Goal: Information Seeking & Learning: Learn about a topic

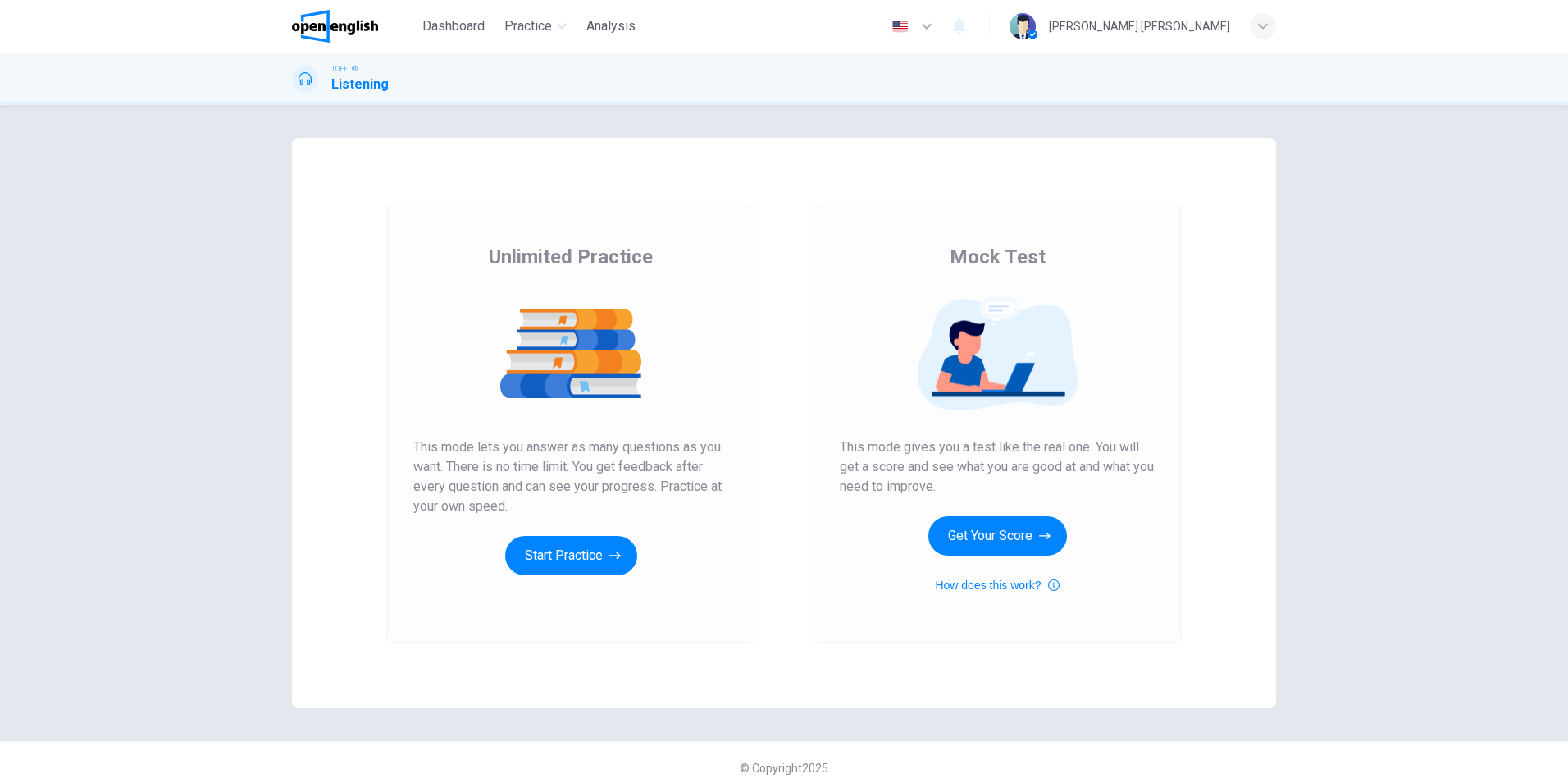
click at [559, 575] on div "Unlimited Practice This mode lets you answer as many questions as you want. The…" at bounding box center [570, 423] width 367 height 439
click at [561, 553] on button "Start Practice" at bounding box center [571, 555] width 132 height 40
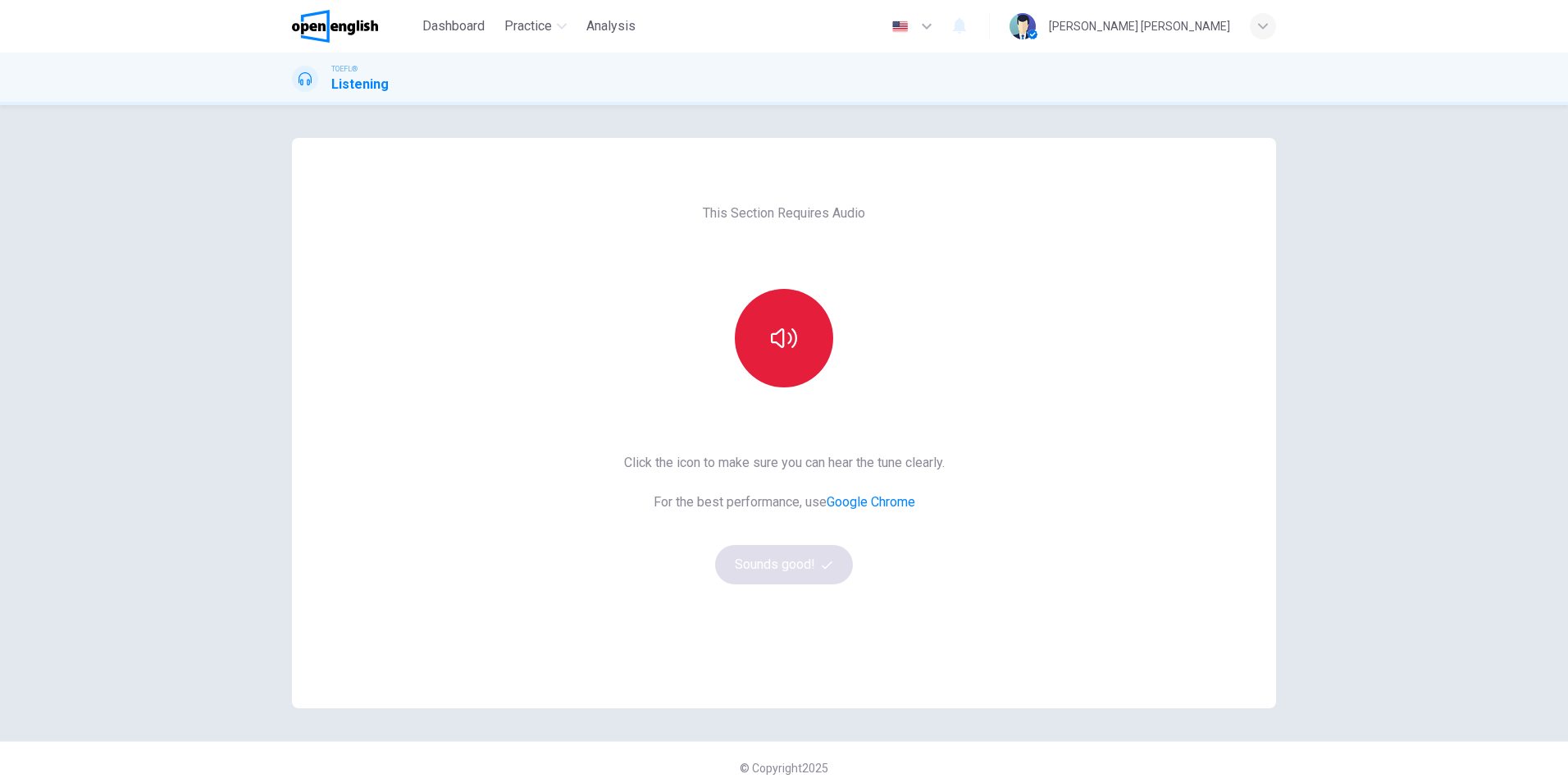
click at [776, 330] on icon "button" at bounding box center [784, 338] width 26 height 20
click at [771, 343] on icon "button" at bounding box center [784, 338] width 26 height 20
click at [790, 314] on button "button" at bounding box center [784, 338] width 98 height 98
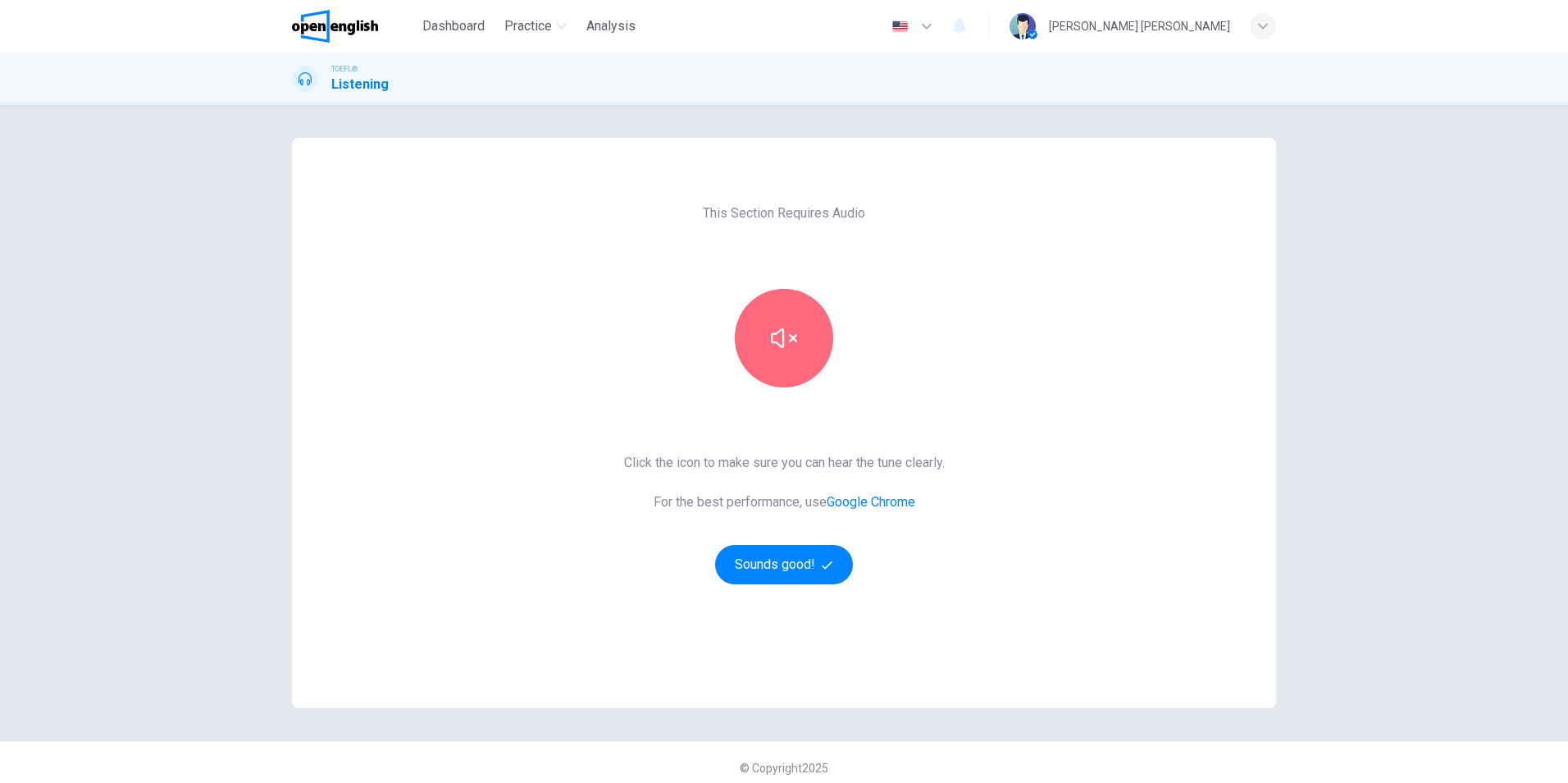
click at [771, 344] on icon "button" at bounding box center [784, 338] width 26 height 26
click at [803, 322] on button "button" at bounding box center [784, 338] width 98 height 98
click at [786, 326] on icon "button" at bounding box center [784, 338] width 26 height 26
click at [767, 564] on button "Sounds good!" at bounding box center [784, 564] width 138 height 40
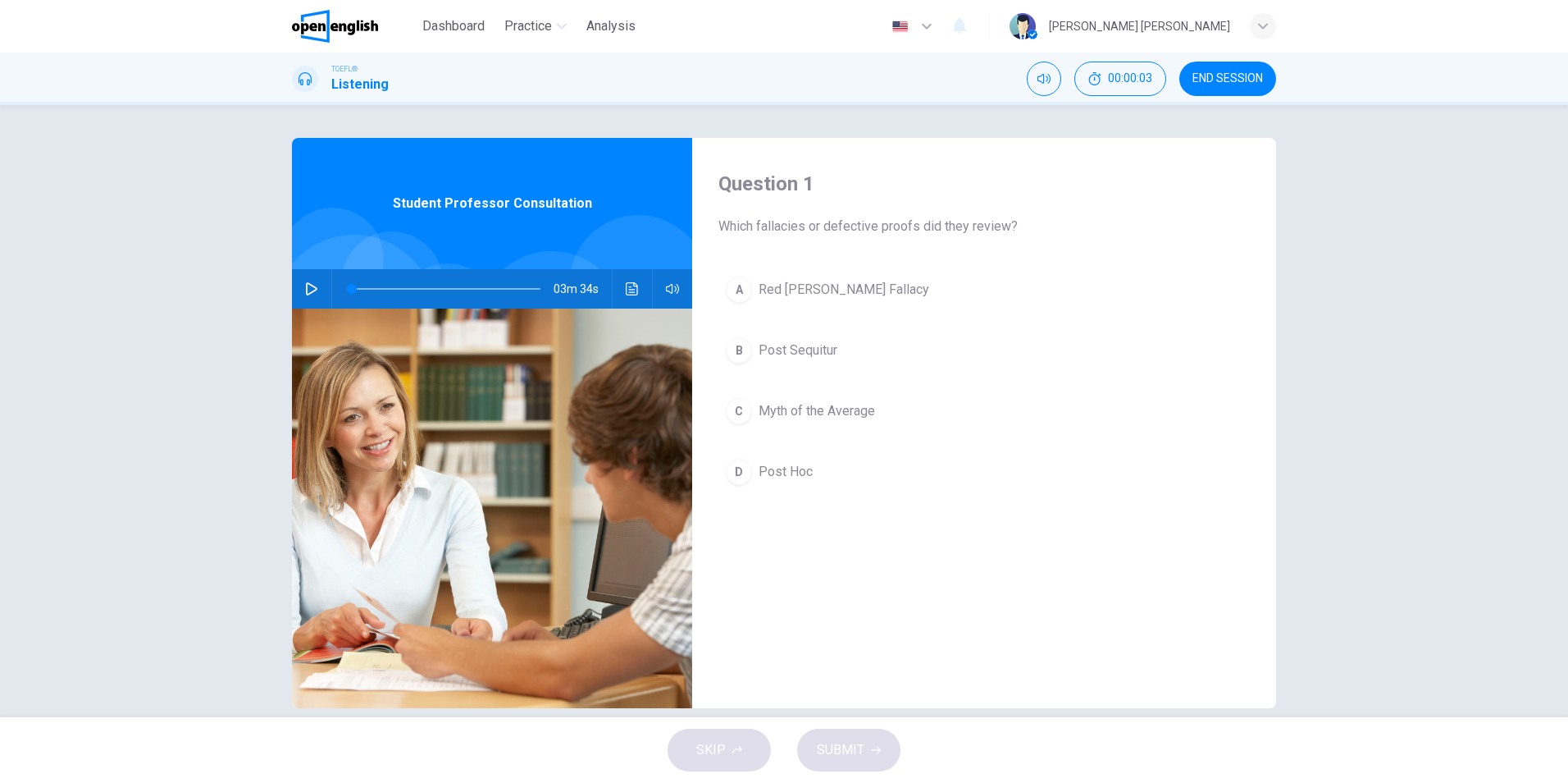
click at [308, 287] on icon "button" at bounding box center [311, 289] width 13 height 14
click at [368, 287] on span at bounding box center [446, 289] width 189 height 23
drag, startPoint x: 363, startPoint y: 287, endPoint x: 315, endPoint y: 289, distance: 48.0
click at [315, 289] on div "03m 34s" at bounding box center [492, 289] width 400 height 40
click at [832, 355] on span "Post Sequitur" at bounding box center [798, 350] width 79 height 20
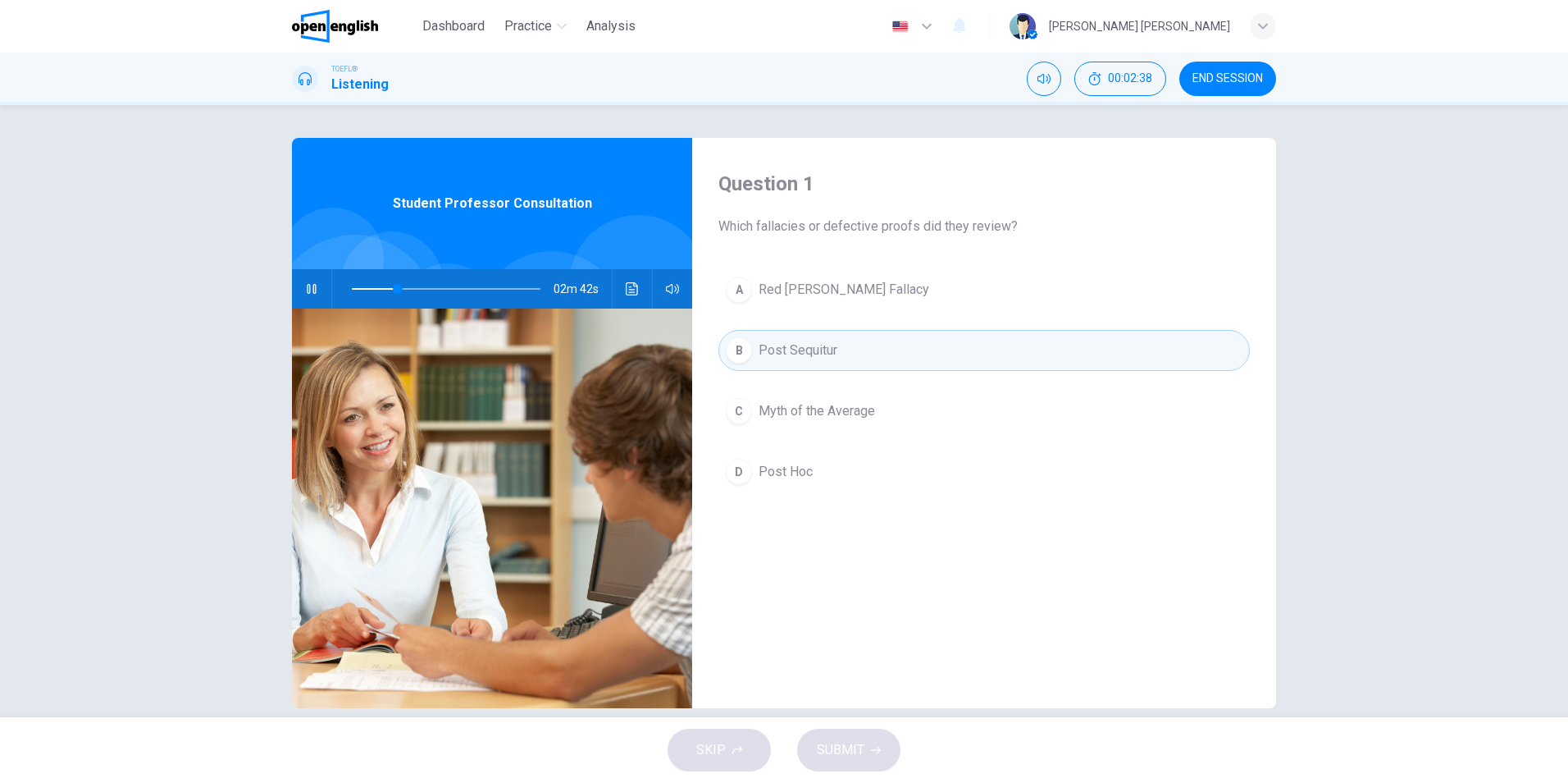
click at [1308, 437] on div "Question 1 Which fallacies or defective proofs did they review? A Red [PERSON_N…" at bounding box center [784, 411] width 1568 height 612
click at [626, 288] on icon "Click to see the audio transcription" at bounding box center [632, 289] width 13 height 14
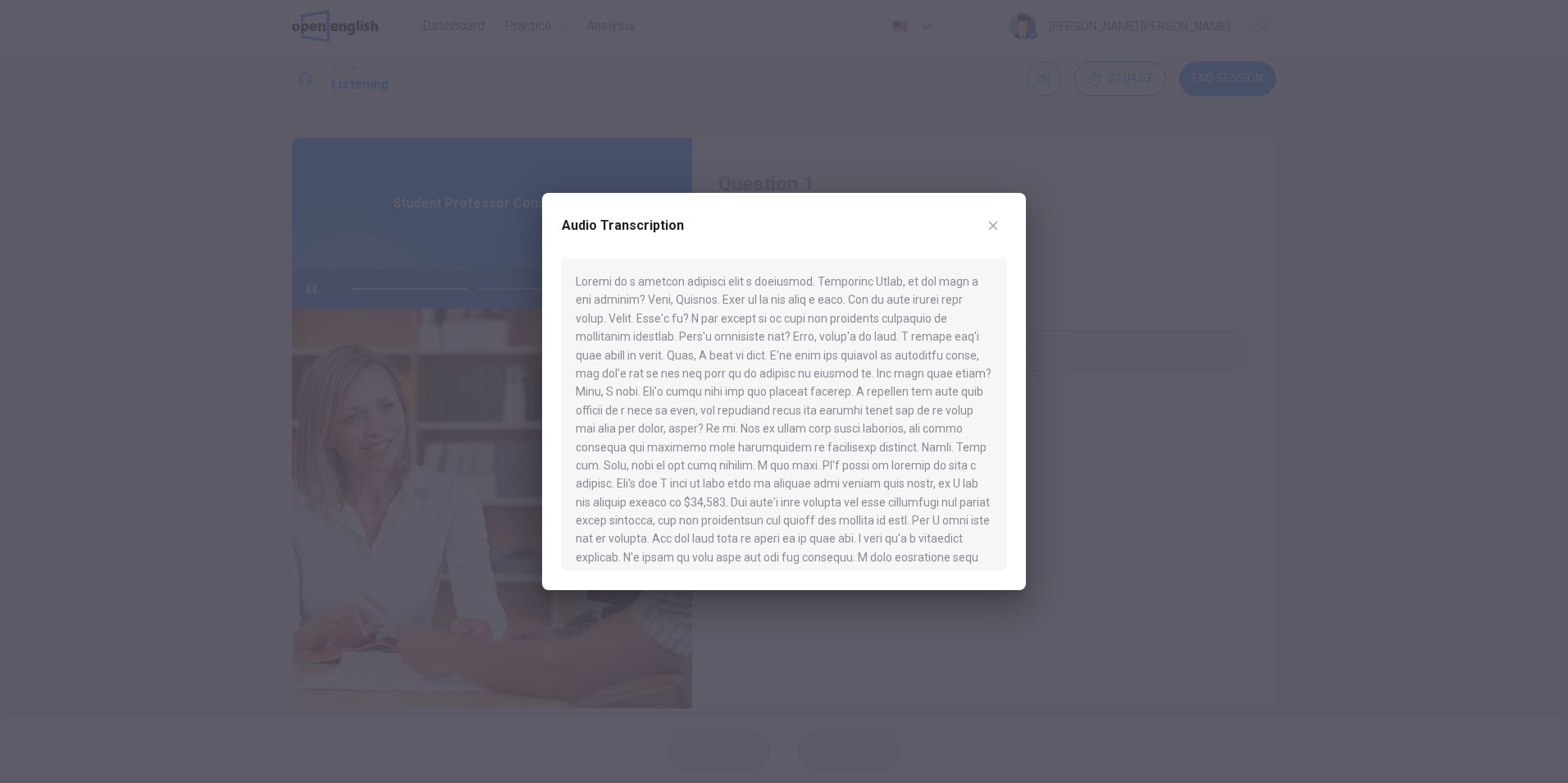
click at [993, 221] on icon "button" at bounding box center [993, 225] width 13 height 14
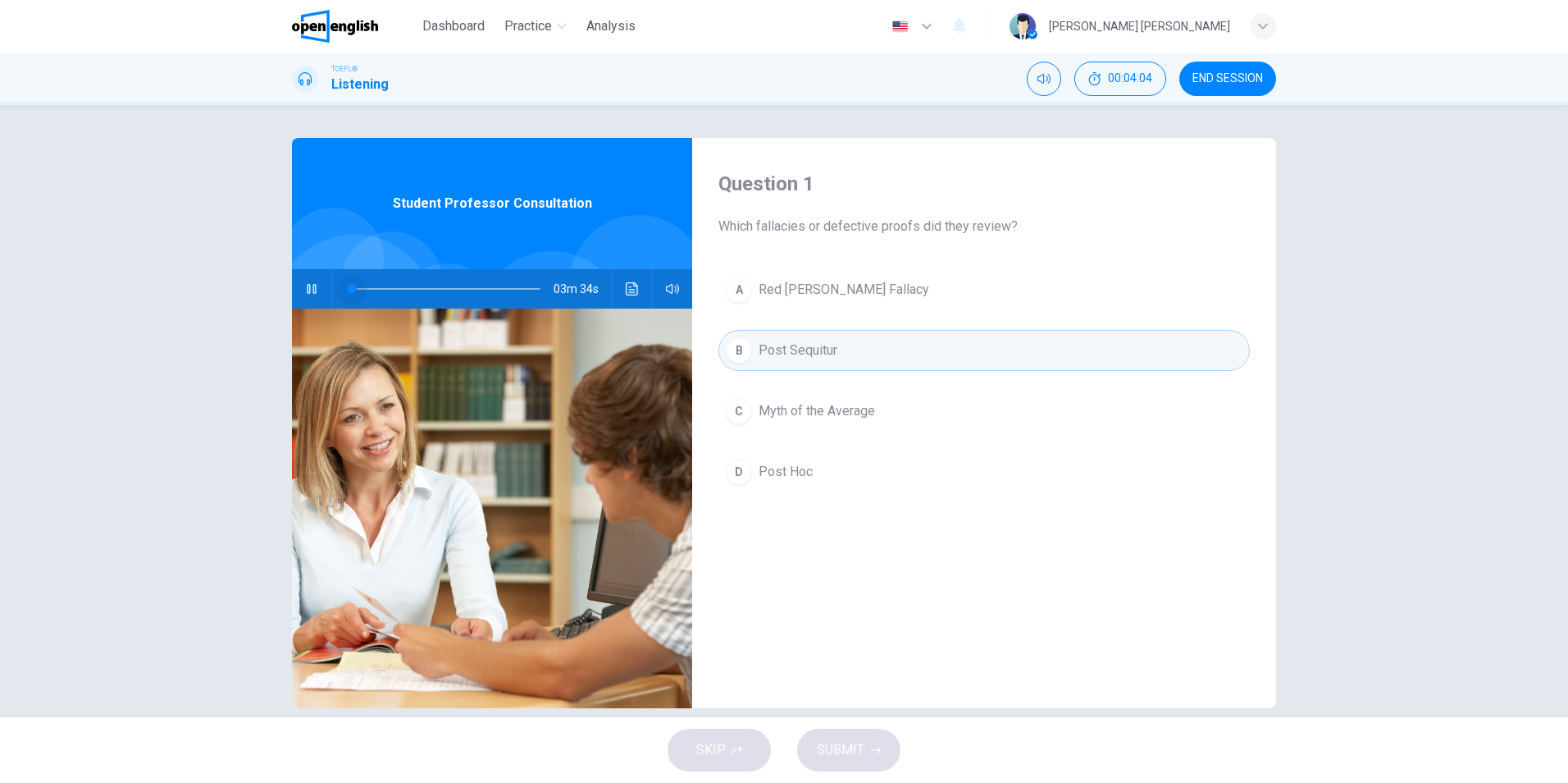
click at [352, 289] on span at bounding box center [352, 289] width 0 height 2
click at [632, 284] on icon "Click to see the audio transcription" at bounding box center [632, 289] width 13 height 14
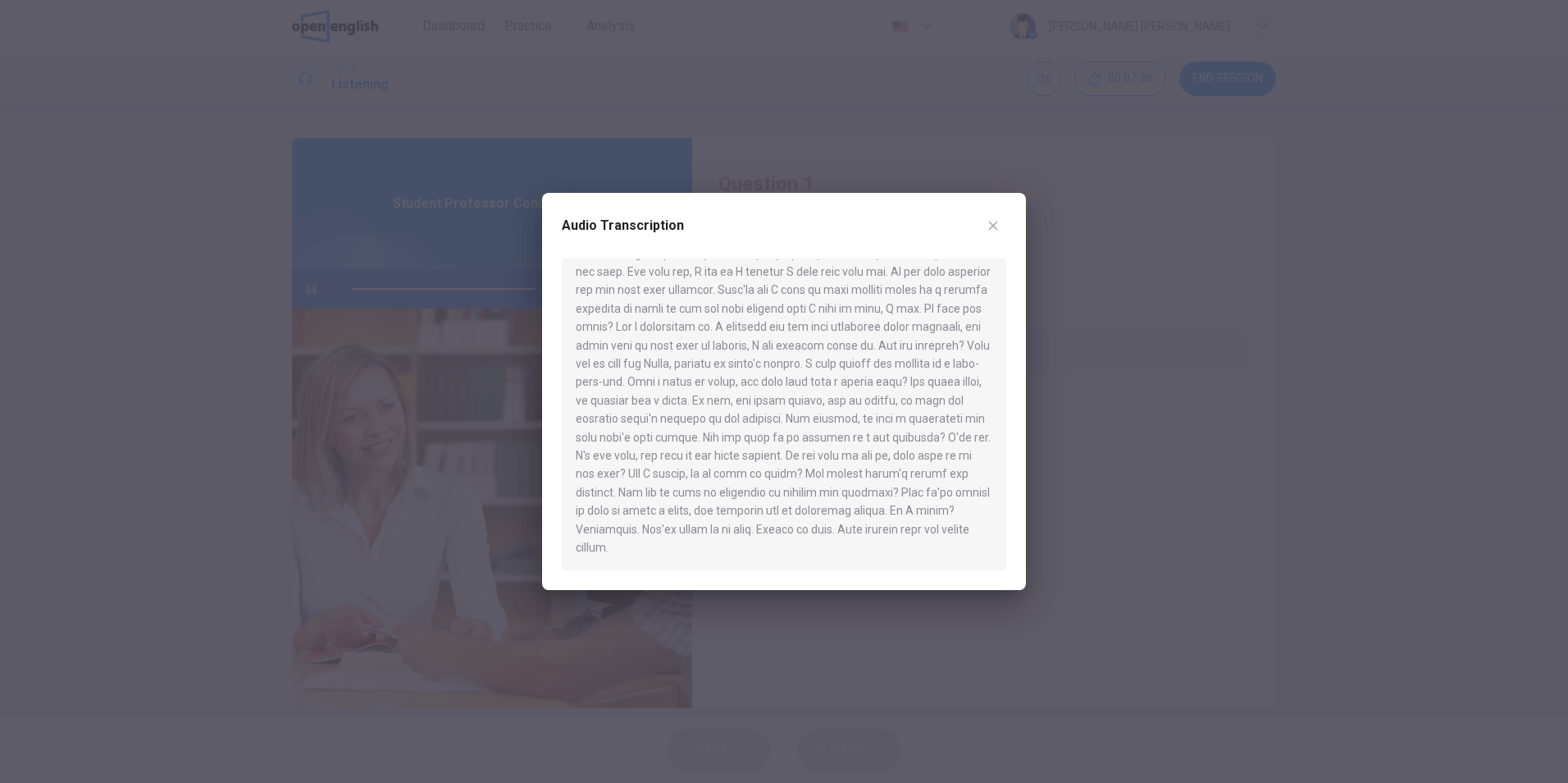
scroll to position [183, 0]
type input "*"
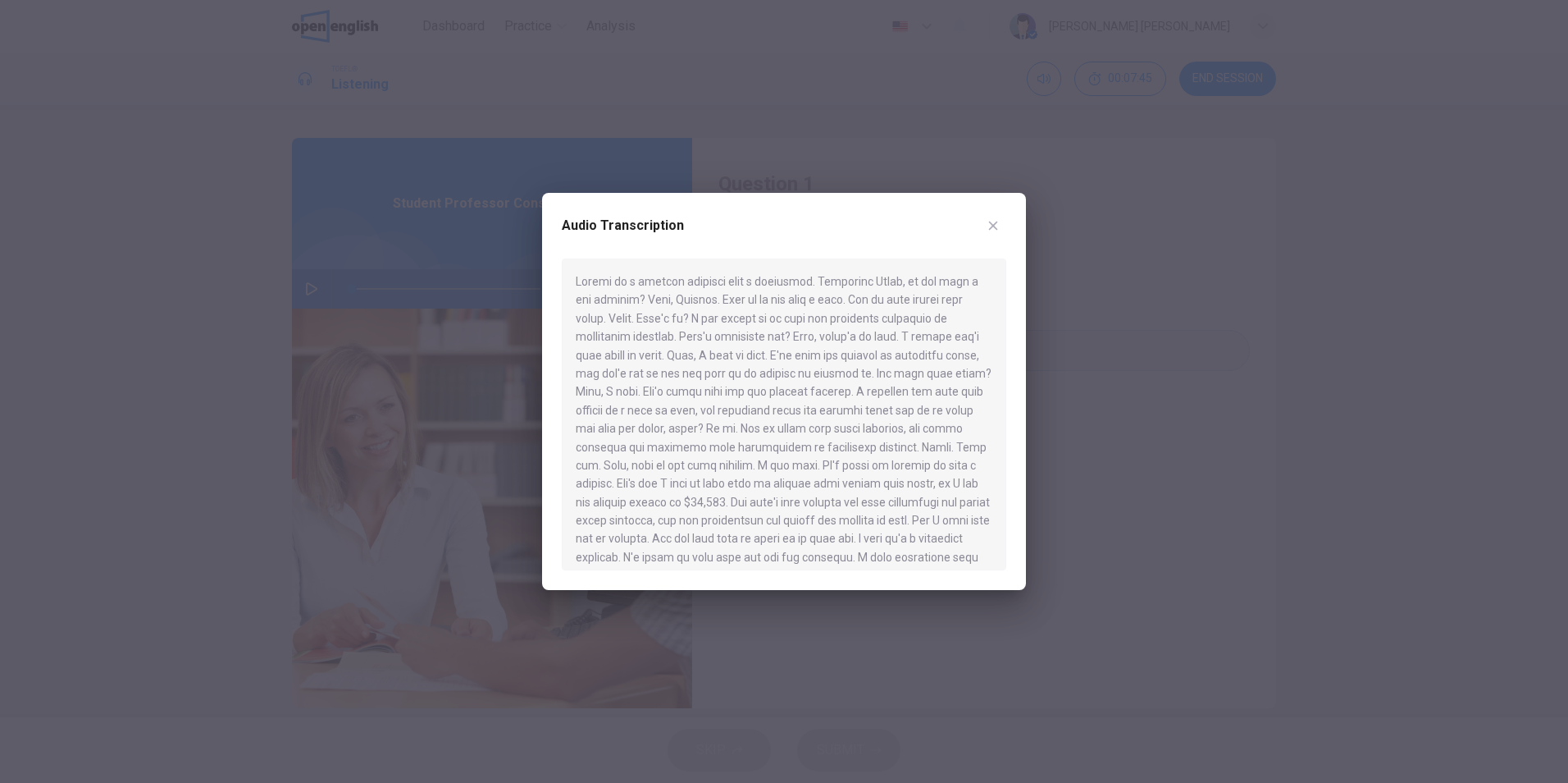
click at [997, 227] on icon "button" at bounding box center [993, 225] width 13 height 14
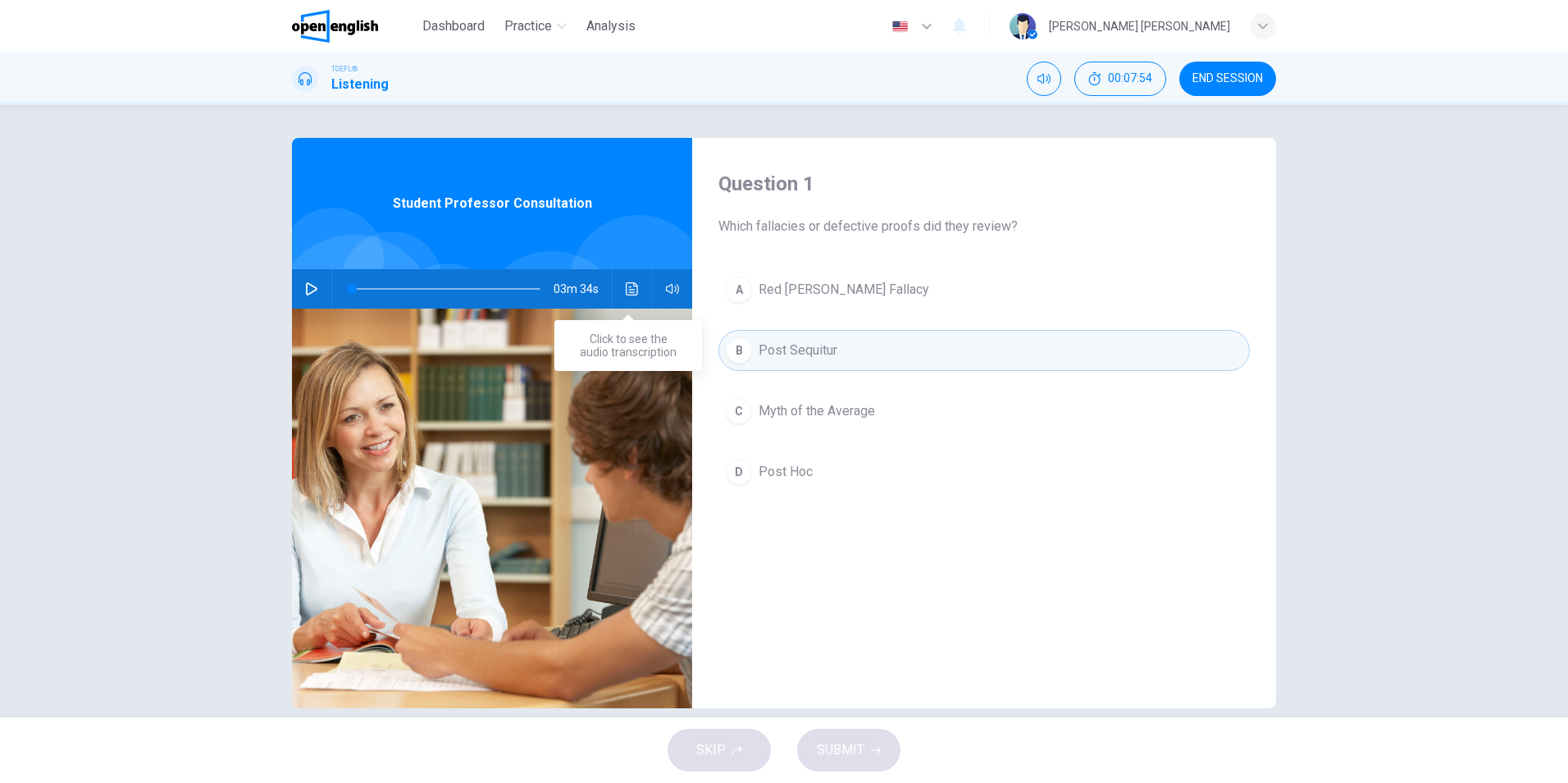
click at [628, 284] on icon "Click to see the audio transcription" at bounding box center [632, 289] width 13 height 14
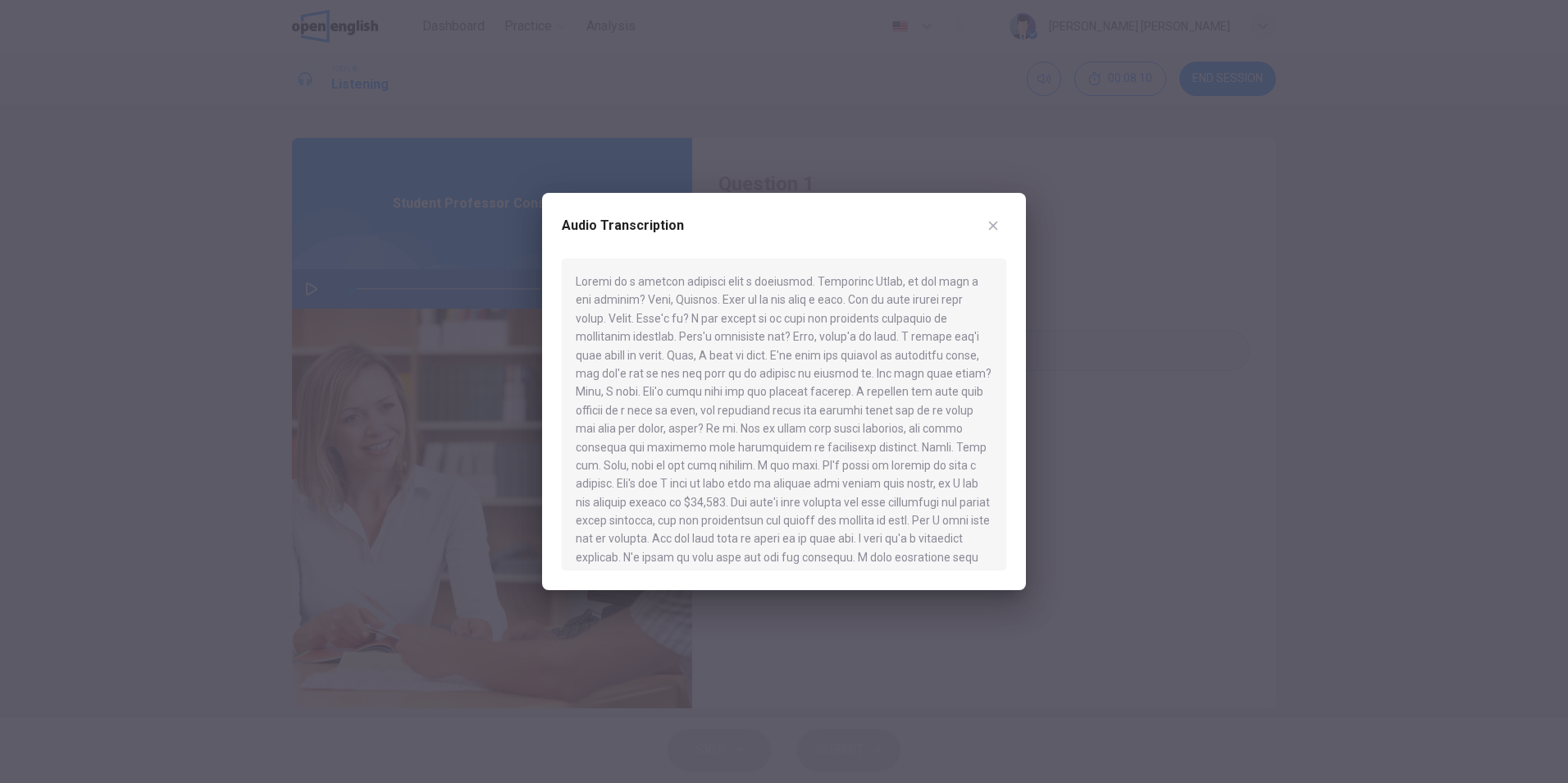
scroll to position [82, 0]
click at [993, 219] on icon "button" at bounding box center [993, 225] width 13 height 14
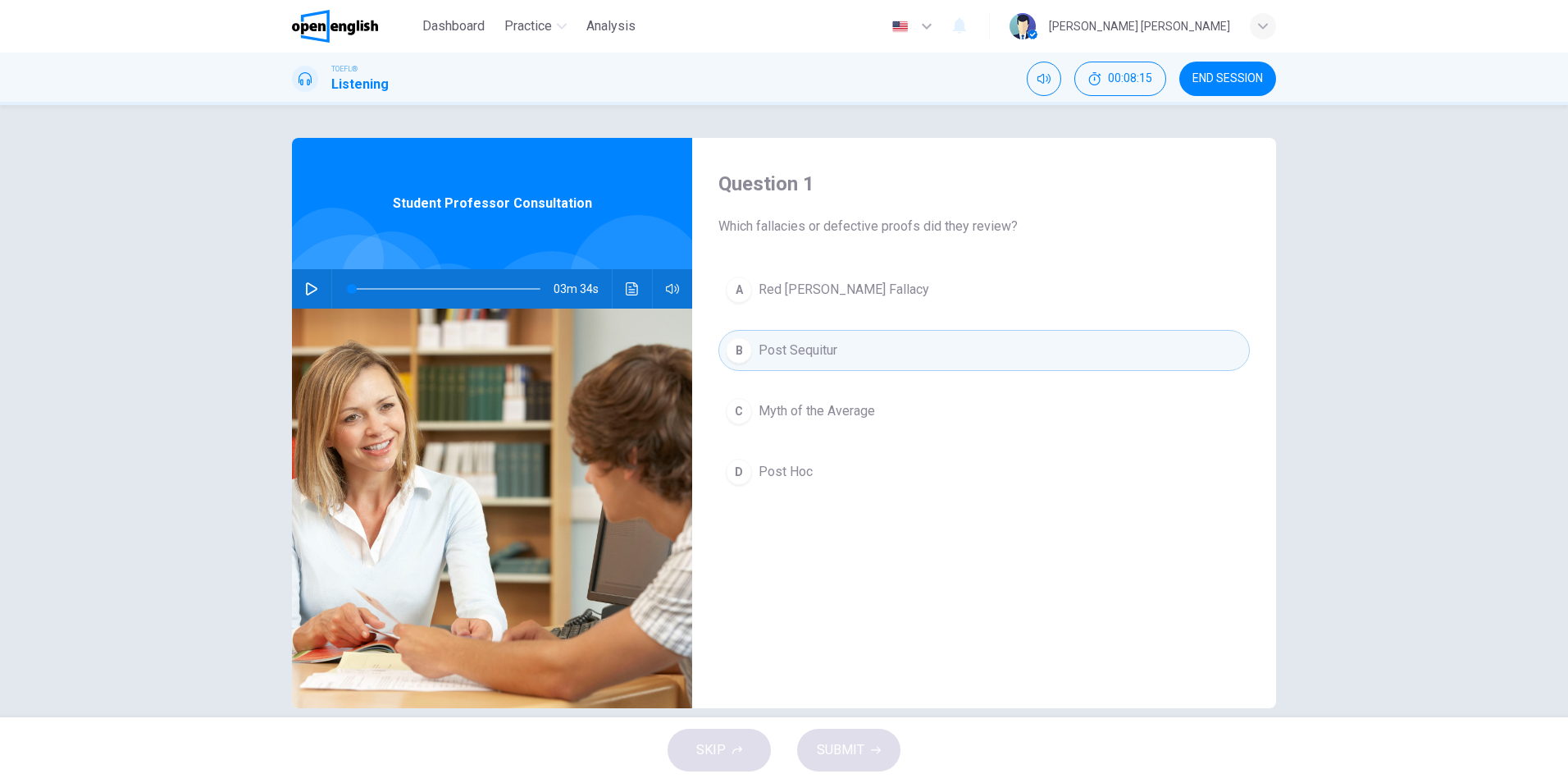
click at [897, 418] on button "C Myth of the Average" at bounding box center [984, 411] width 532 height 41
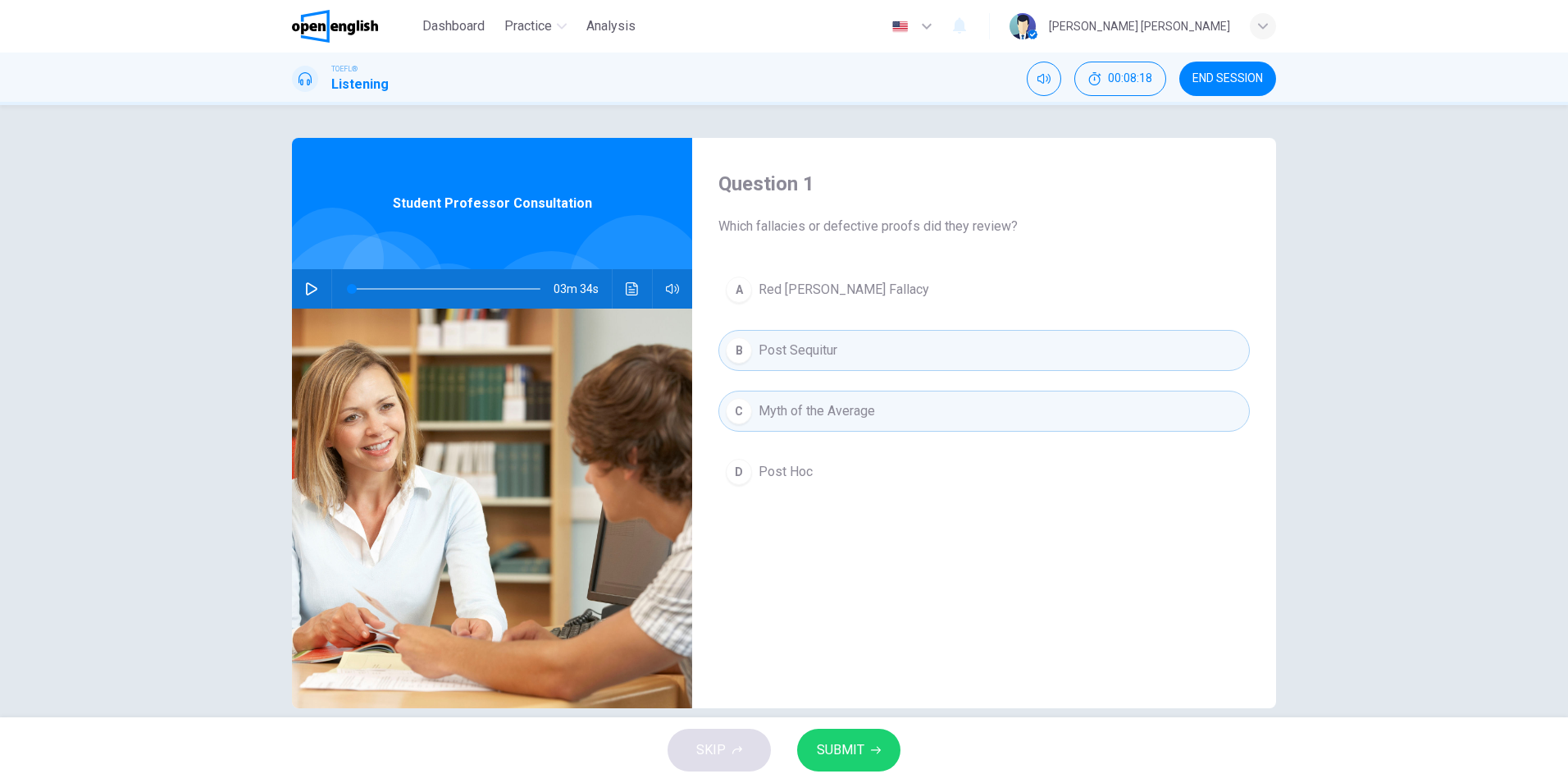
click at [855, 749] on span "SUBMIT" at bounding box center [840, 751] width 48 height 23
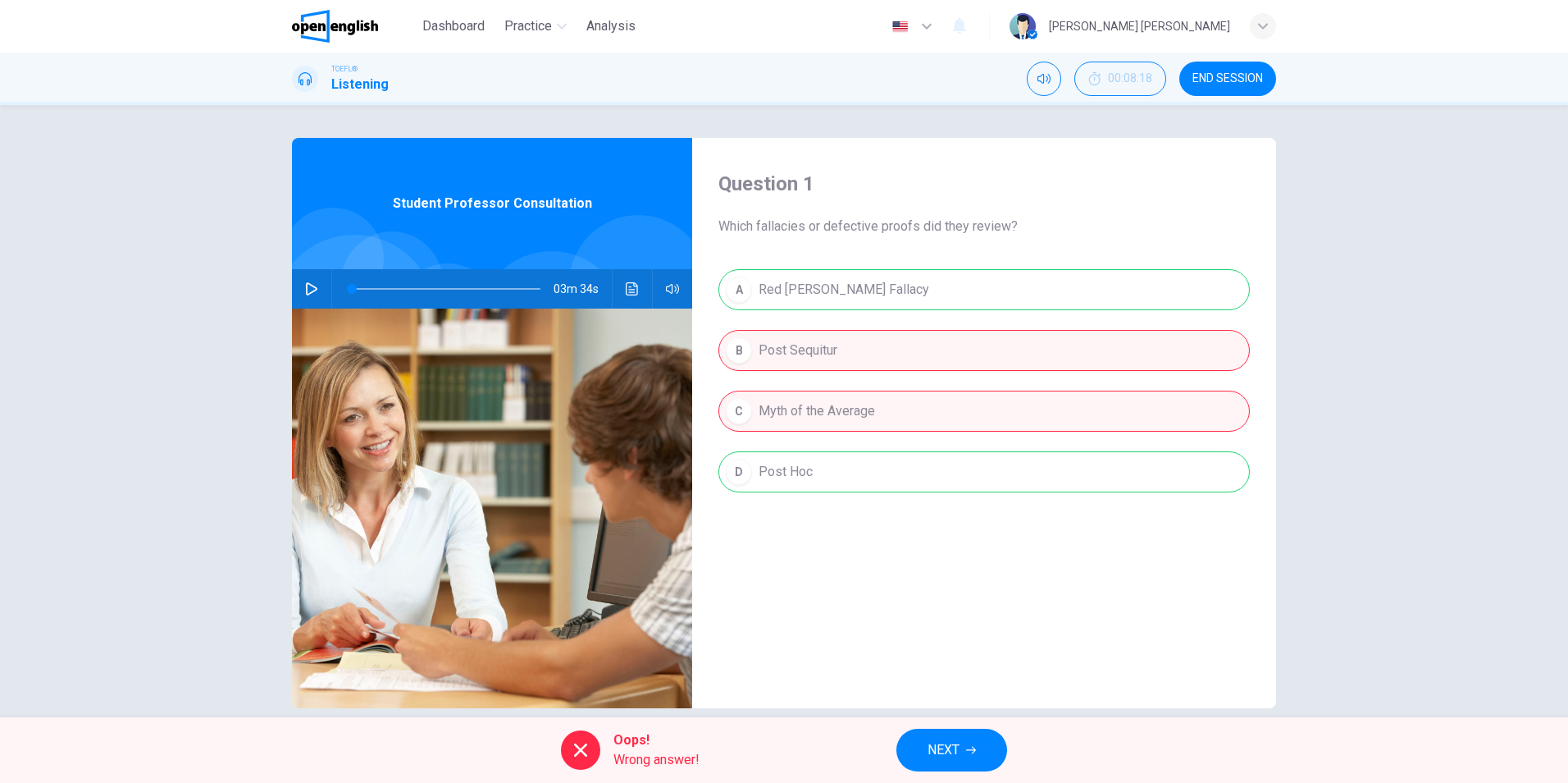
click at [961, 761] on button "NEXT" at bounding box center [952, 750] width 111 height 42
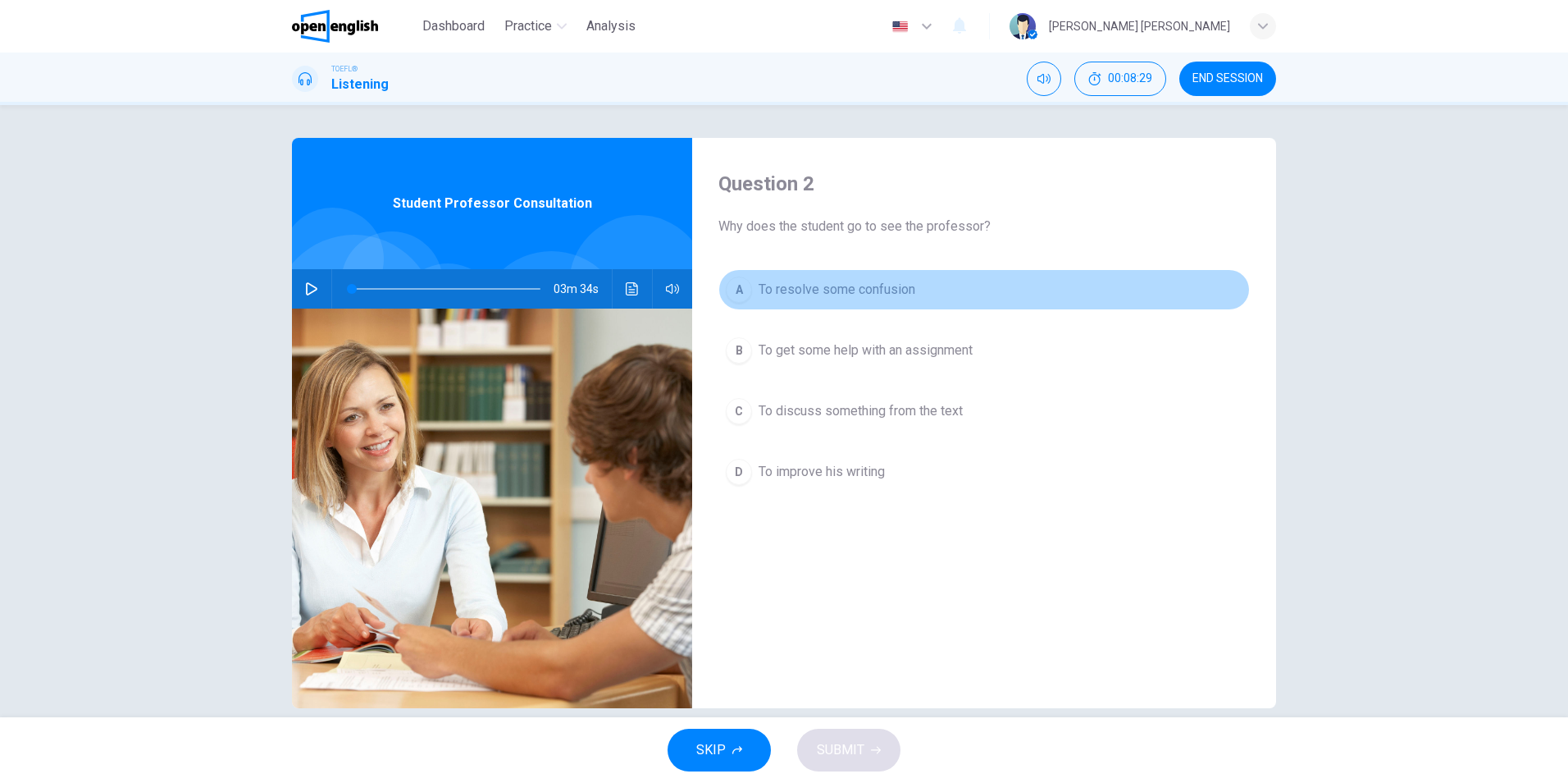
click at [913, 292] on button "A To resolve some confusion" at bounding box center [984, 290] width 532 height 41
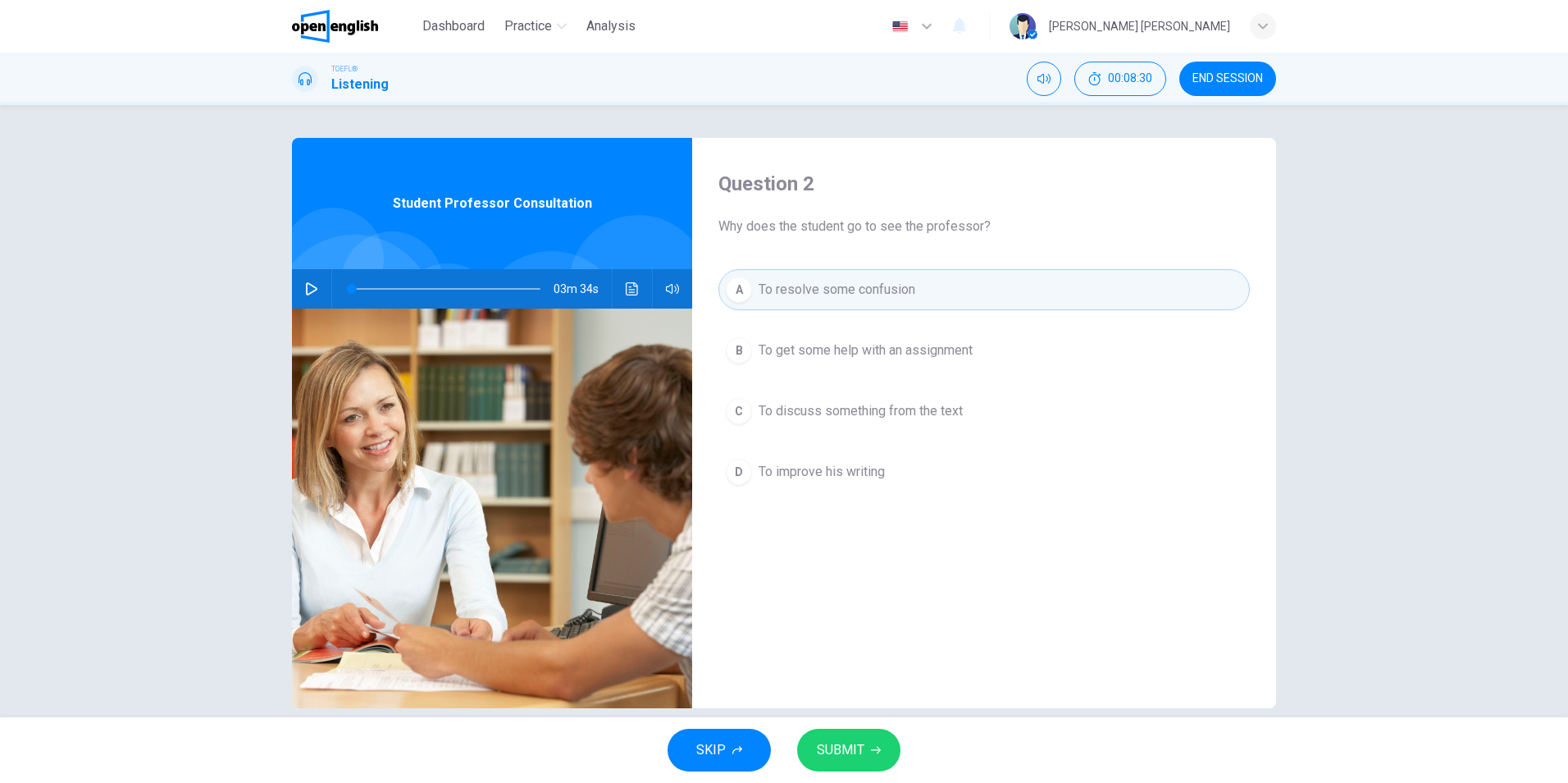
click at [855, 749] on span "SUBMIT" at bounding box center [840, 751] width 48 height 23
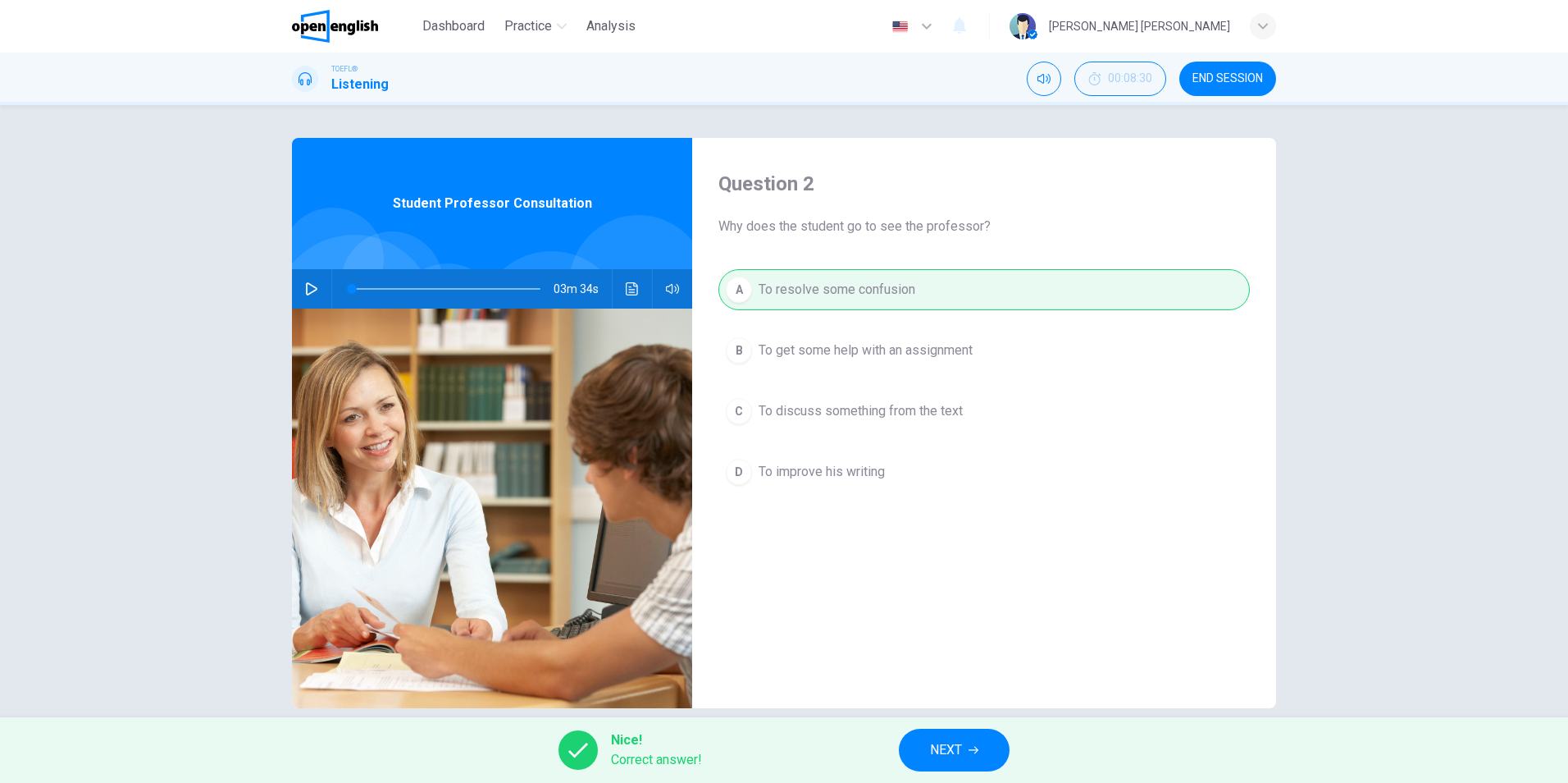
click at [953, 755] on span "NEXT" at bounding box center [946, 751] width 32 height 23
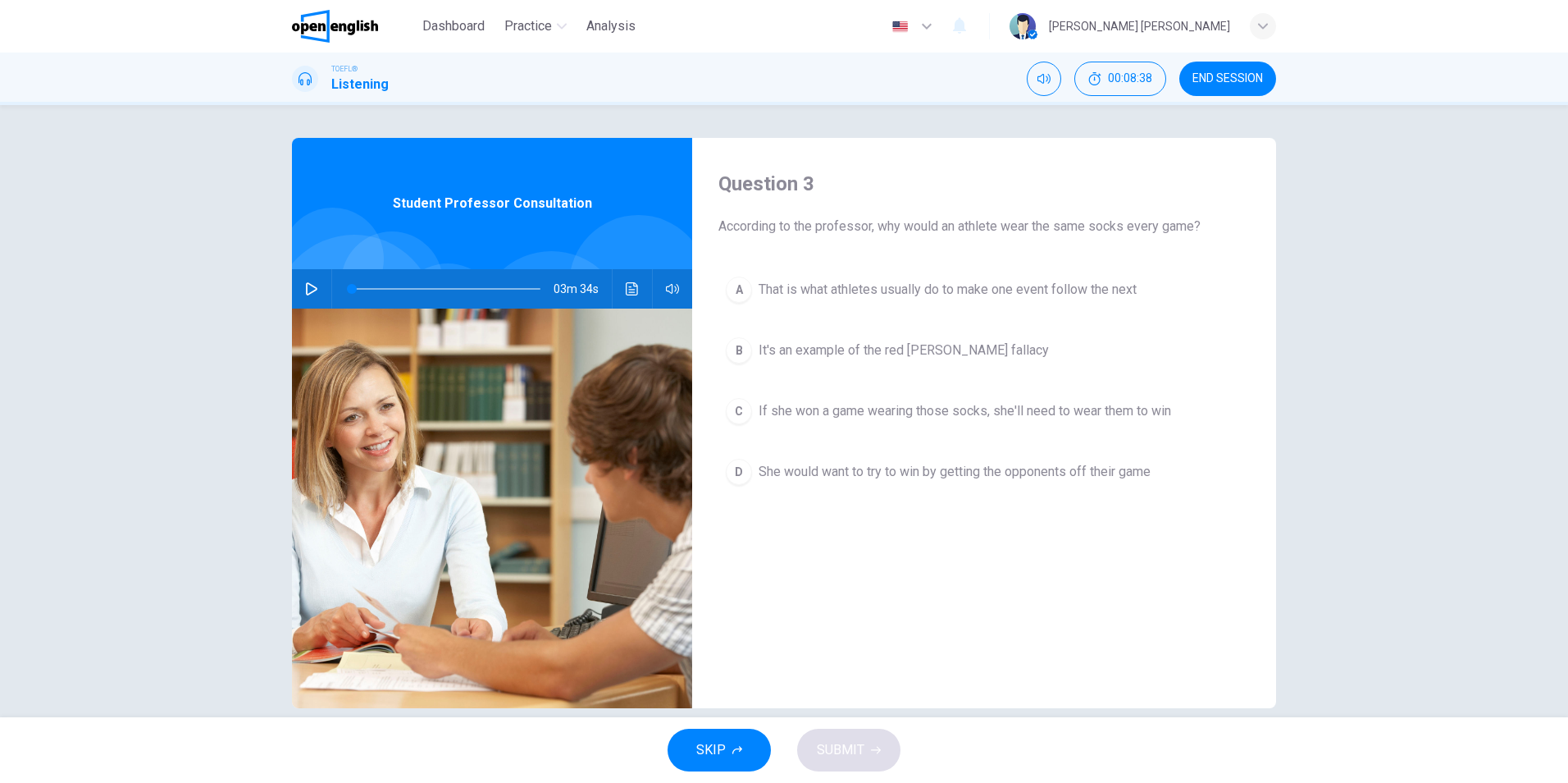
click at [993, 346] on button "B It's an example of the red [PERSON_NAME] fallacy" at bounding box center [984, 351] width 532 height 41
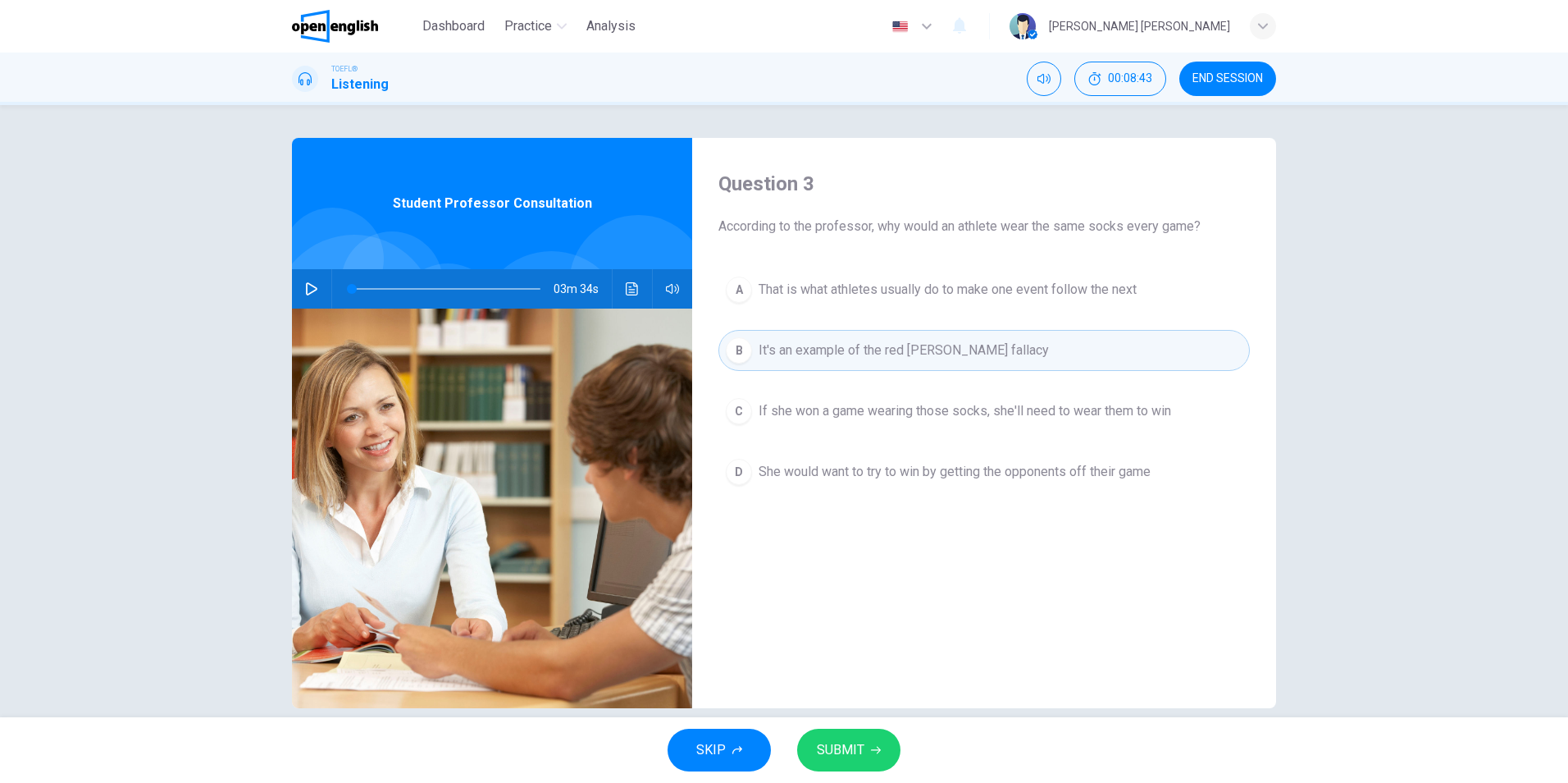
click at [846, 750] on span "SUBMIT" at bounding box center [840, 751] width 48 height 23
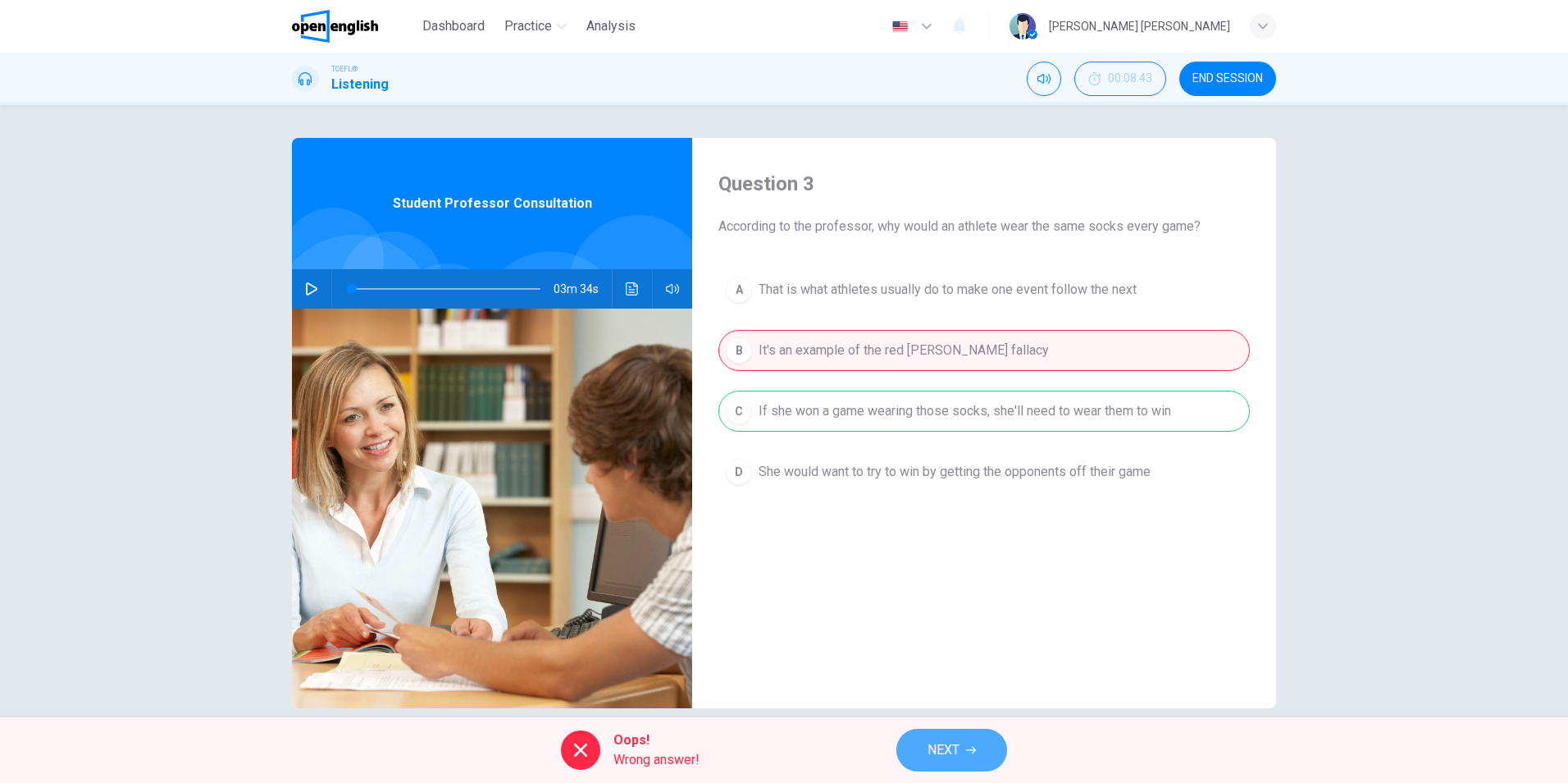
click at [956, 745] on span "NEXT" at bounding box center [944, 751] width 32 height 23
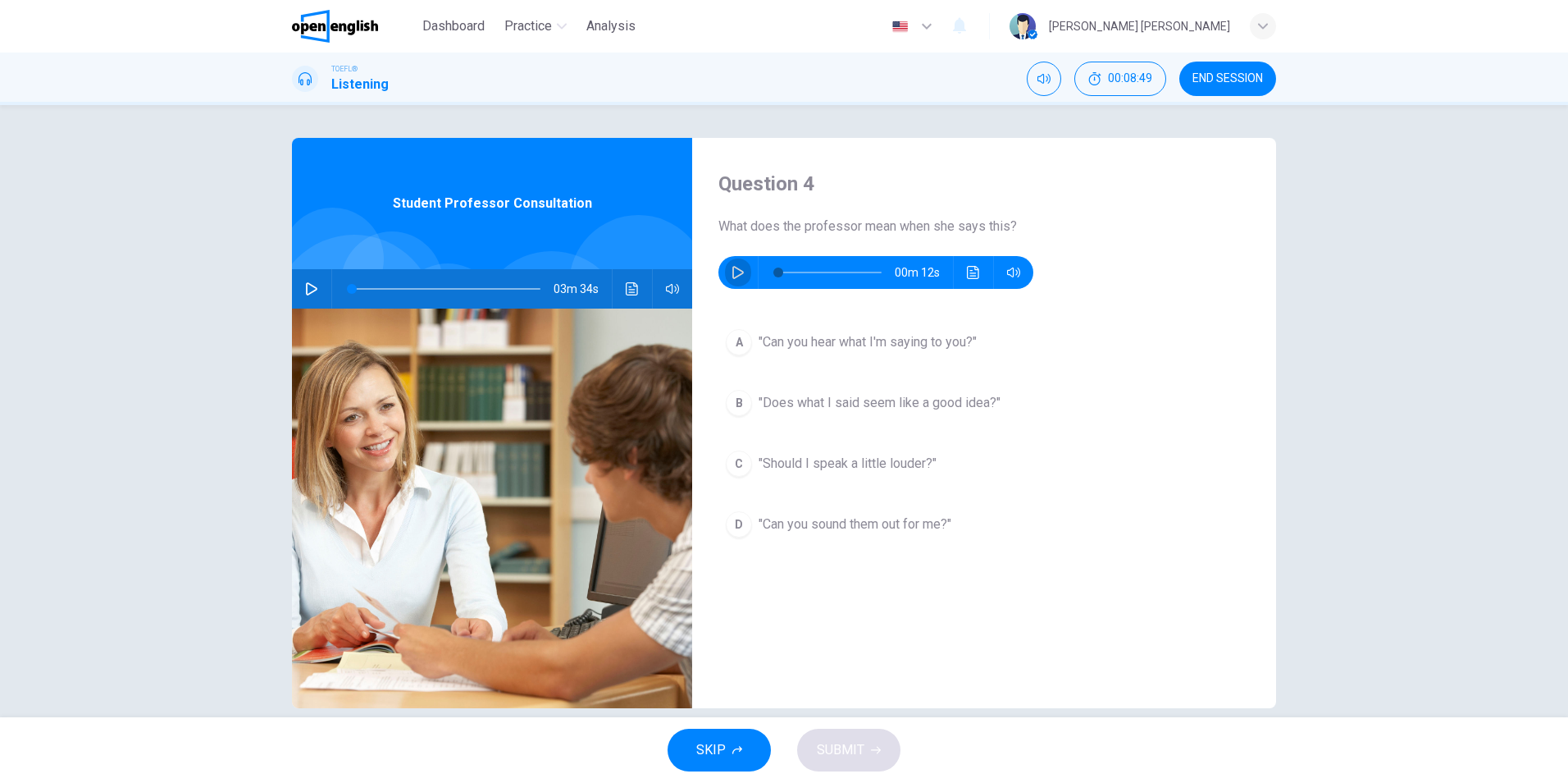
click at [737, 270] on icon "button" at bounding box center [738, 272] width 12 height 14
click at [737, 274] on icon "button" at bounding box center [738, 272] width 12 height 14
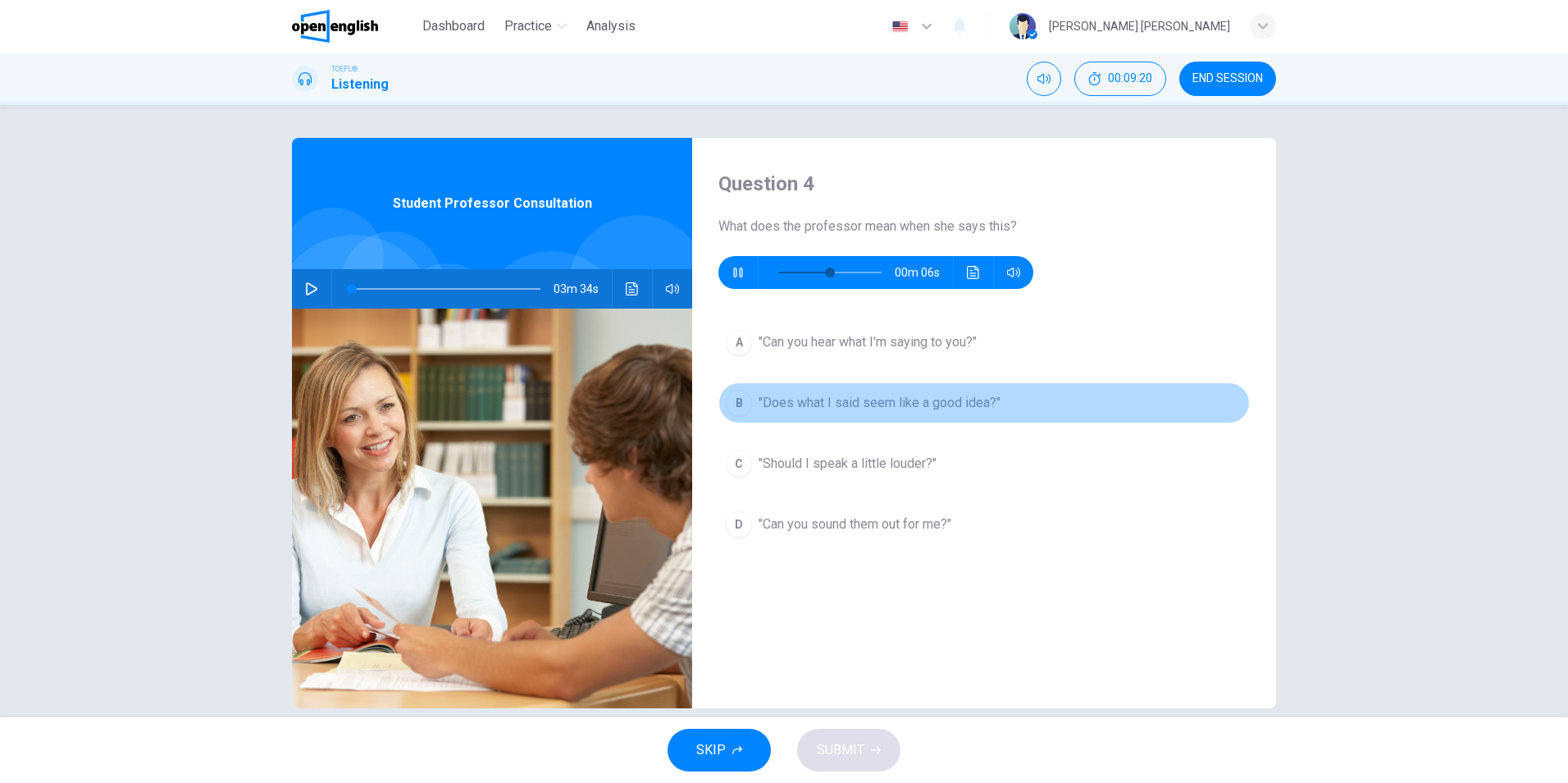
click at [918, 405] on span ""Does what I said seem like a good idea?"" at bounding box center [879, 403] width 242 height 20
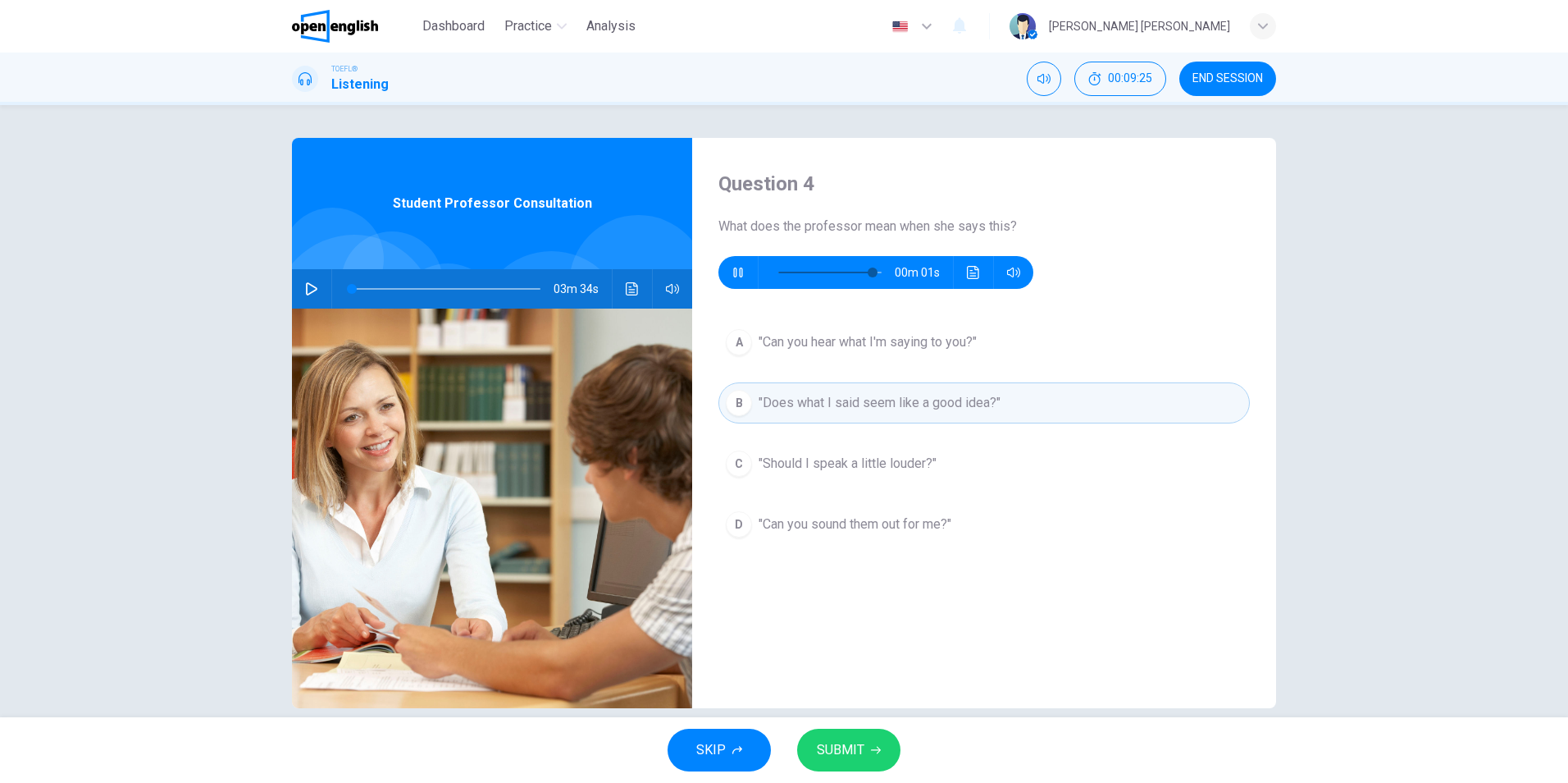
type input "*"
click at [832, 756] on span "SUBMIT" at bounding box center [840, 751] width 48 height 23
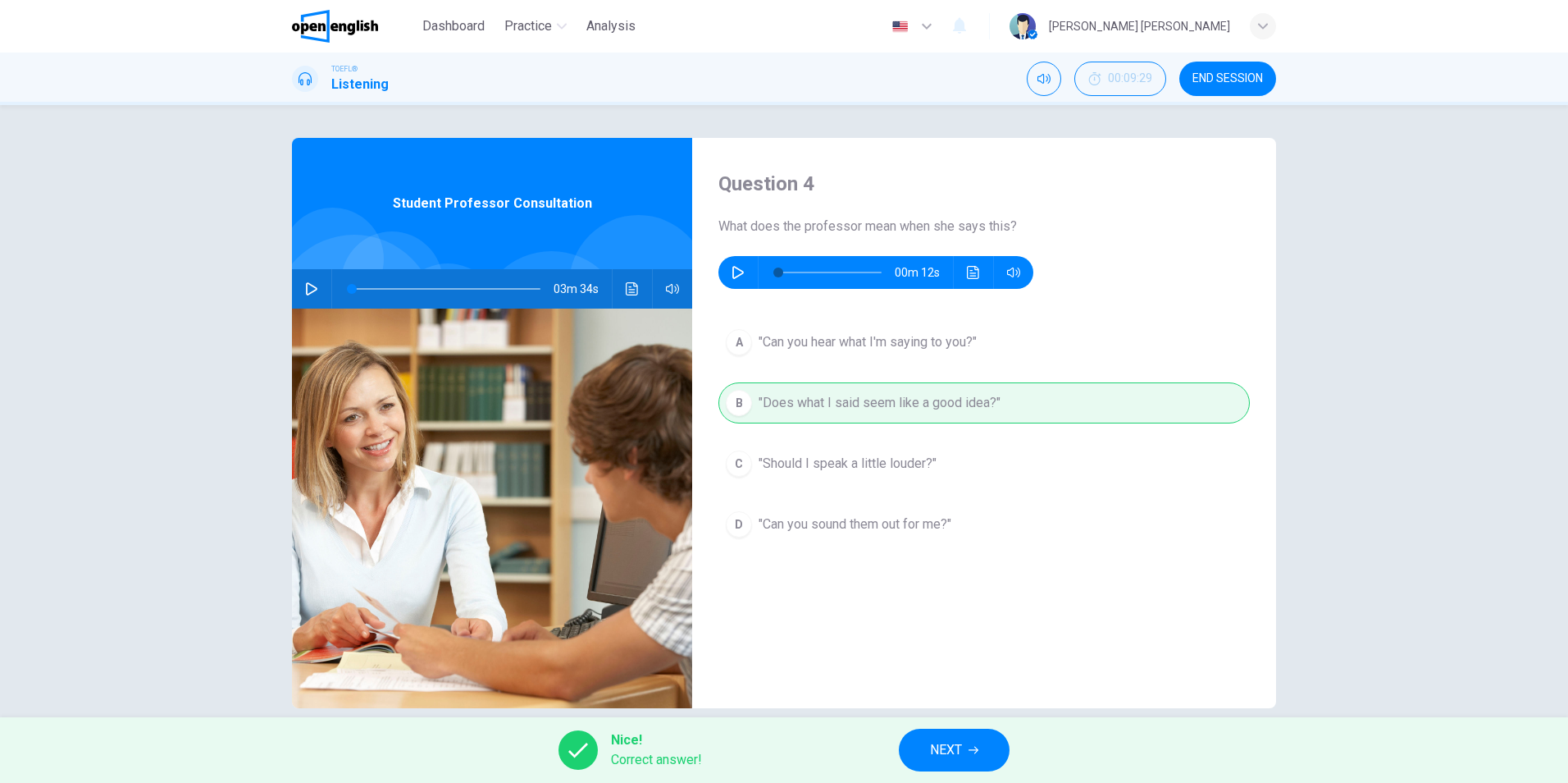
click at [951, 756] on span "NEXT" at bounding box center [946, 751] width 32 height 23
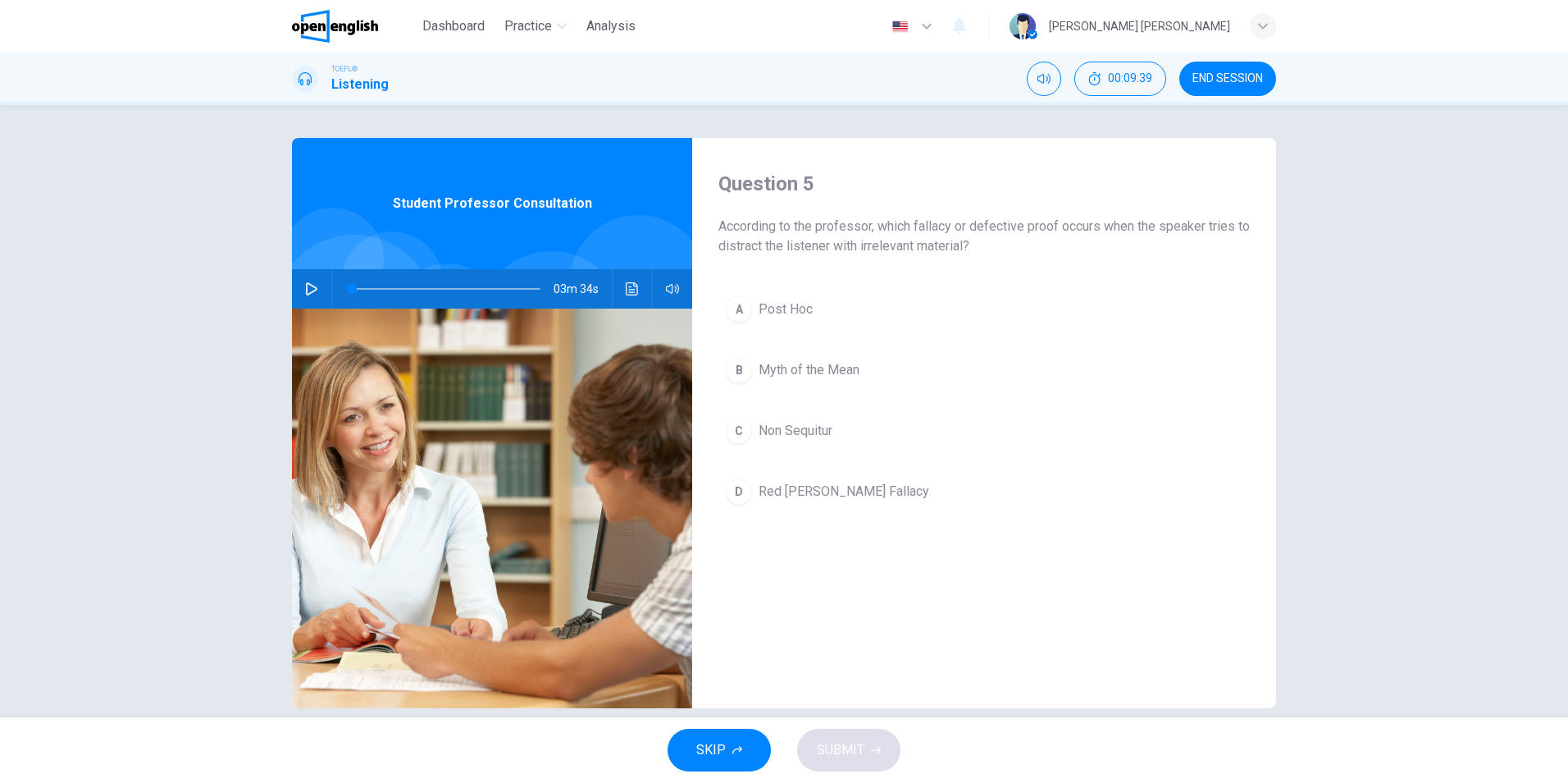
click at [626, 294] on icon "Click to see the audio transcription" at bounding box center [632, 289] width 13 height 14
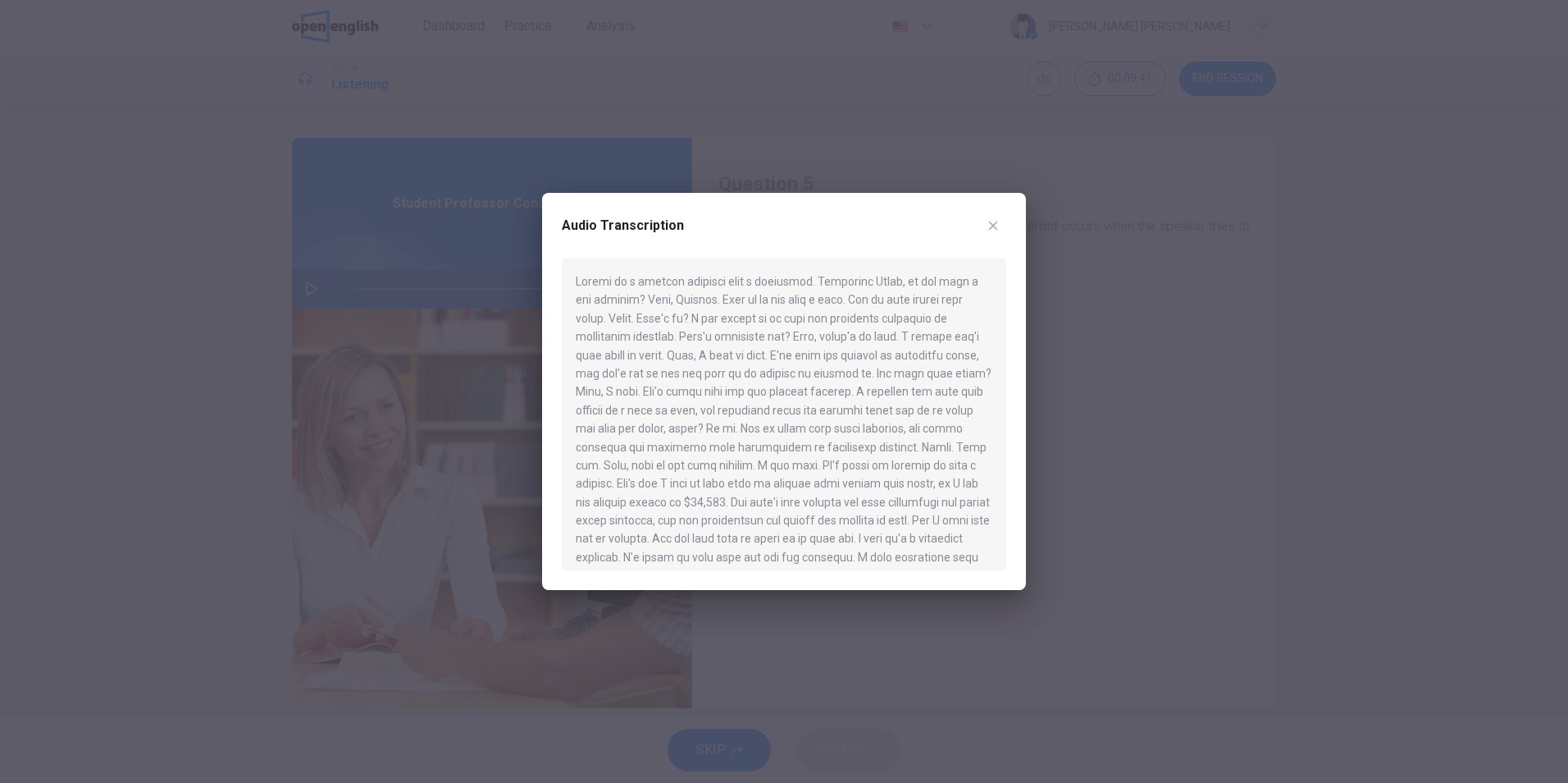
click at [641, 466] on div at bounding box center [784, 414] width 444 height 311
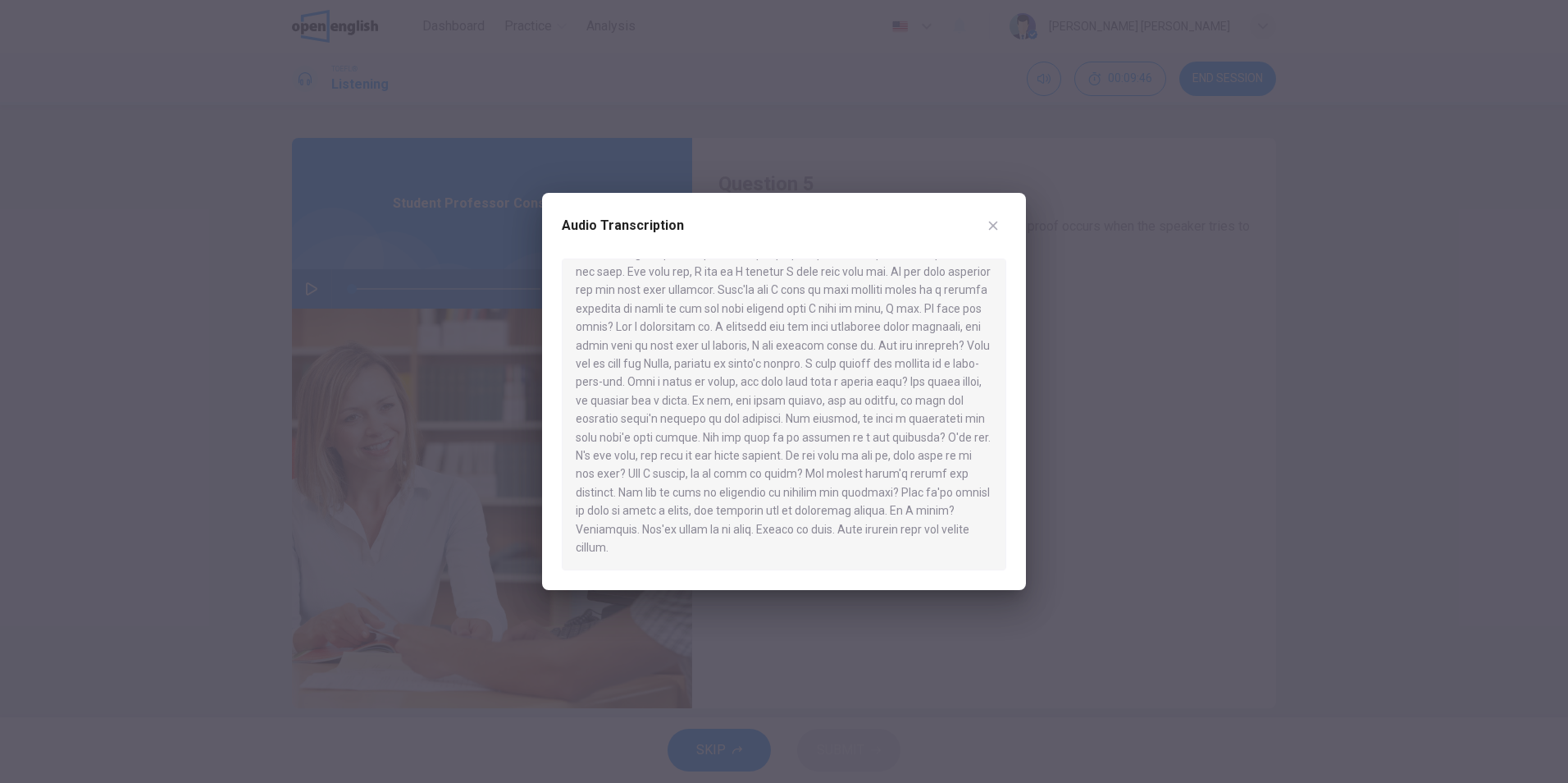
click at [663, 468] on div at bounding box center [784, 414] width 444 height 311
click at [993, 223] on icon "button" at bounding box center [993, 225] width 13 height 14
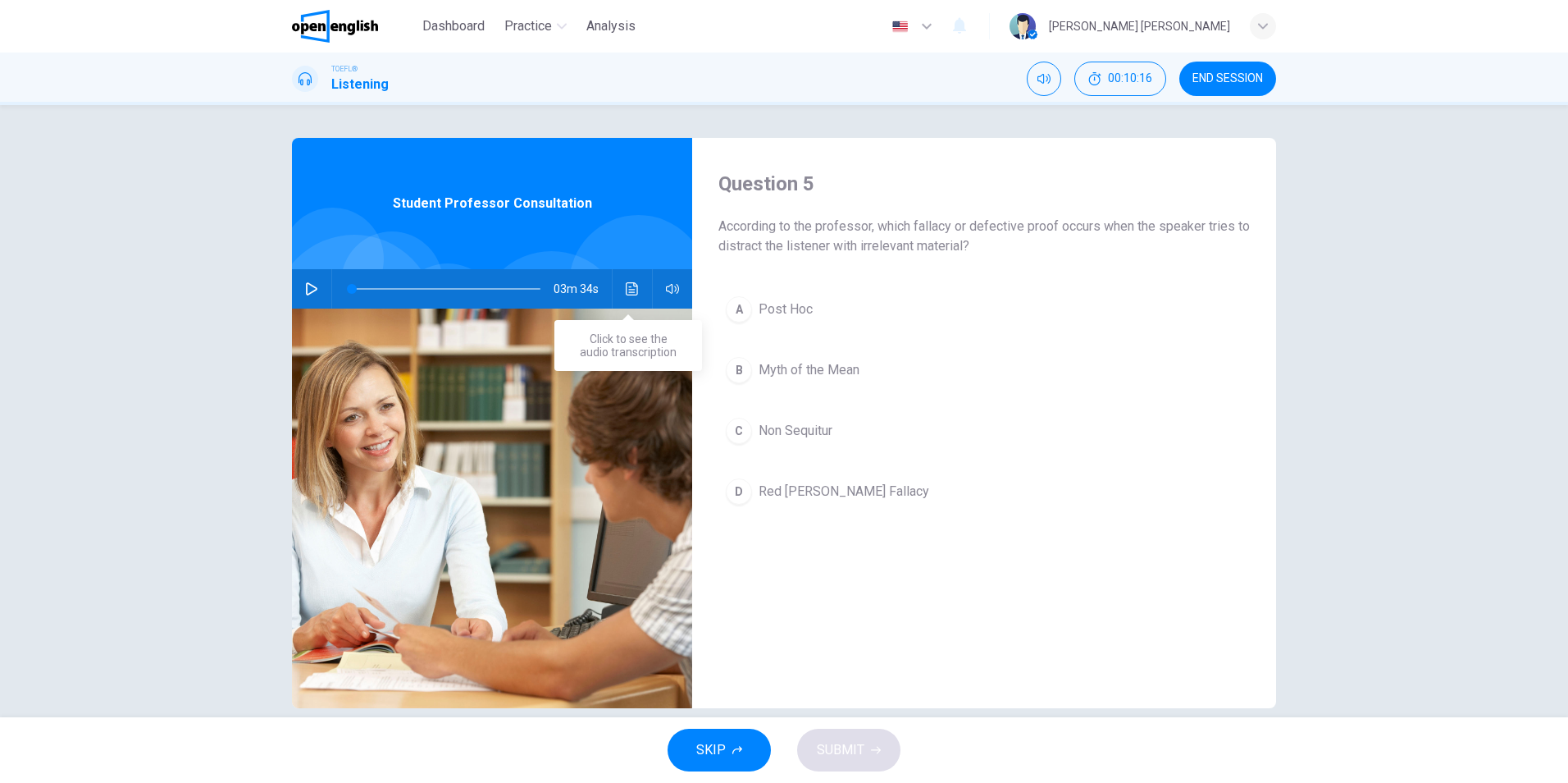
click at [626, 291] on icon "Click to see the audio transcription" at bounding box center [632, 289] width 13 height 14
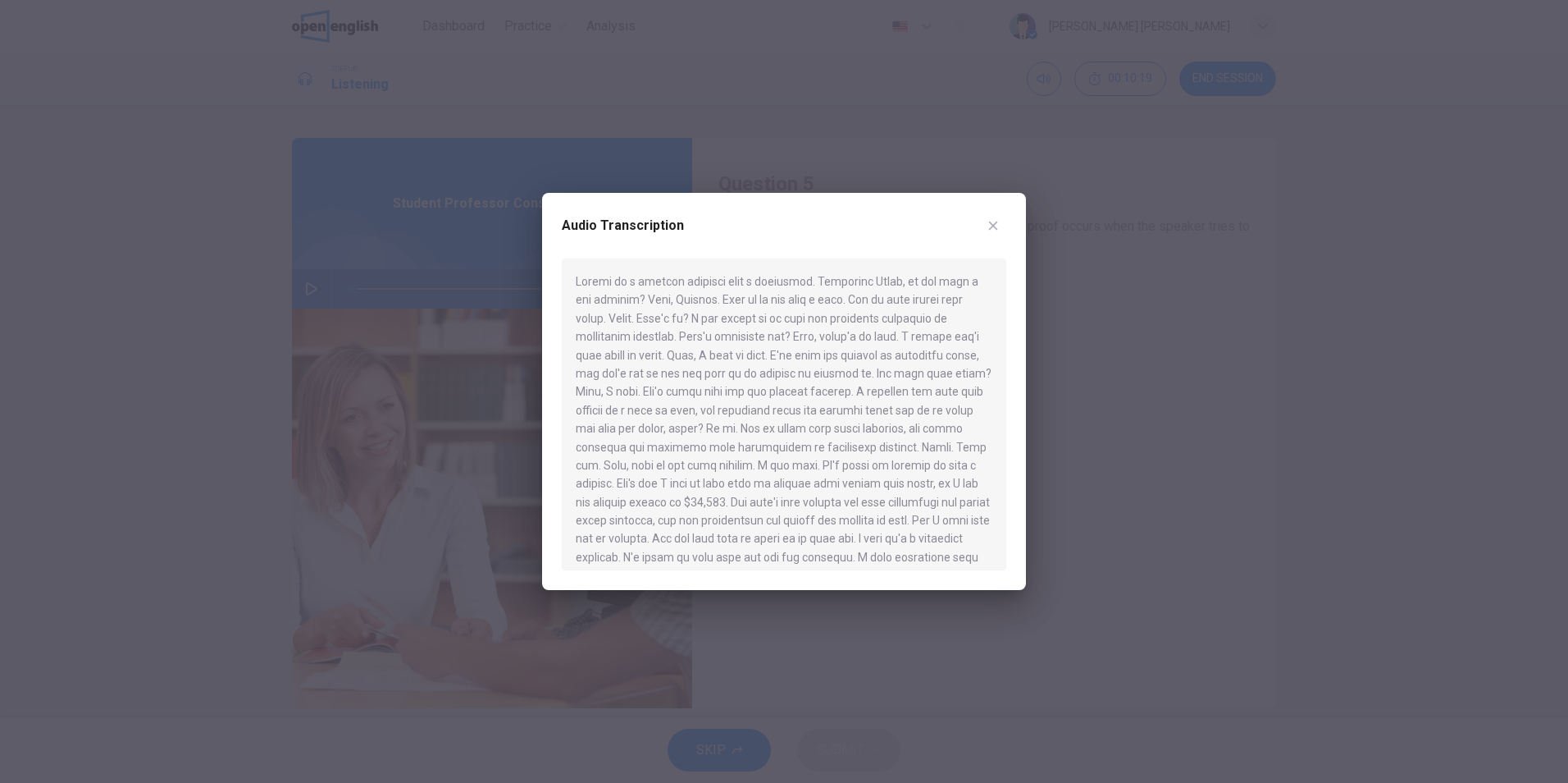
click at [738, 387] on div at bounding box center [784, 414] width 444 height 311
click at [813, 448] on div at bounding box center [784, 414] width 444 height 311
click at [990, 224] on icon "button" at bounding box center [993, 225] width 13 height 14
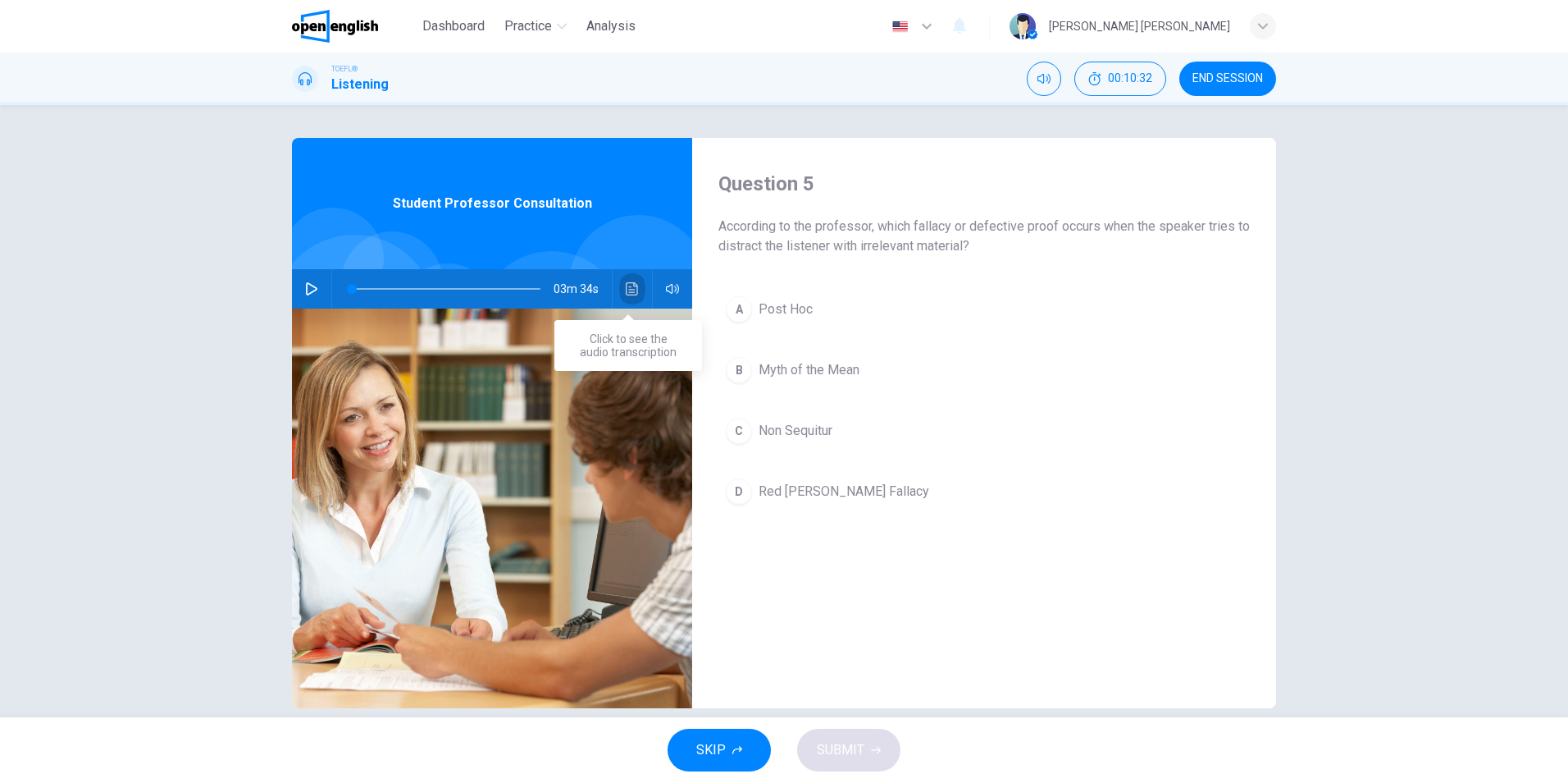
click at [626, 293] on icon "Click to see the audio transcription" at bounding box center [632, 289] width 13 height 14
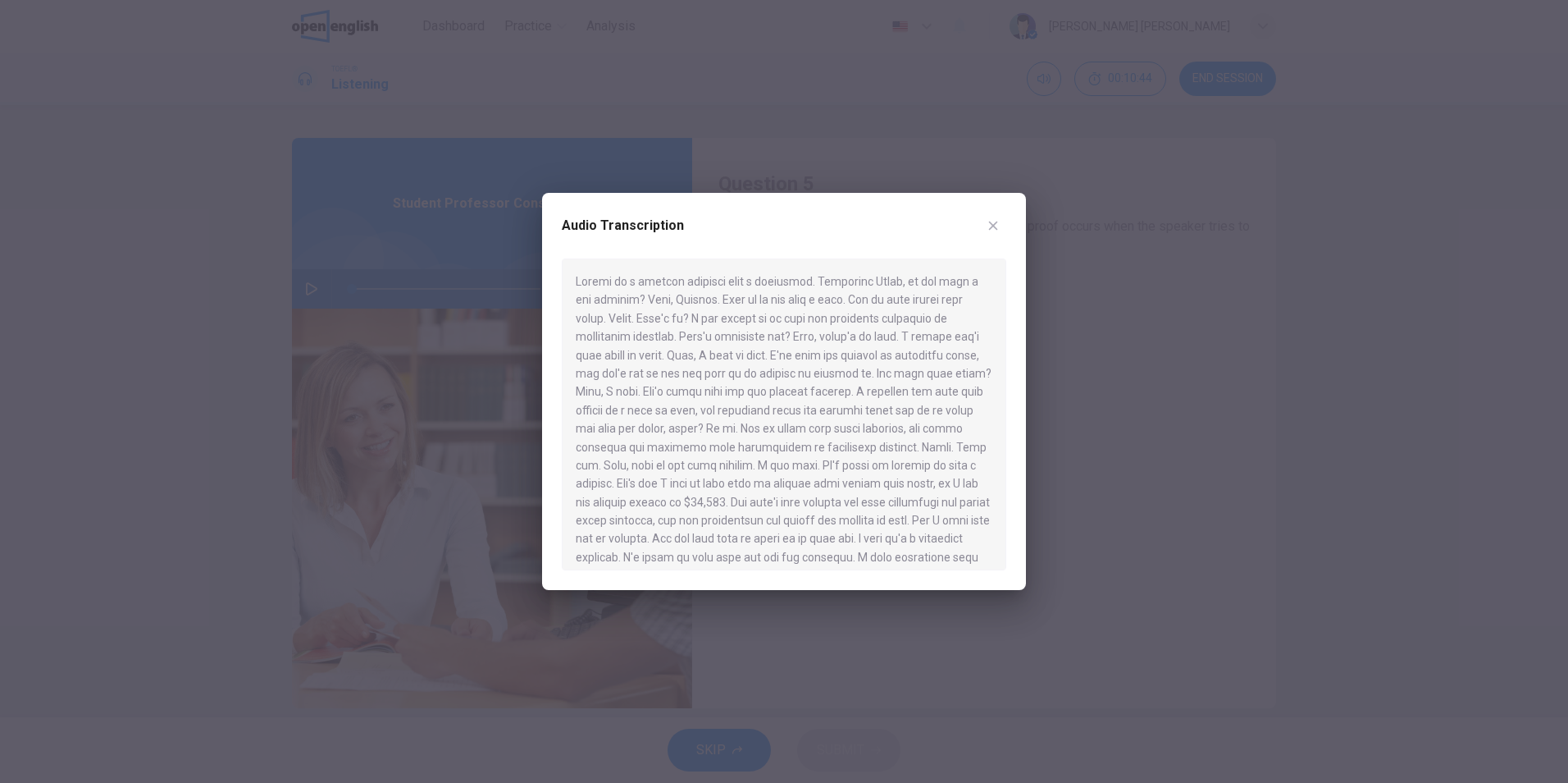
click at [997, 226] on icon "button" at bounding box center [993, 225] width 13 height 14
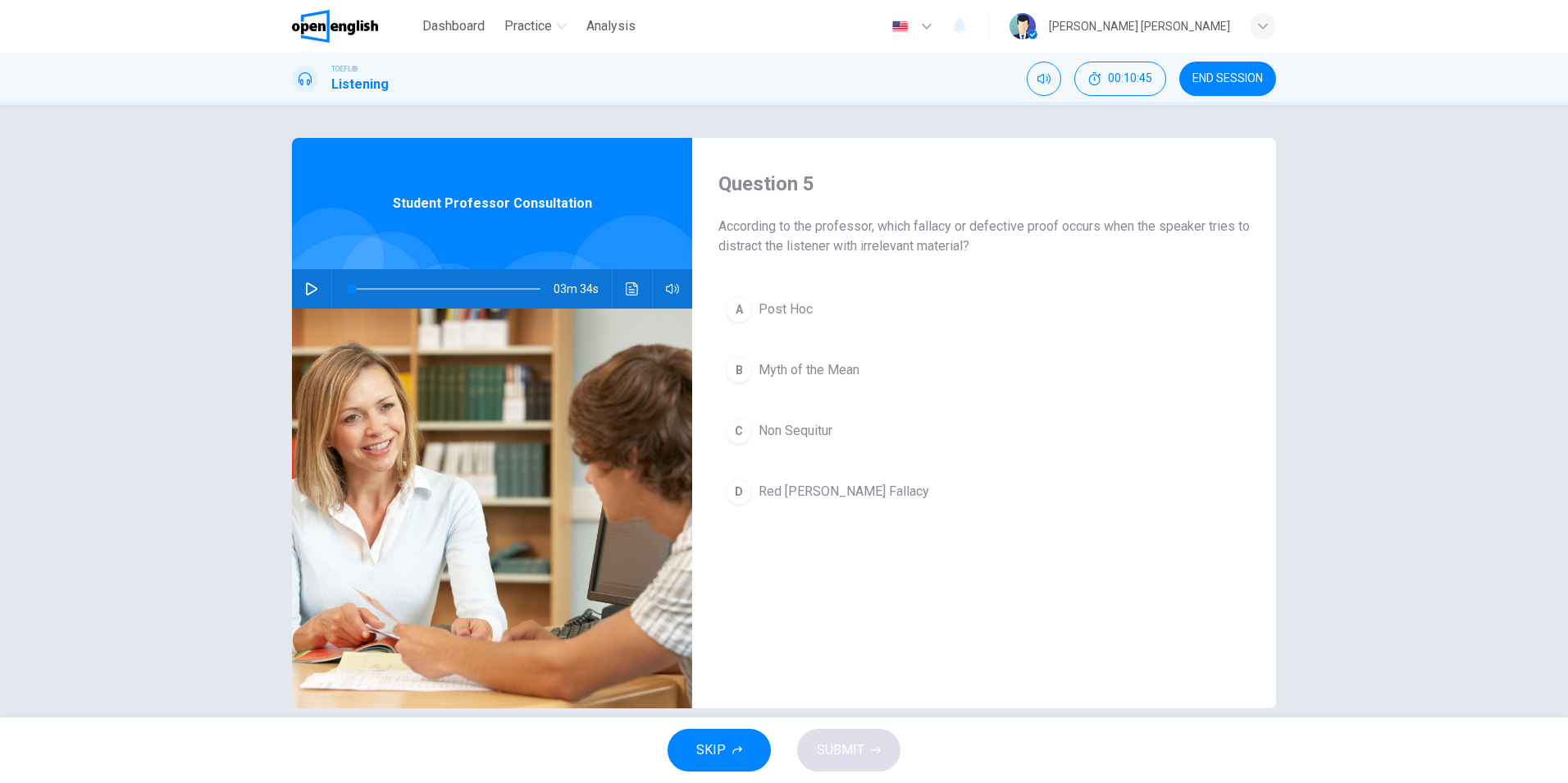
click at [838, 491] on span "Red [PERSON_NAME] Fallacy" at bounding box center [844, 491] width 171 height 20
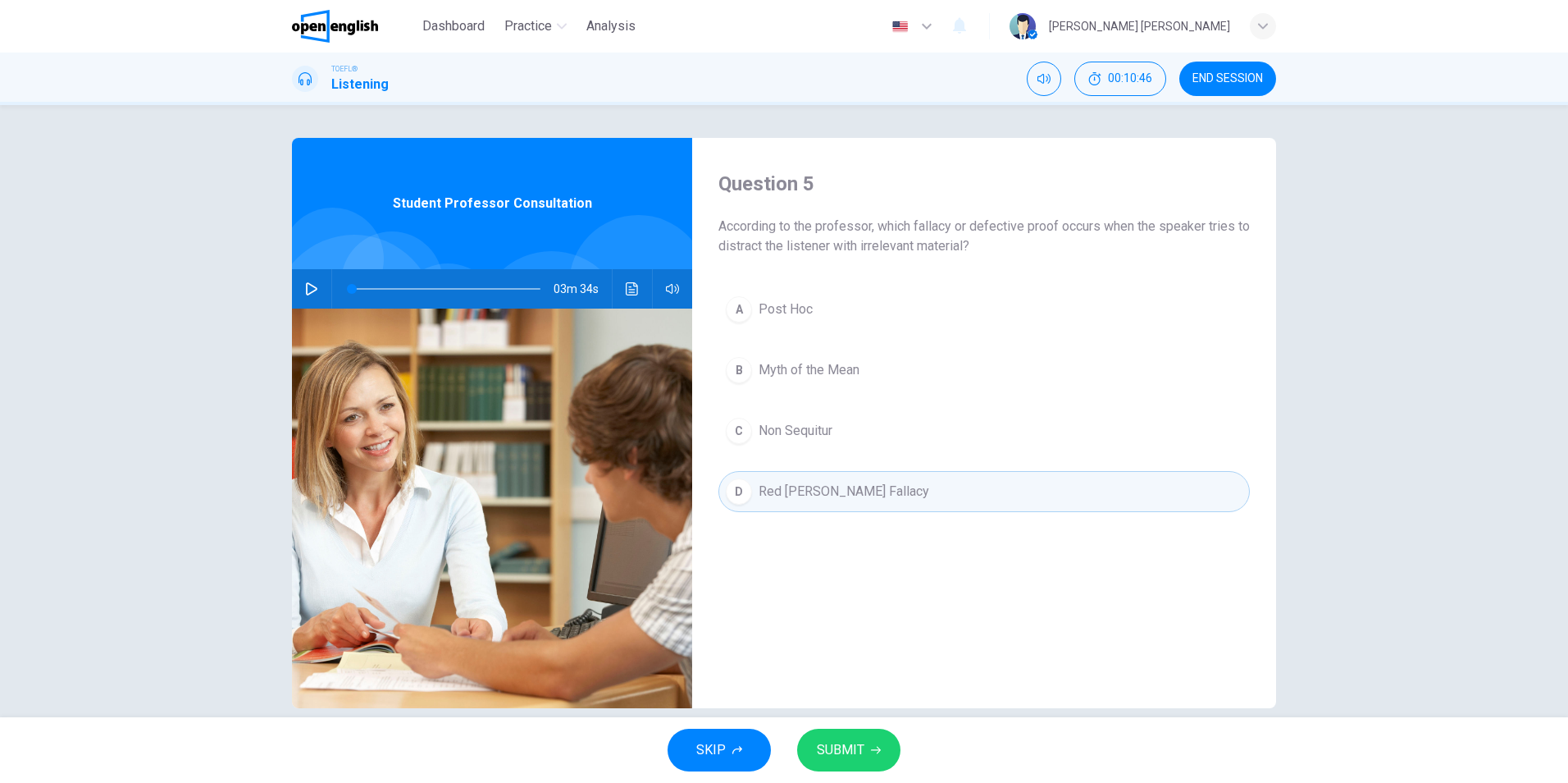
click at [858, 759] on span "SUBMIT" at bounding box center [840, 751] width 48 height 23
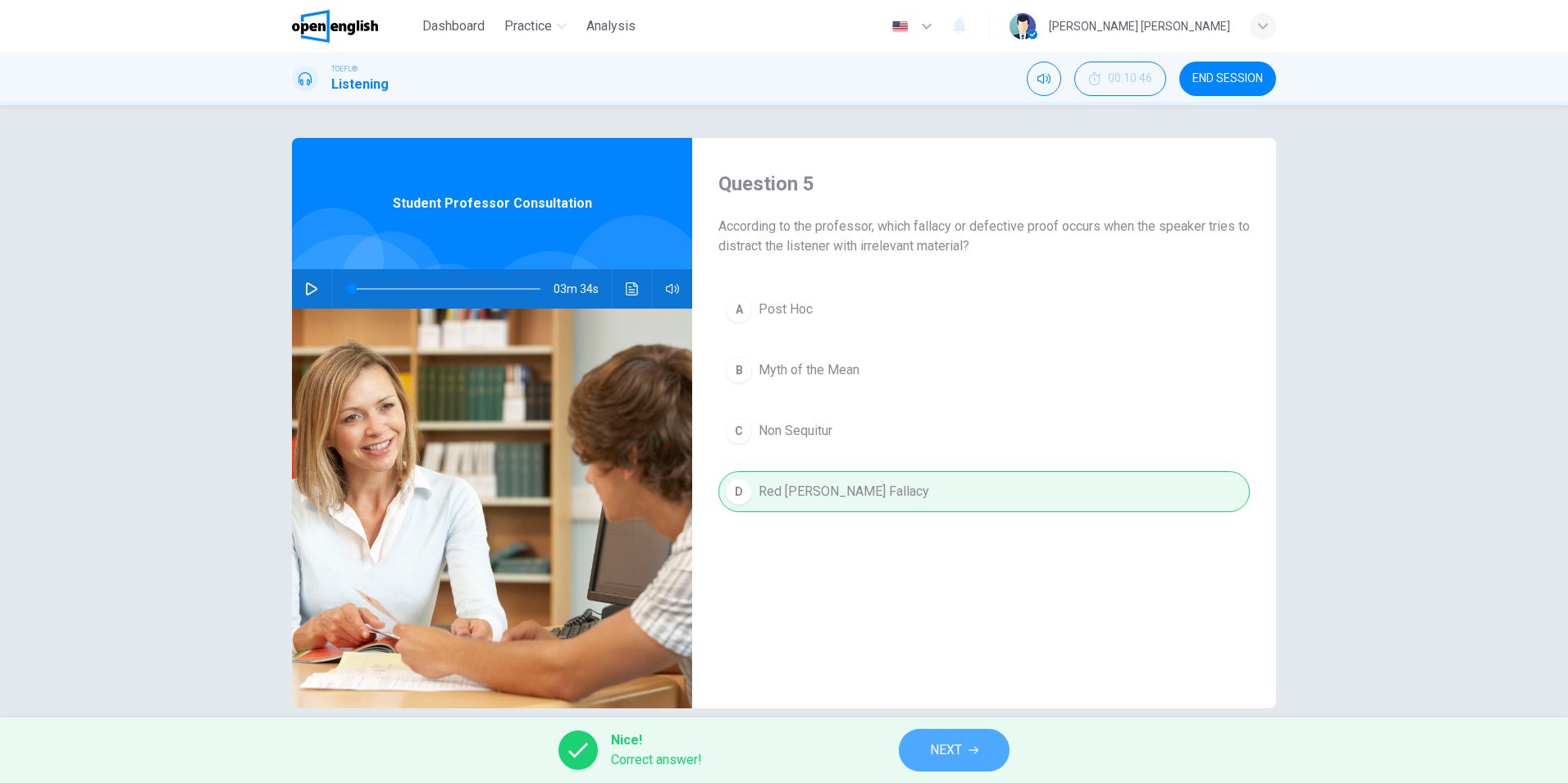
click at [969, 754] on button "NEXT" at bounding box center [954, 750] width 111 height 42
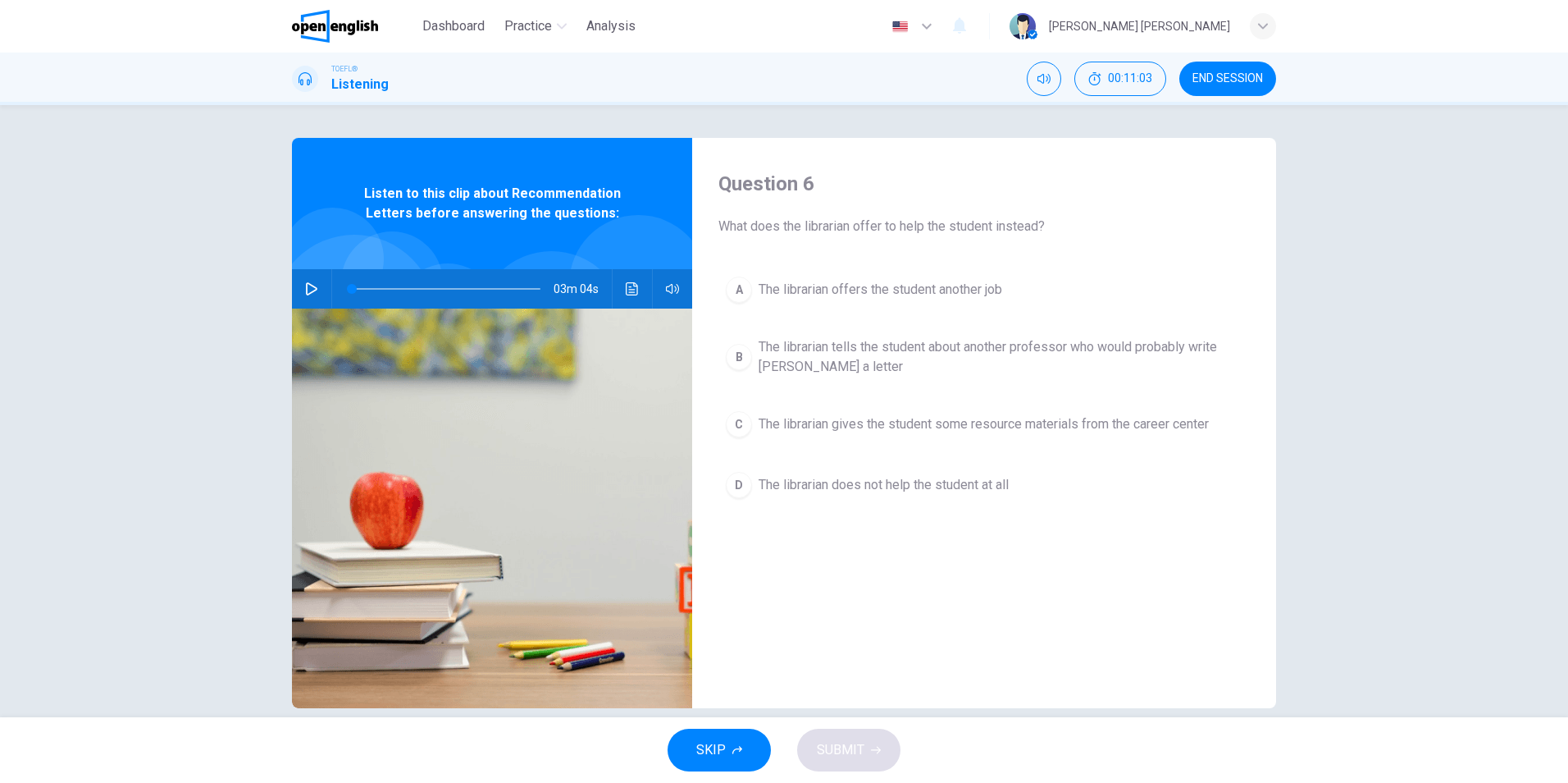
click at [1111, 423] on span "The librarian gives the student some resource materials from the career center" at bounding box center [983, 424] width 451 height 20
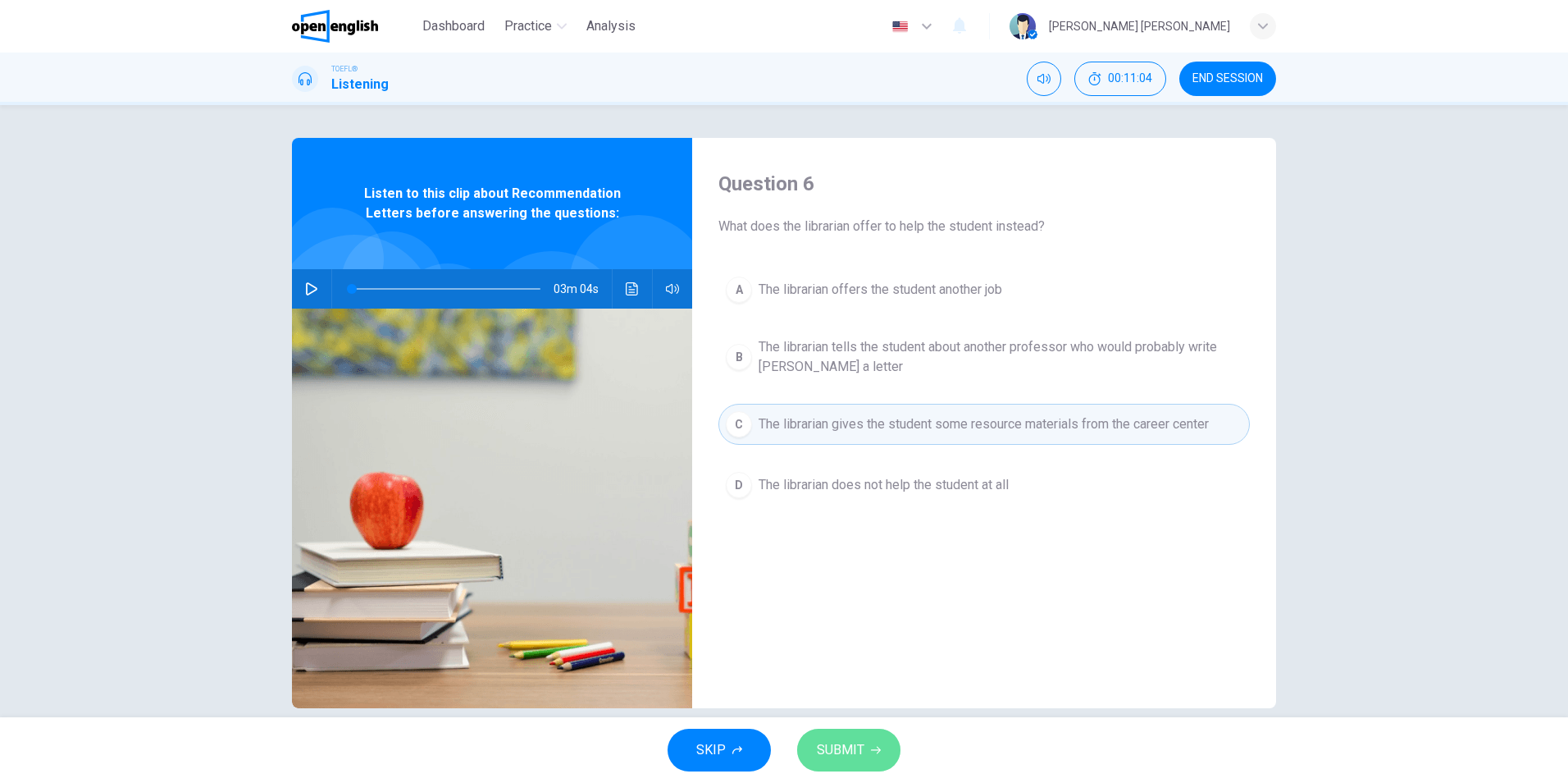
click at [845, 754] on span "SUBMIT" at bounding box center [840, 751] width 48 height 23
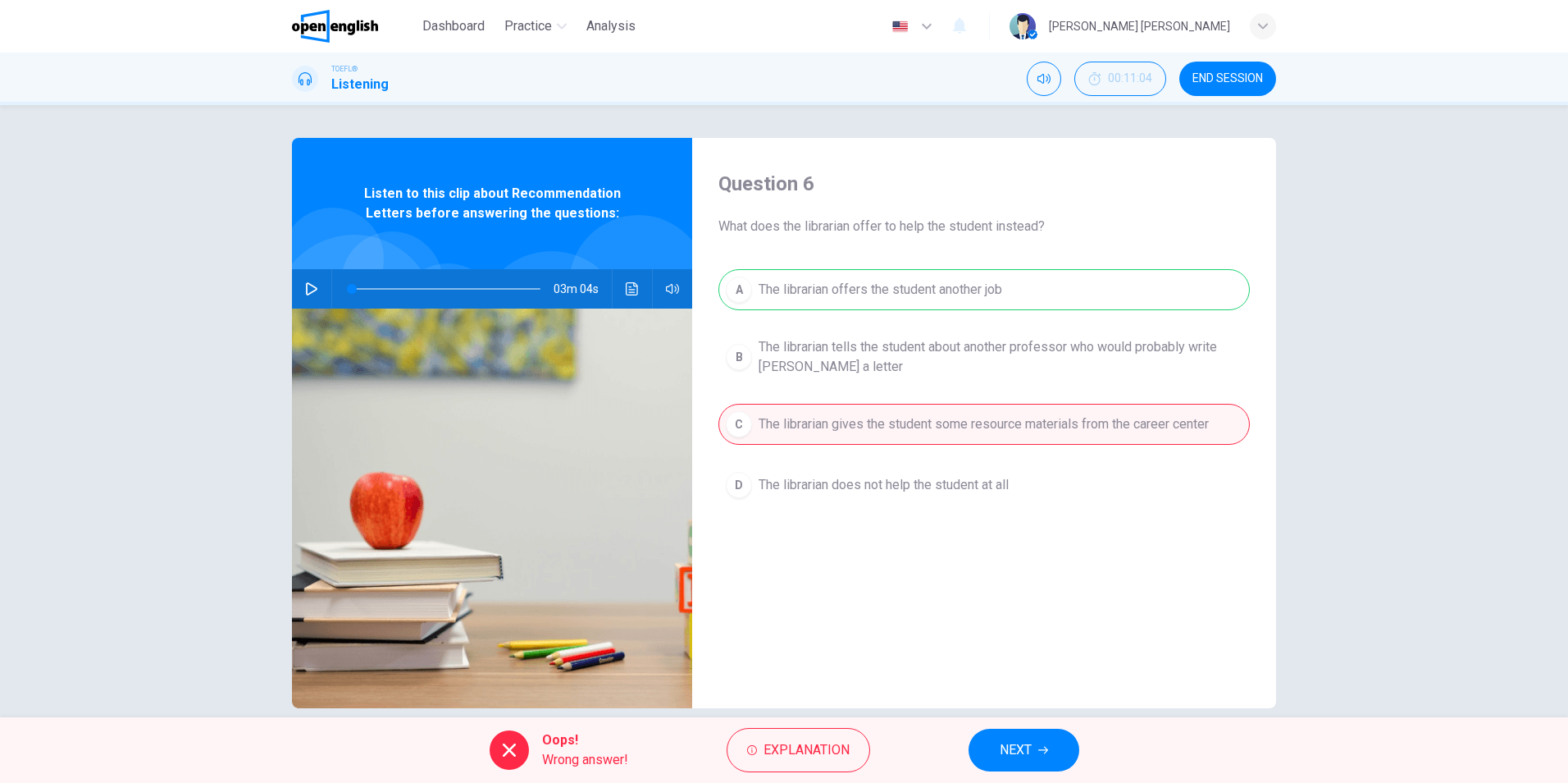
click at [1036, 728] on div "Oops! Wrong answer! Explanation NEXT" at bounding box center [784, 750] width 1568 height 66
click at [1031, 745] on span "NEXT" at bounding box center [1016, 751] width 32 height 23
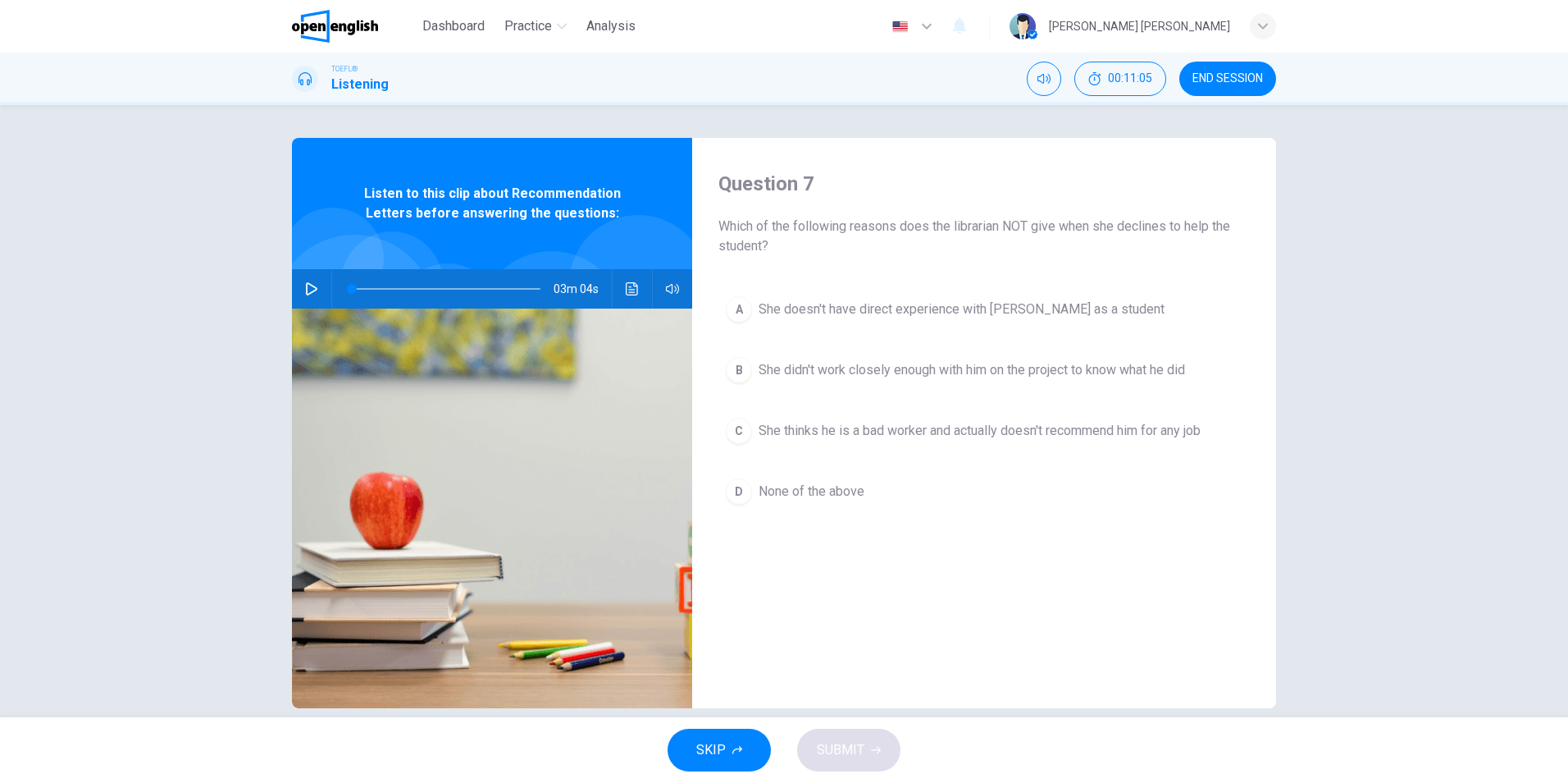
click at [941, 598] on div "Question 7 Which of the following reasons does the librarian NOT give when she …" at bounding box center [984, 423] width 584 height 571
click at [923, 601] on div "Question 7 Which of the following reasons does the librarian NOT give when she …" at bounding box center [984, 423] width 584 height 571
click at [823, 470] on div "A She doesn't have direct experience with [PERSON_NAME] as a student B She didn…" at bounding box center [984, 417] width 532 height 256
click at [820, 485] on span "None of the above" at bounding box center [811, 491] width 106 height 20
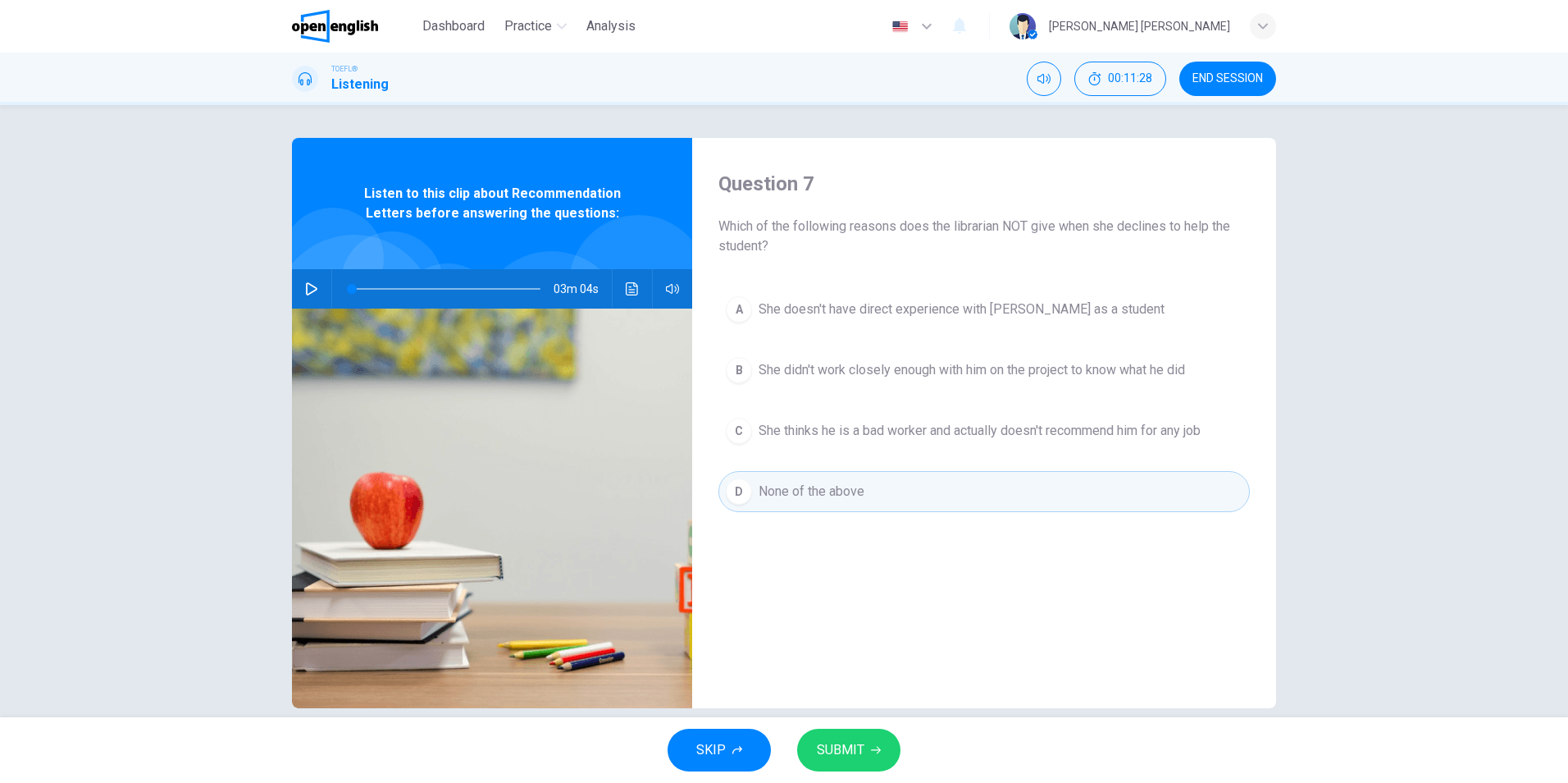
click at [847, 742] on span "SUBMIT" at bounding box center [840, 751] width 48 height 23
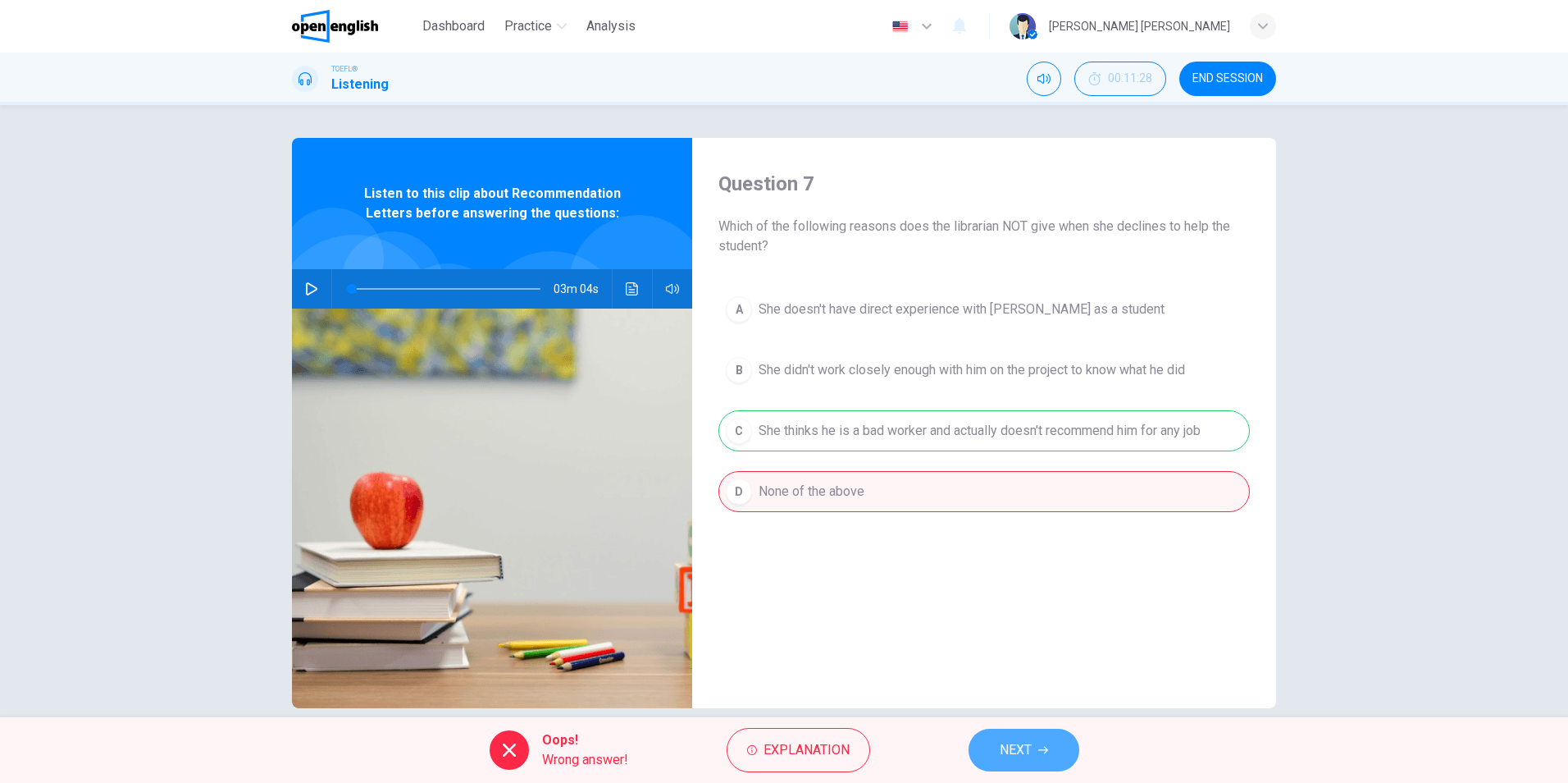
click at [1038, 746] on icon "button" at bounding box center [1043, 750] width 10 height 10
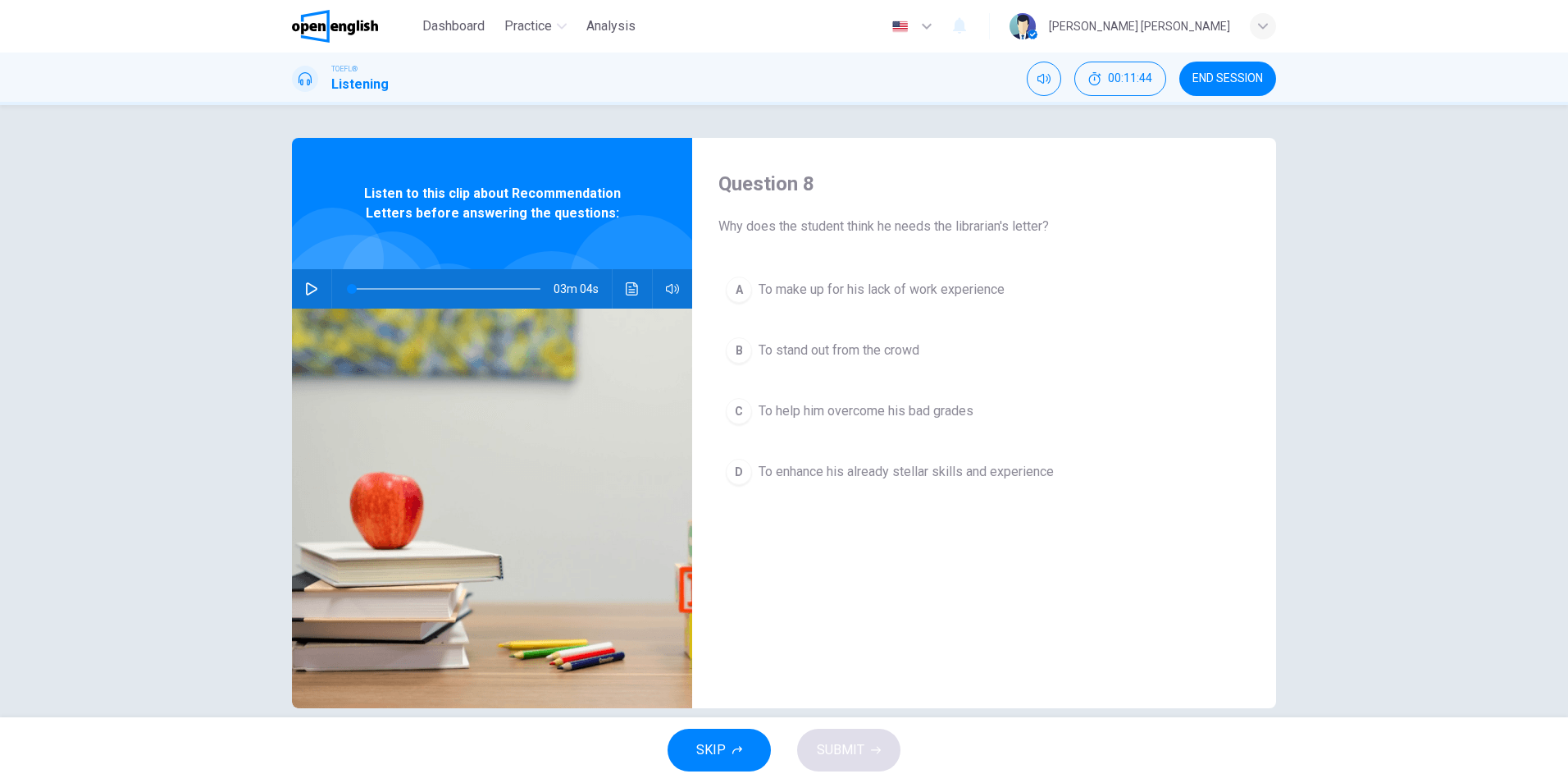
click at [810, 465] on span "To enhance his already stellar skills and experience" at bounding box center [906, 472] width 295 height 20
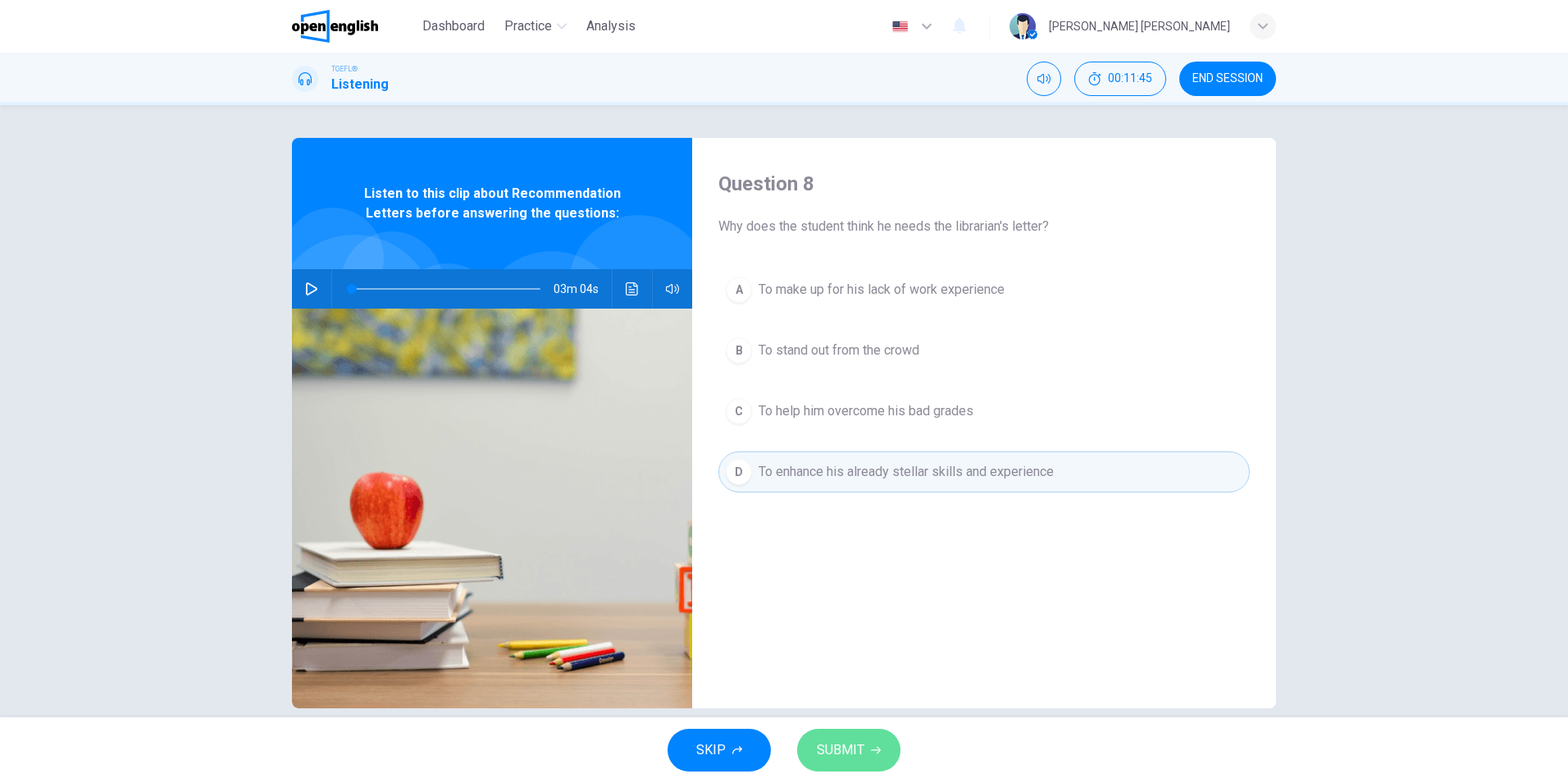
click at [863, 734] on button "SUBMIT" at bounding box center [848, 750] width 103 height 42
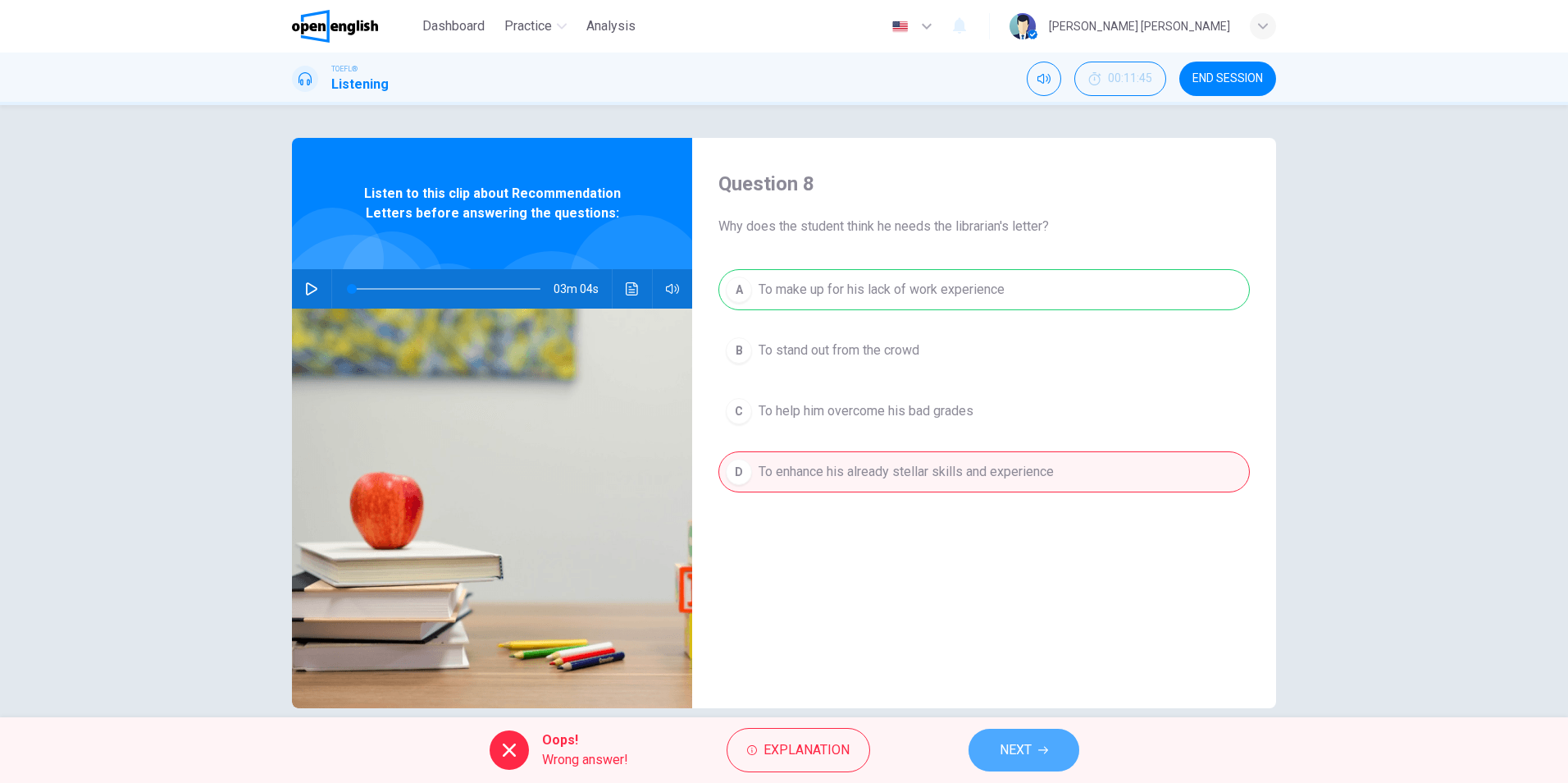
click at [1018, 742] on span "NEXT" at bounding box center [1016, 751] width 32 height 23
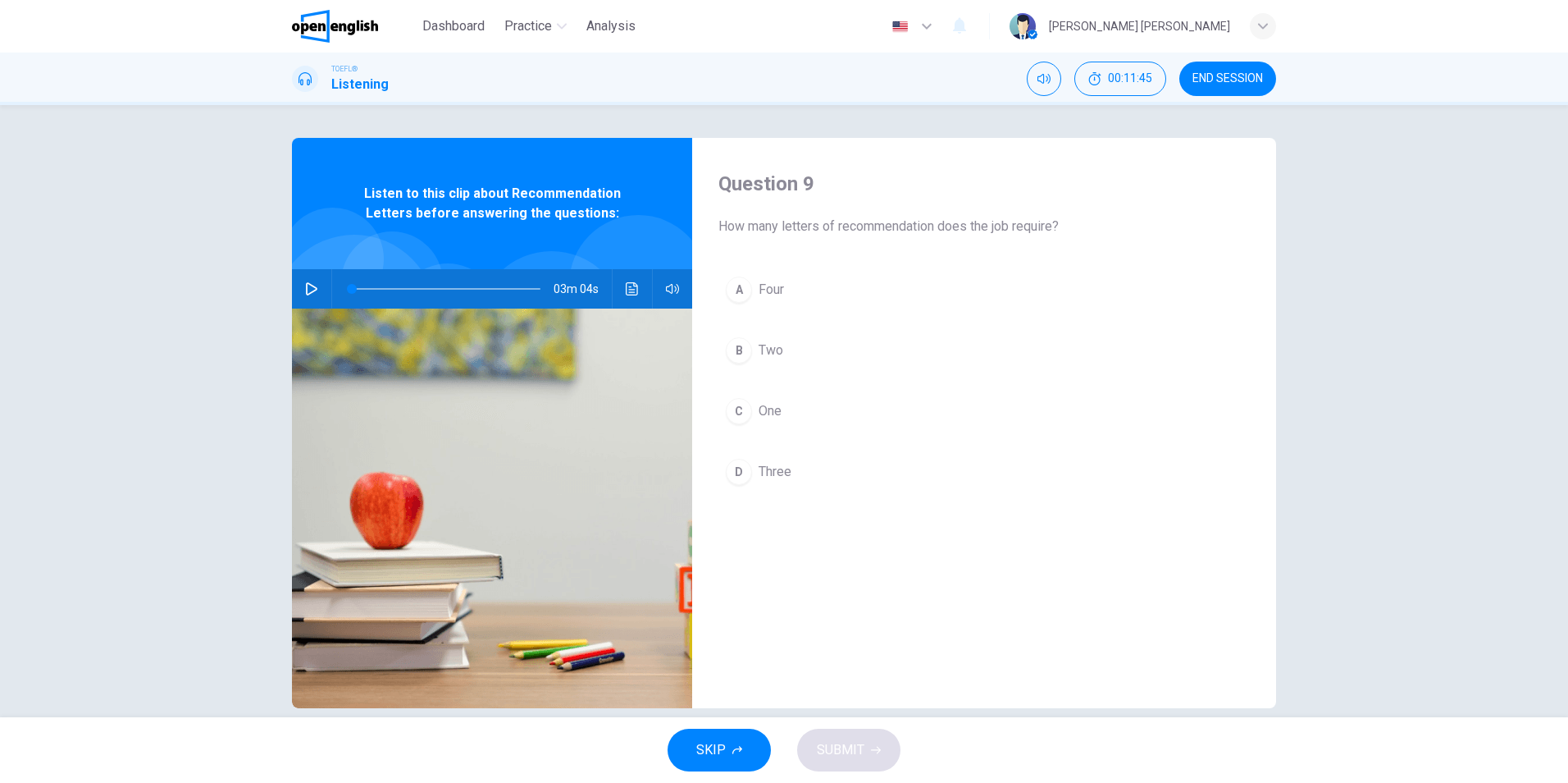
click at [841, 618] on div "Question 9 How many letters of recommendation does the job require? A Four B Tw…" at bounding box center [984, 423] width 584 height 571
click at [631, 293] on icon "Click to see the audio transcription" at bounding box center [632, 289] width 13 height 14
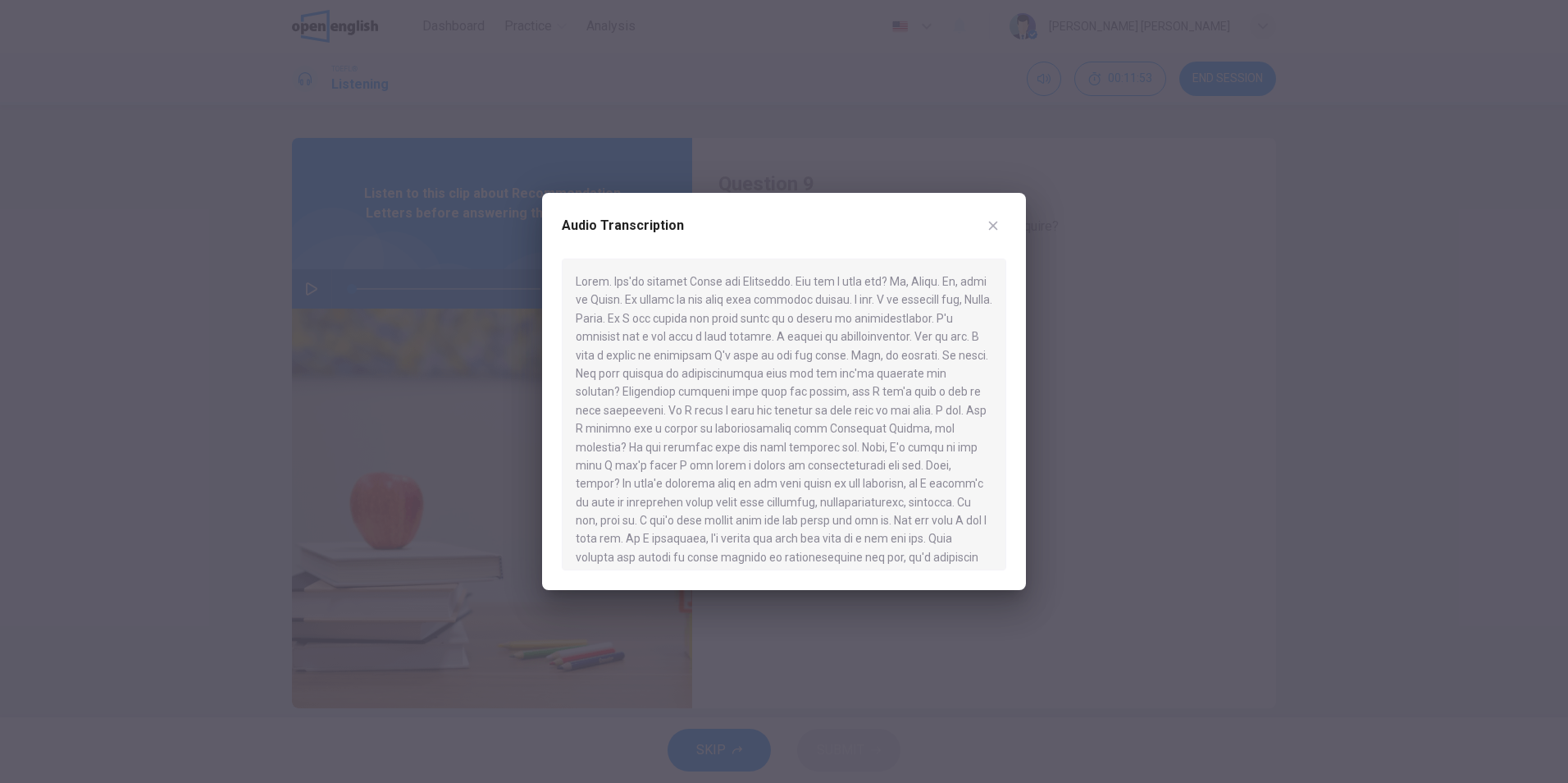
click at [792, 391] on div at bounding box center [784, 414] width 444 height 311
click at [994, 221] on icon "button" at bounding box center [993, 225] width 13 height 14
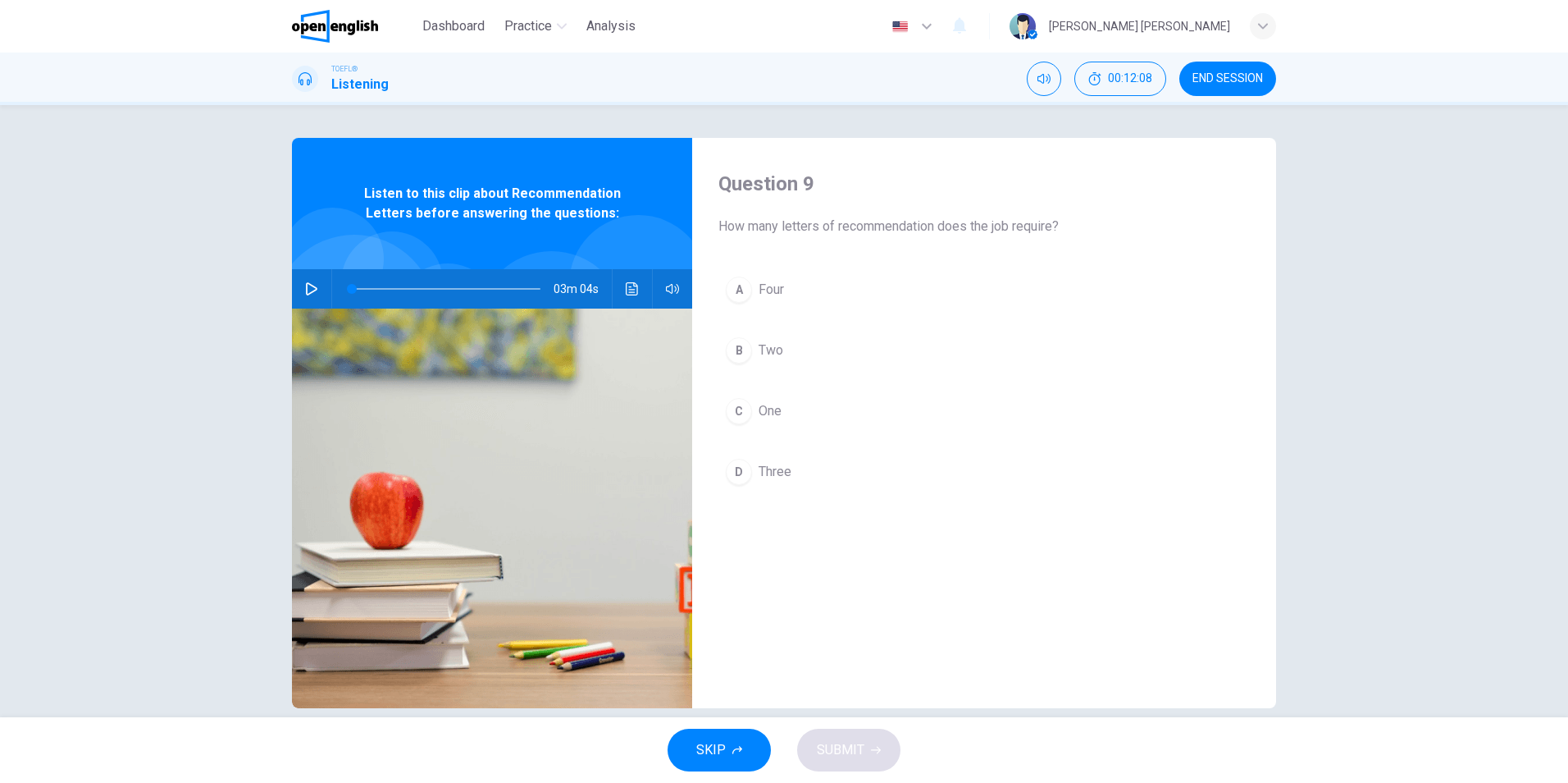
click at [801, 416] on button "C One" at bounding box center [984, 411] width 532 height 41
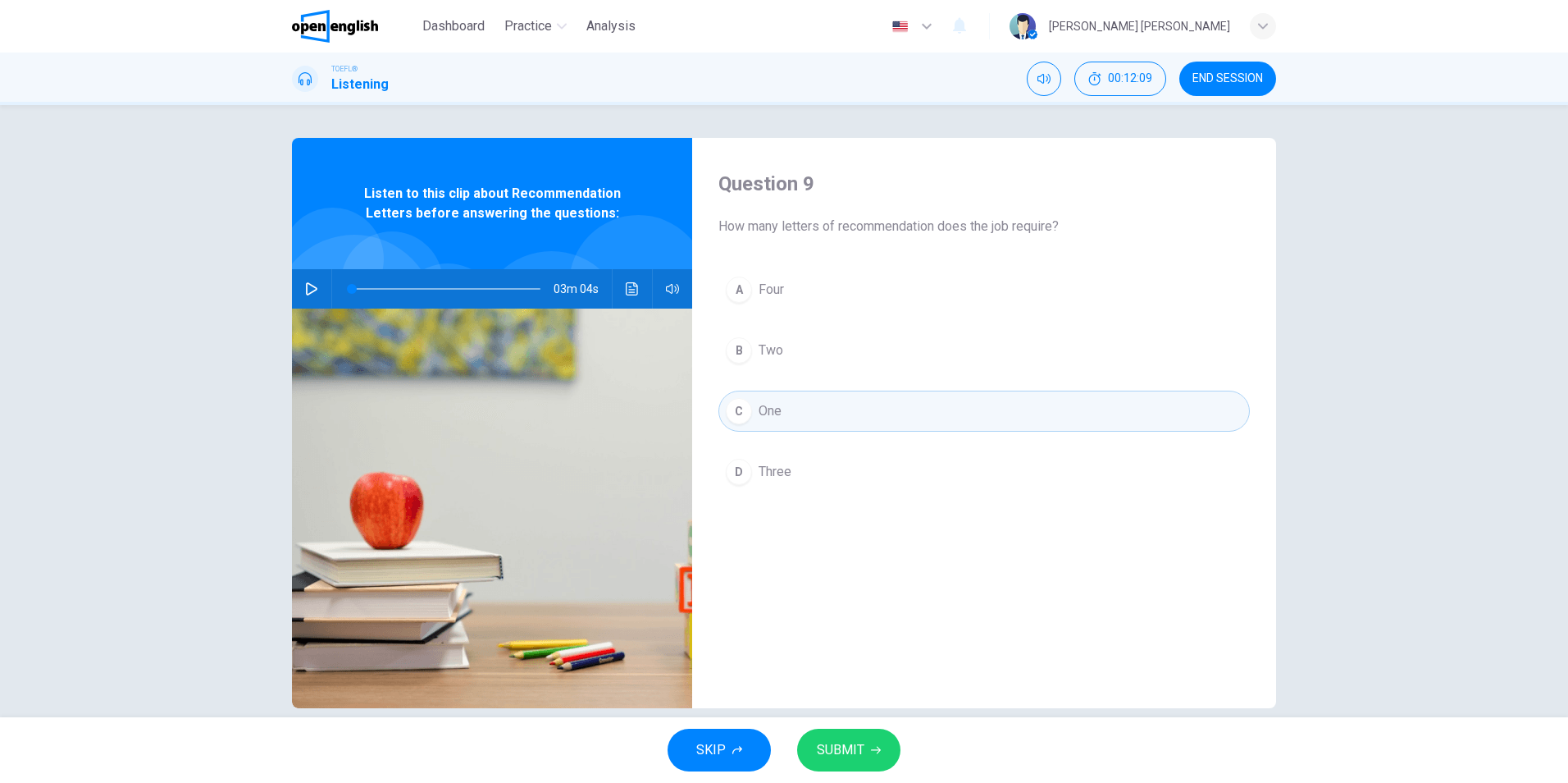
click at [847, 752] on span "SUBMIT" at bounding box center [840, 751] width 48 height 23
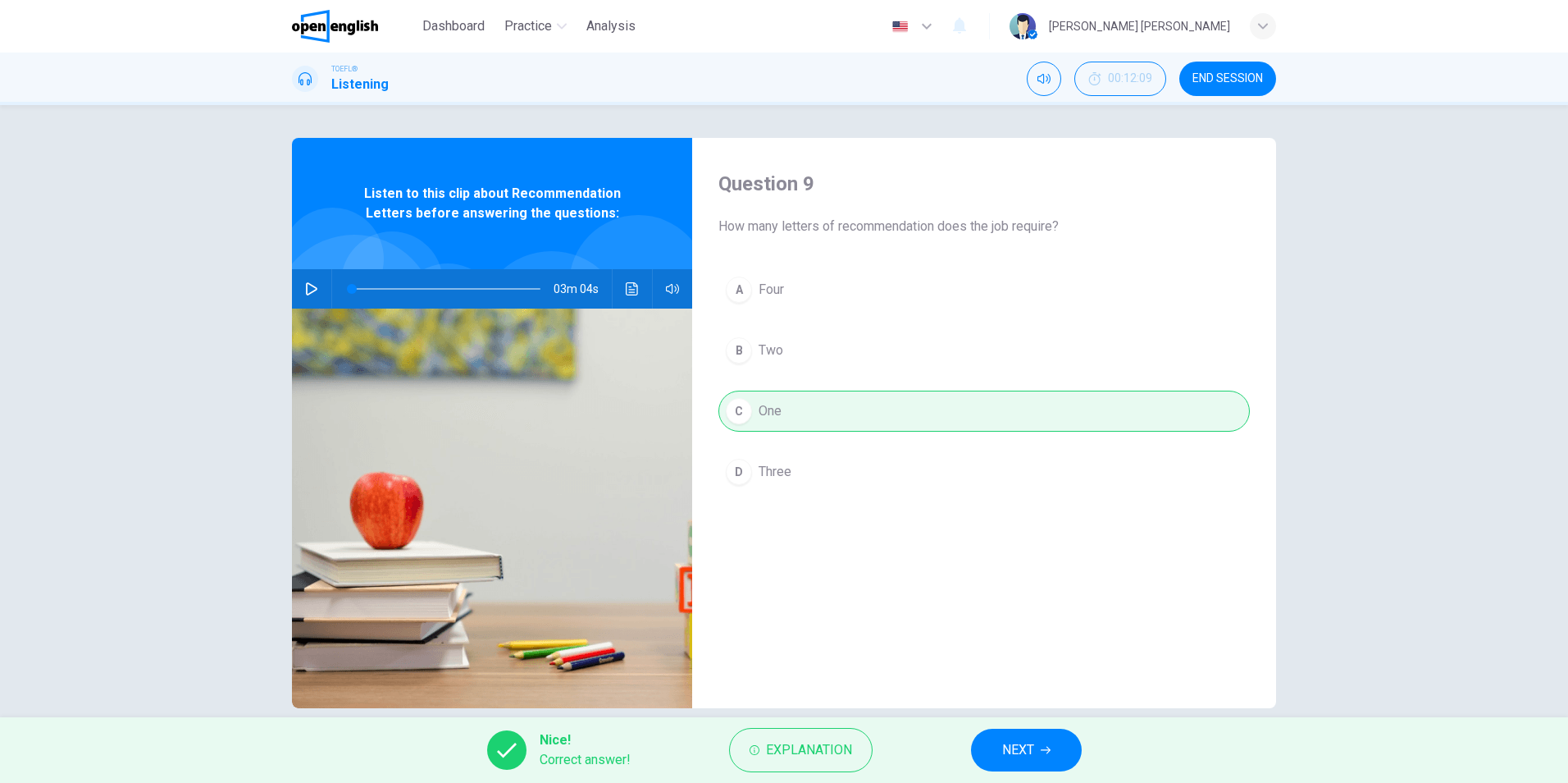
click at [1059, 745] on button "NEXT" at bounding box center [1026, 750] width 111 height 42
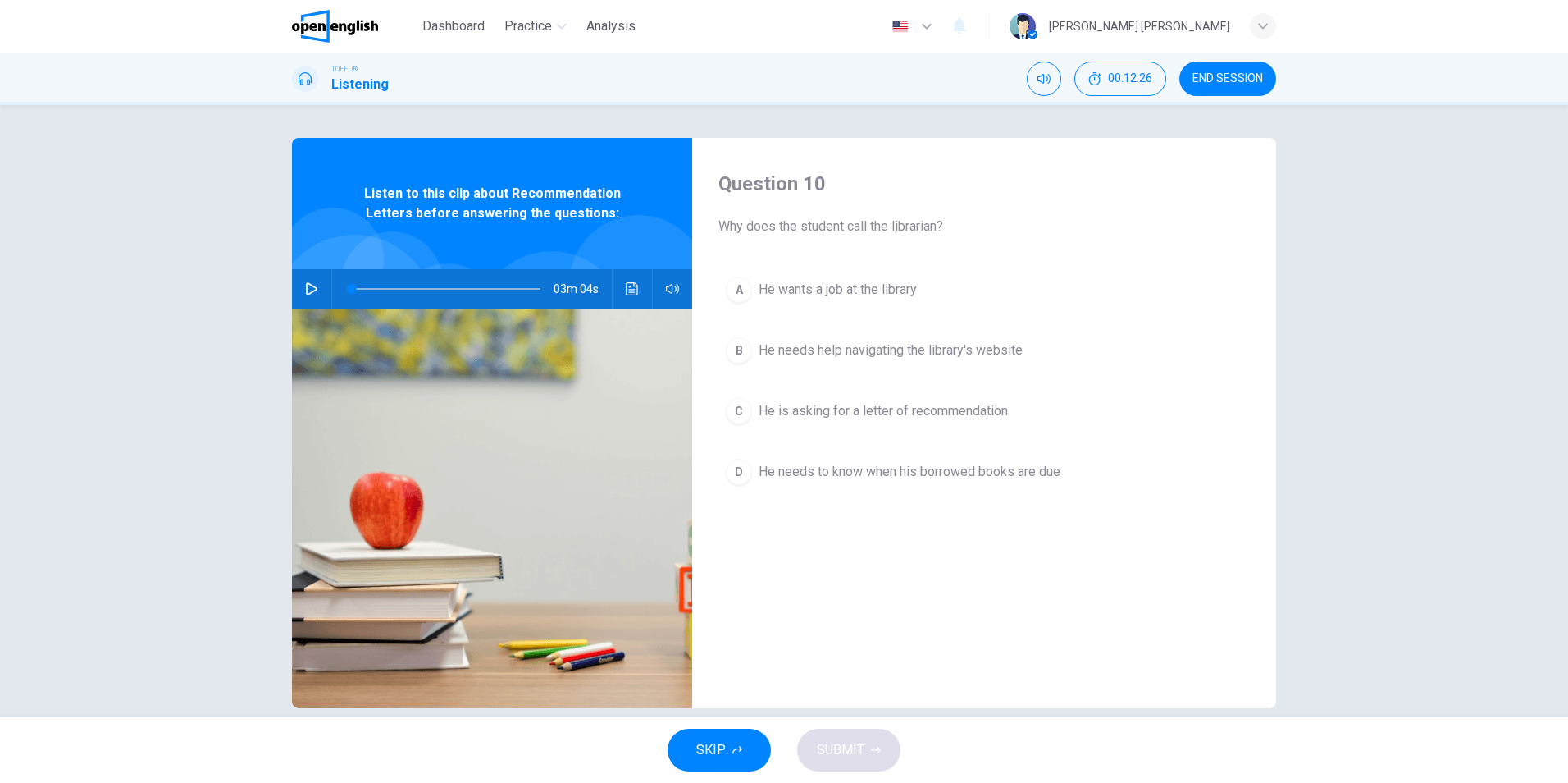
click at [888, 299] on span "He wants a job at the library" at bounding box center [838, 290] width 158 height 20
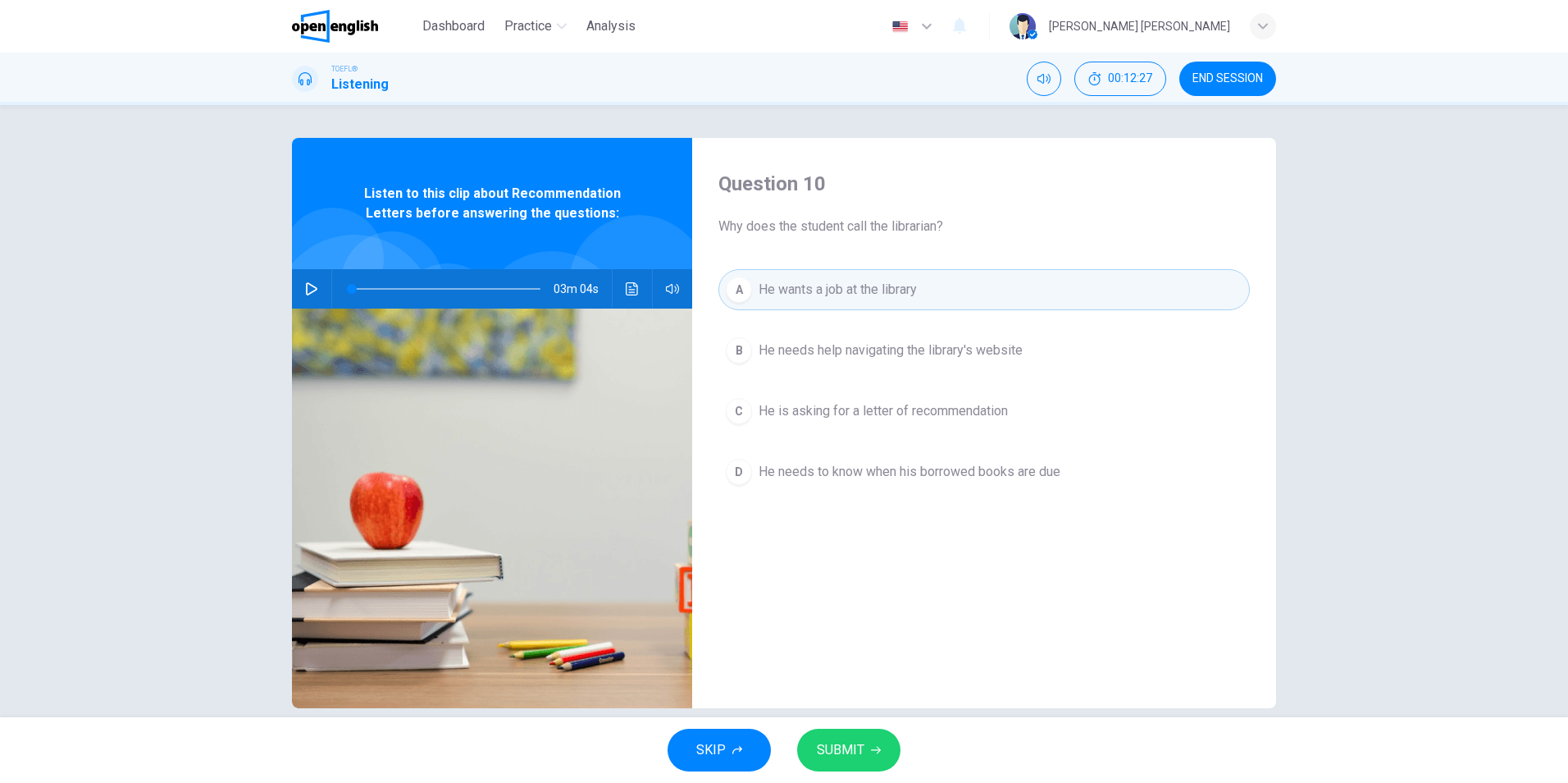
click at [841, 746] on span "SUBMIT" at bounding box center [840, 751] width 48 height 23
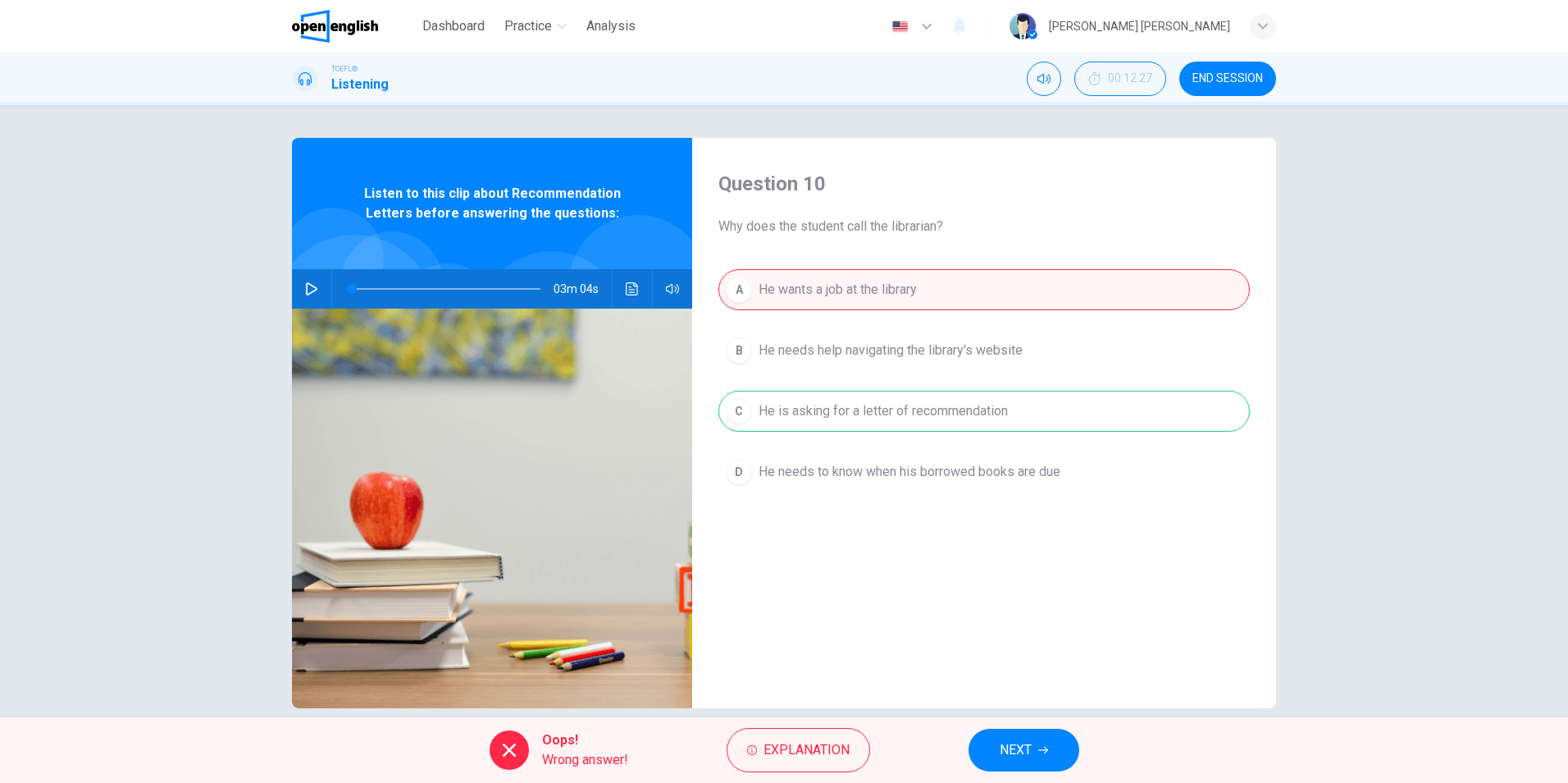
click at [1033, 751] on button "NEXT" at bounding box center [1024, 750] width 111 height 42
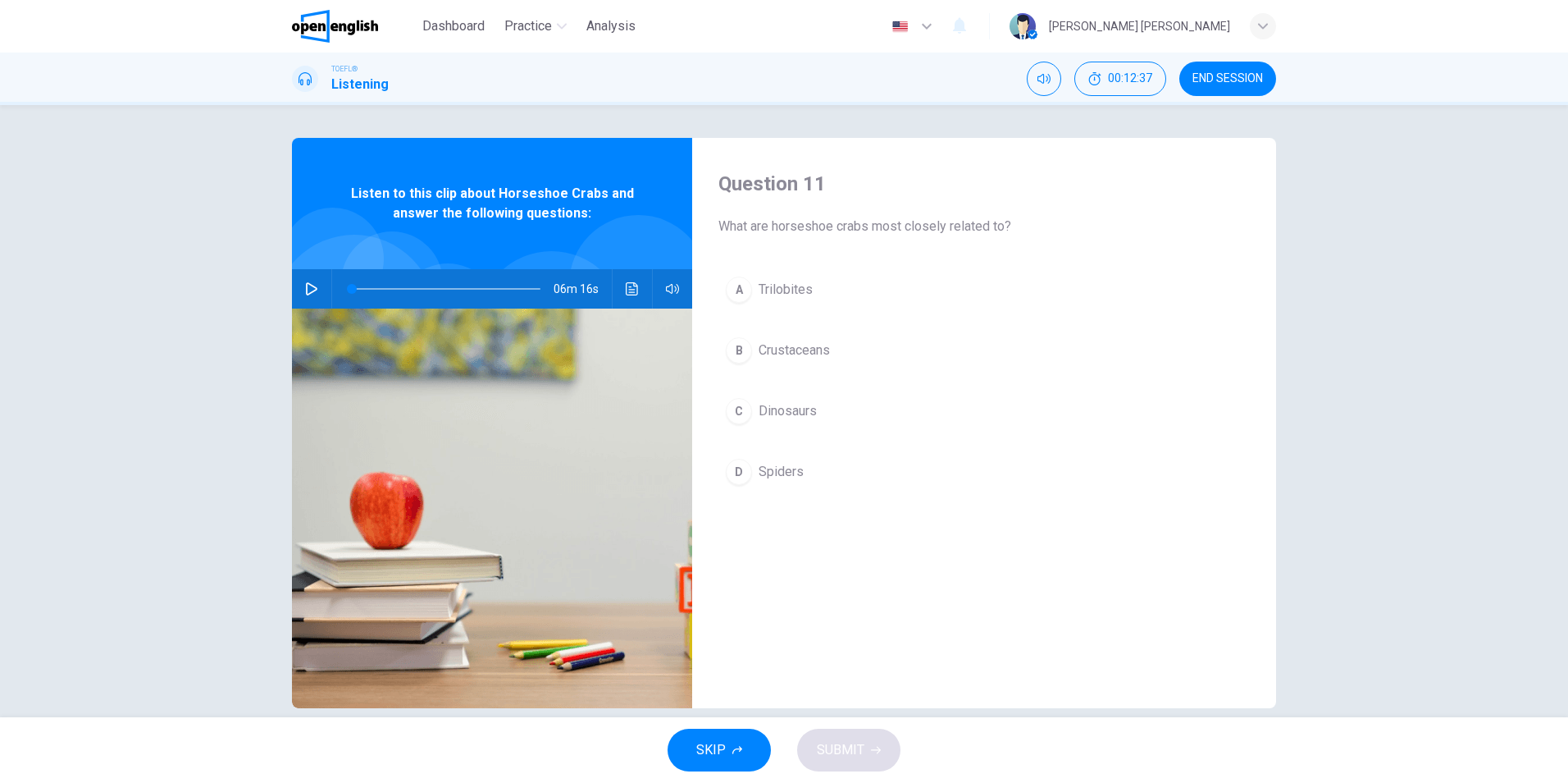
click at [807, 359] on span "Crustaceans" at bounding box center [793, 350] width 71 height 20
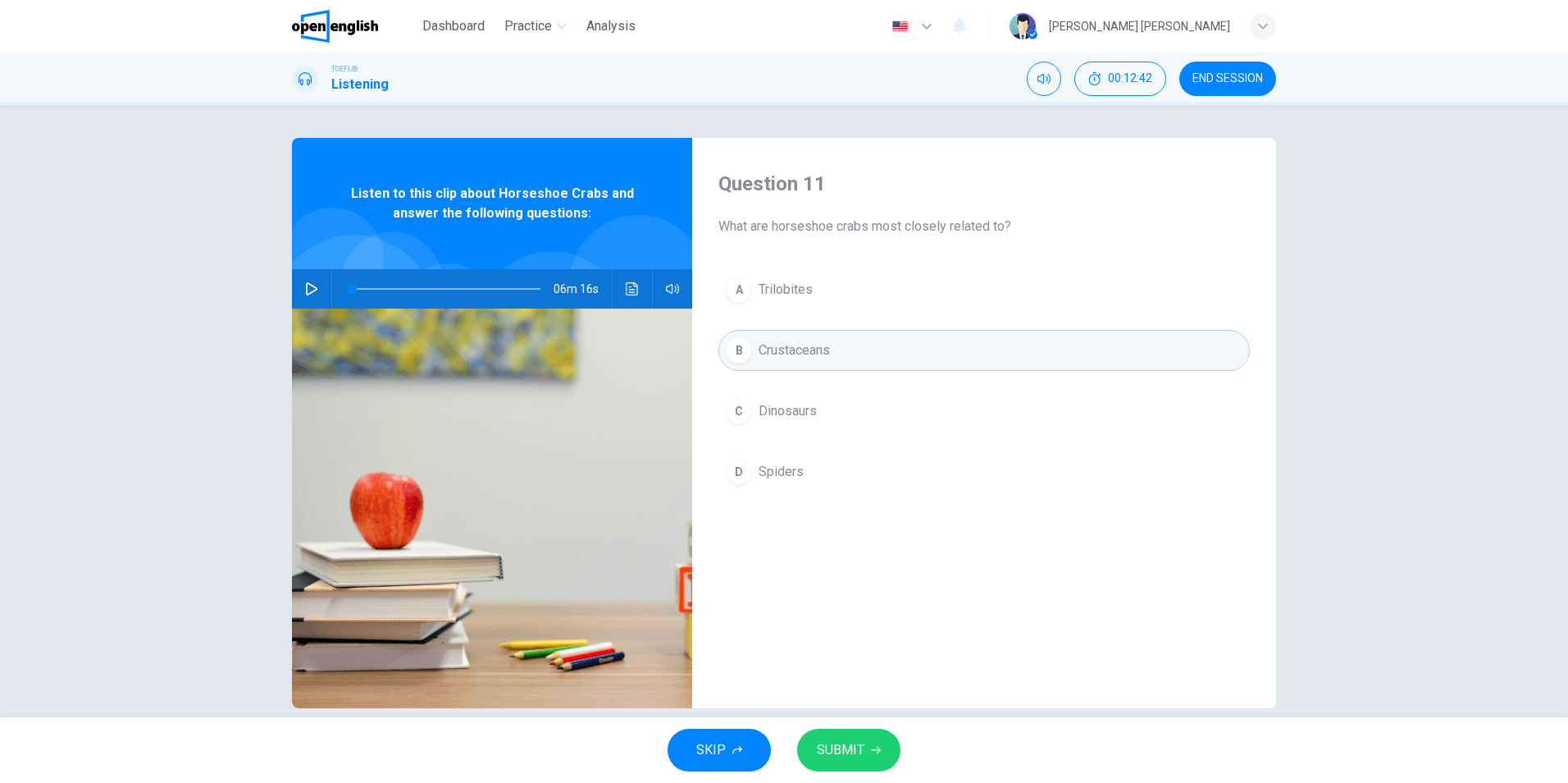
click at [810, 473] on button "D Spiders" at bounding box center [984, 472] width 532 height 41
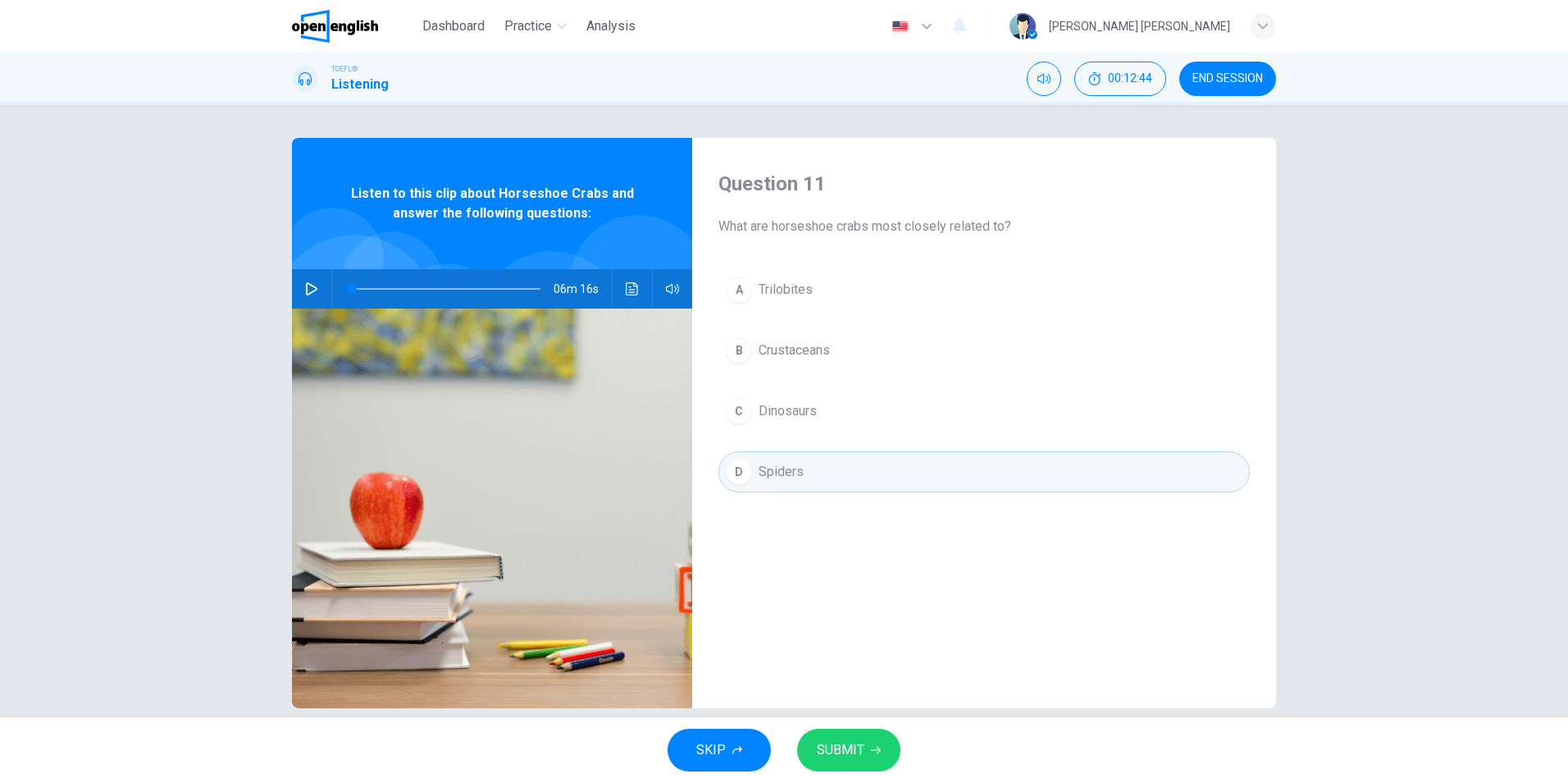
click at [846, 744] on span "SUBMIT" at bounding box center [840, 751] width 48 height 23
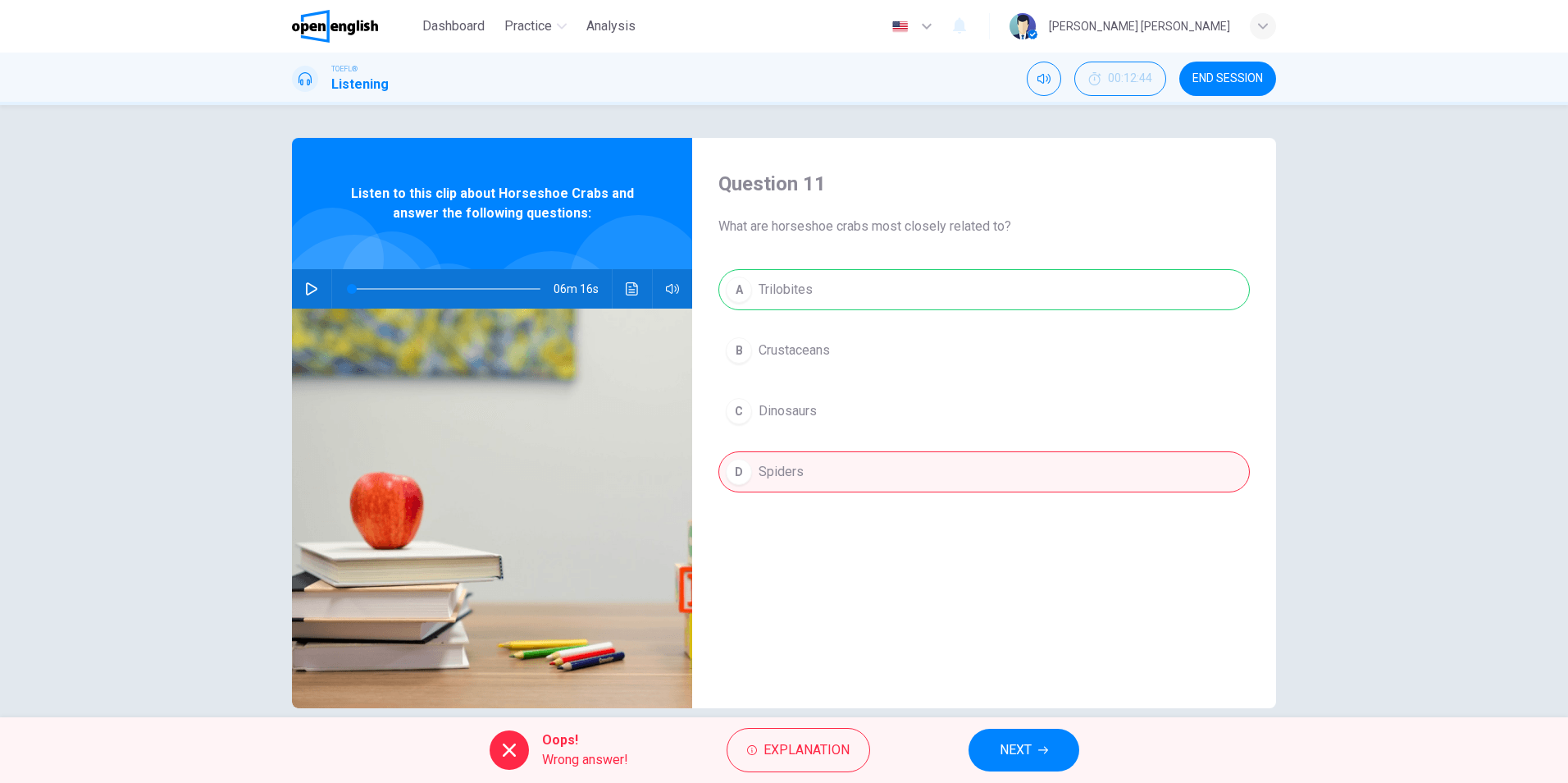
click at [1038, 752] on icon "button" at bounding box center [1043, 750] width 10 height 10
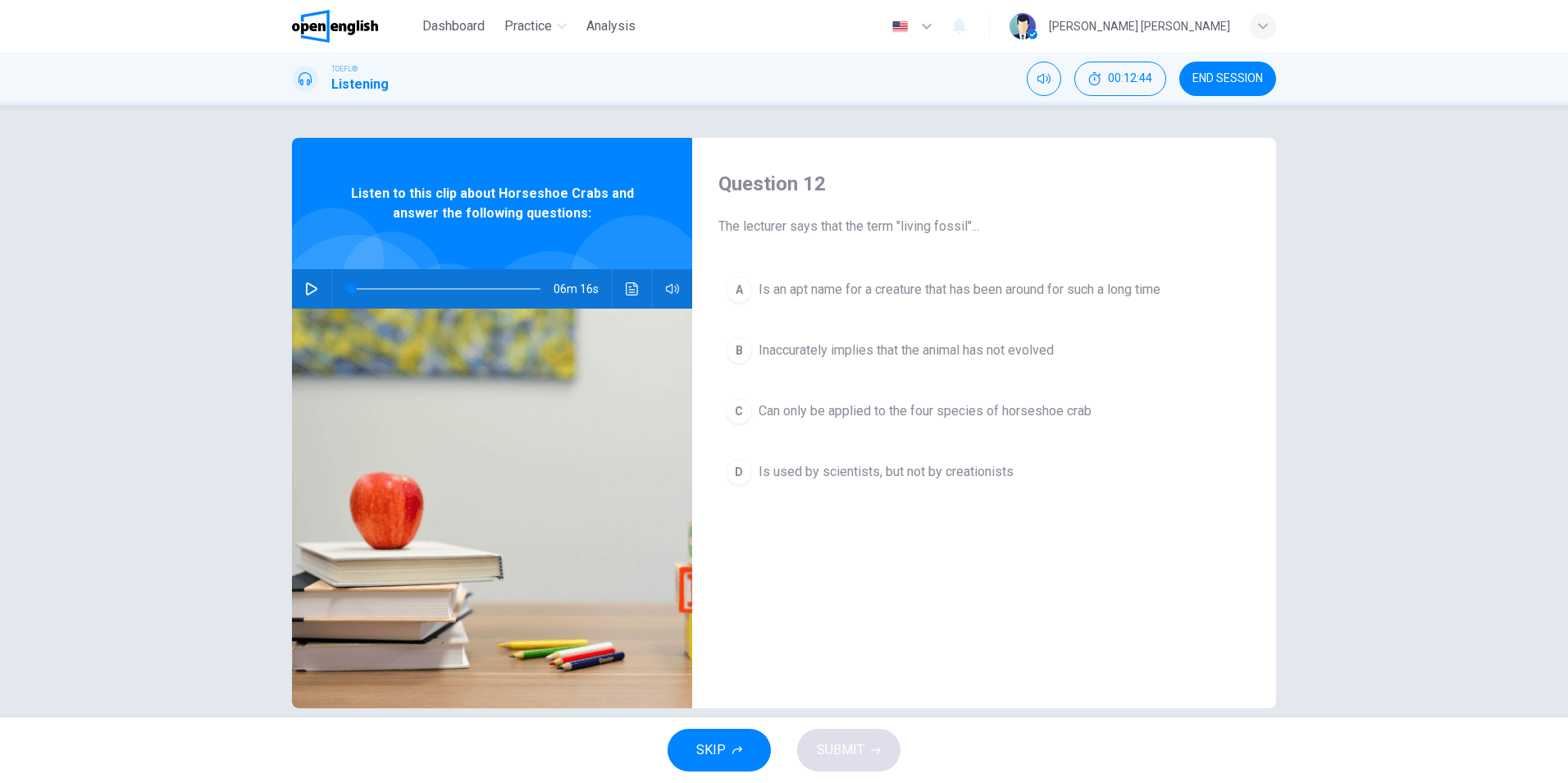
click at [882, 597] on div "Question 12 The lecturer says that the term "living fossil"... A Is an apt name…" at bounding box center [984, 423] width 584 height 571
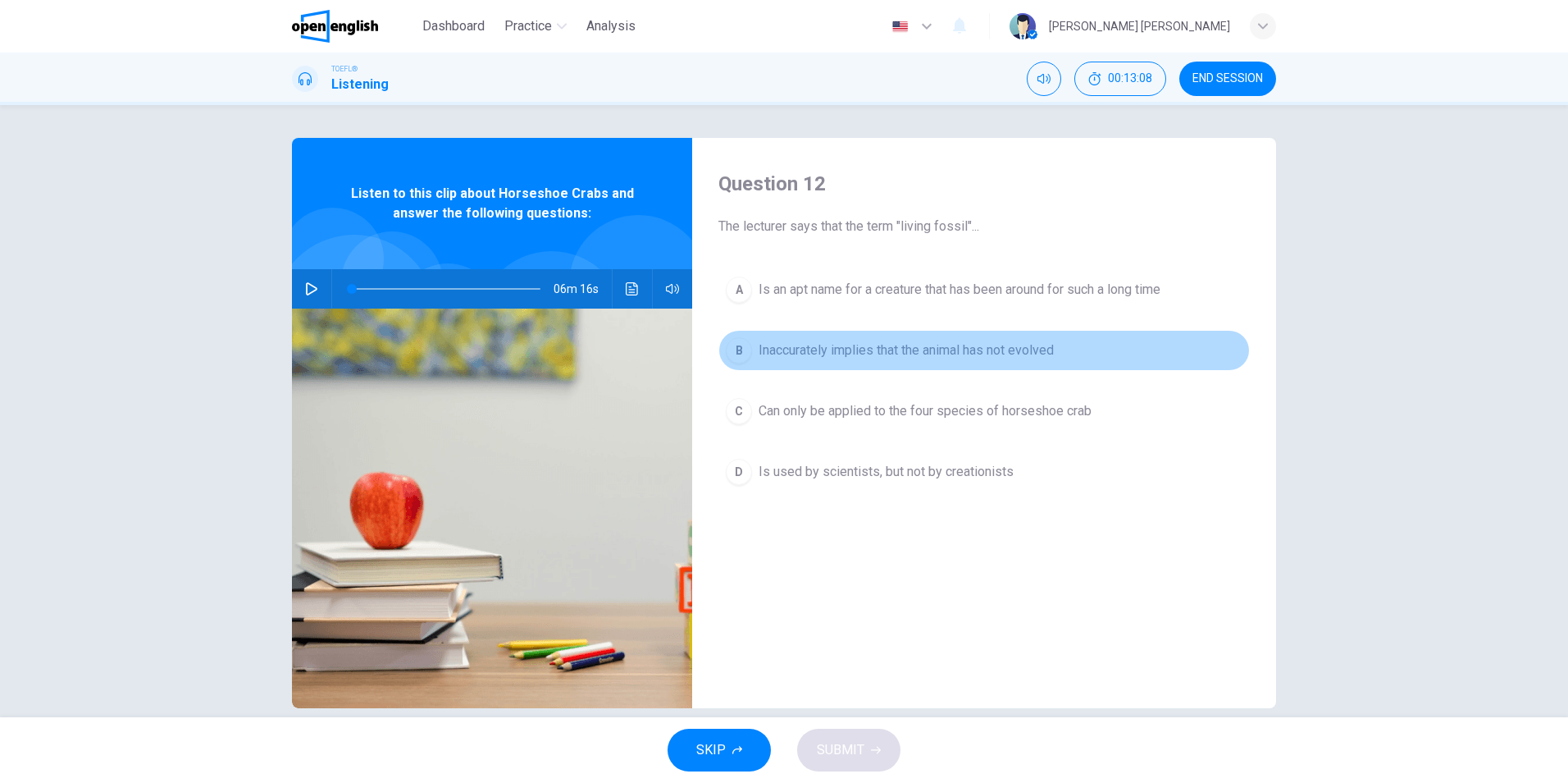
click at [777, 354] on span "Inaccurately implies that the animal has not evolved" at bounding box center [906, 350] width 295 height 20
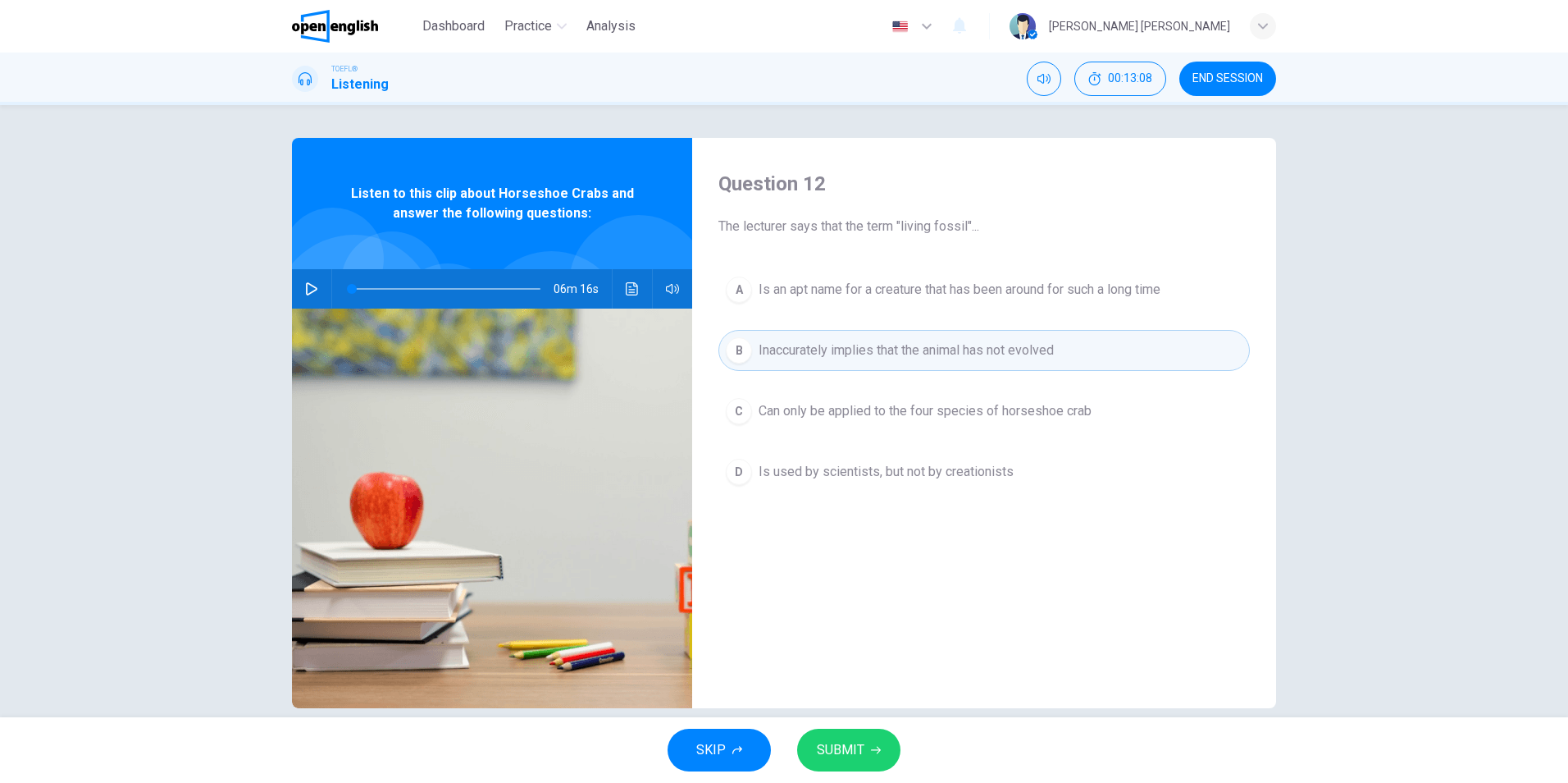
click at [859, 748] on span "SUBMIT" at bounding box center [840, 751] width 48 height 23
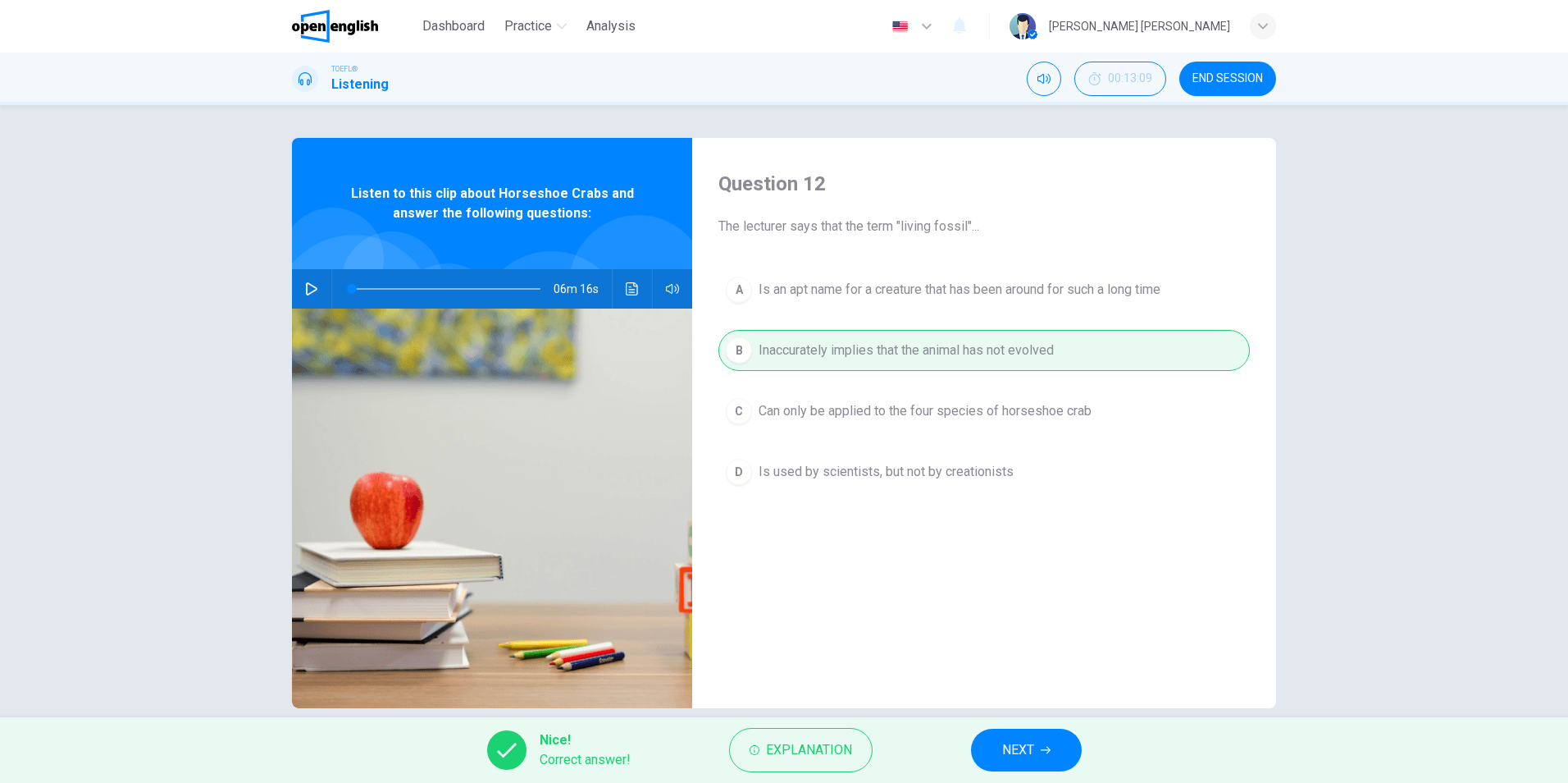
click at [1023, 753] on span "NEXT" at bounding box center [1018, 751] width 32 height 23
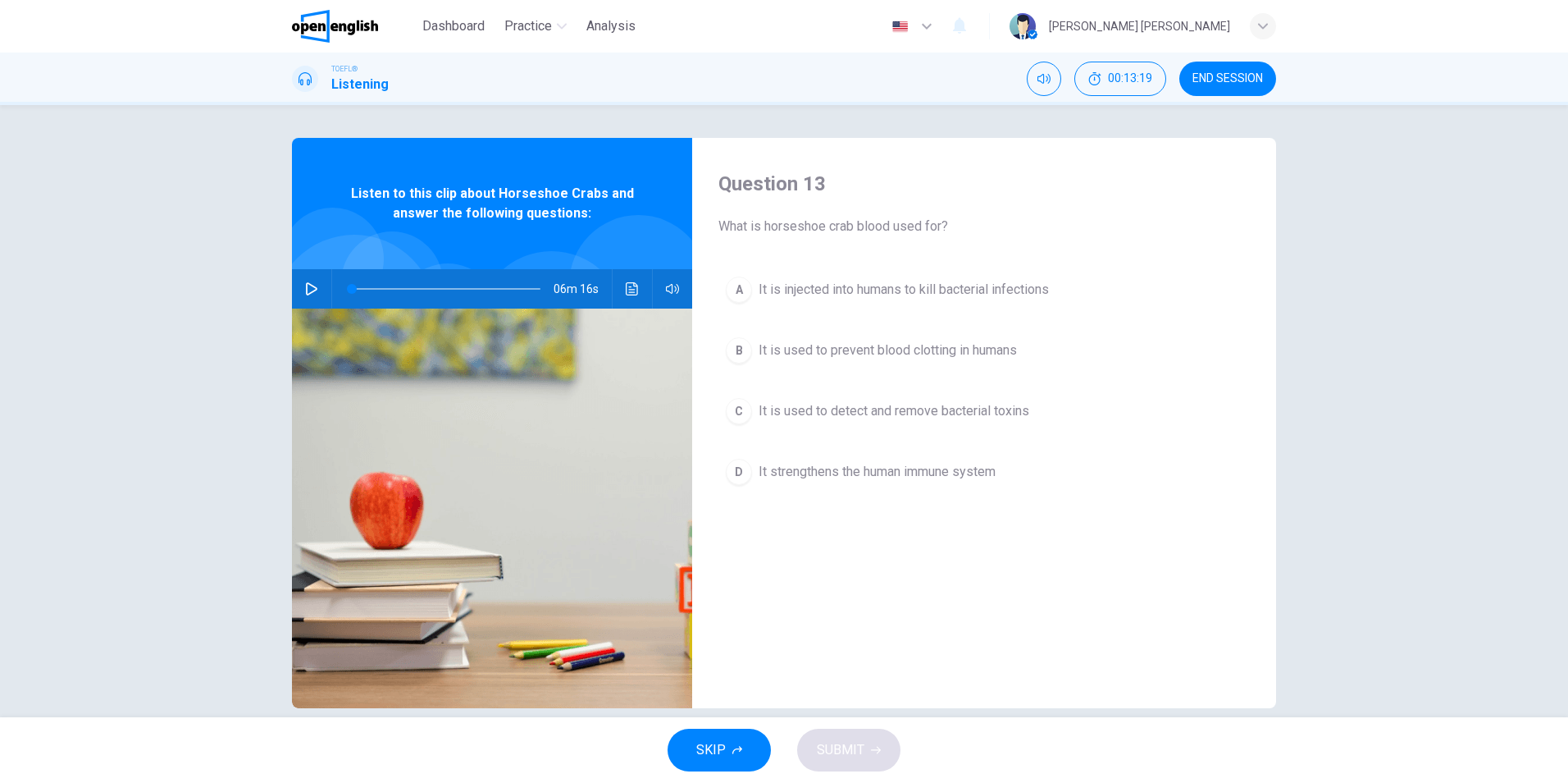
click at [957, 411] on span "It is used to detect and remove bacterial toxins" at bounding box center [893, 411] width 271 height 20
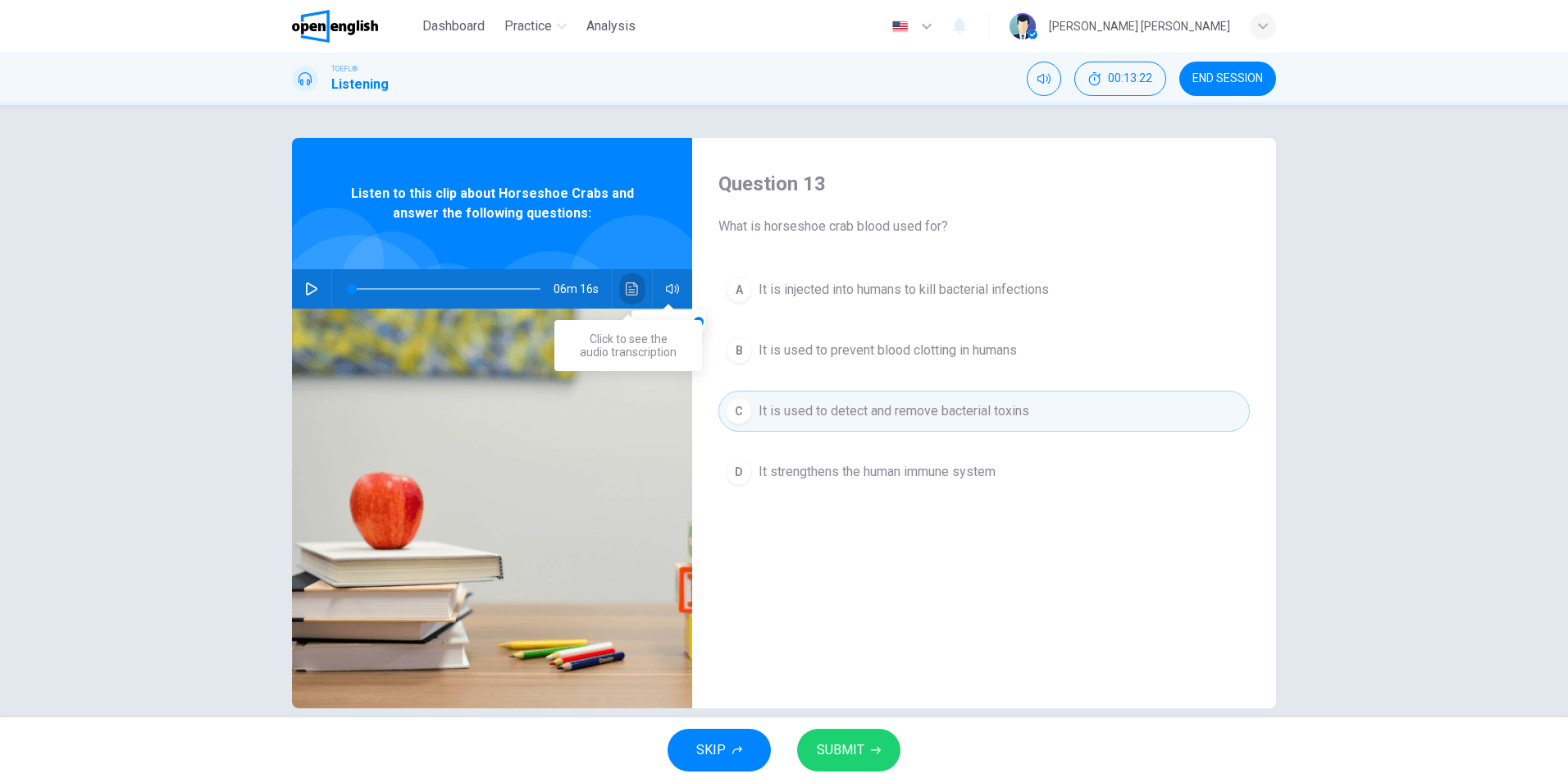
click at [632, 287] on icon "Click to see the audio transcription" at bounding box center [632, 289] width 13 height 14
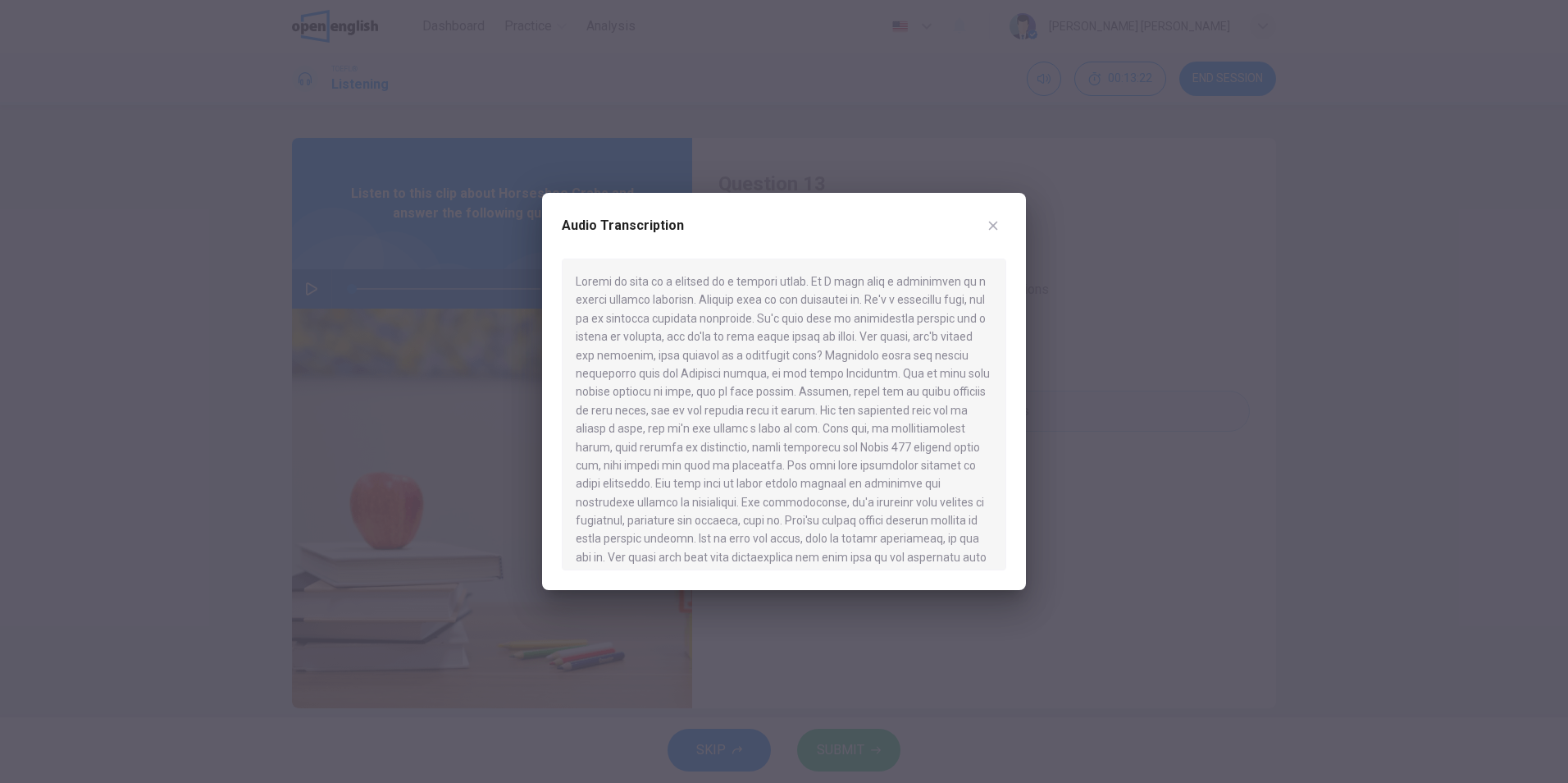
click at [913, 306] on div at bounding box center [784, 414] width 444 height 311
click at [994, 223] on icon "button" at bounding box center [993, 225] width 13 height 14
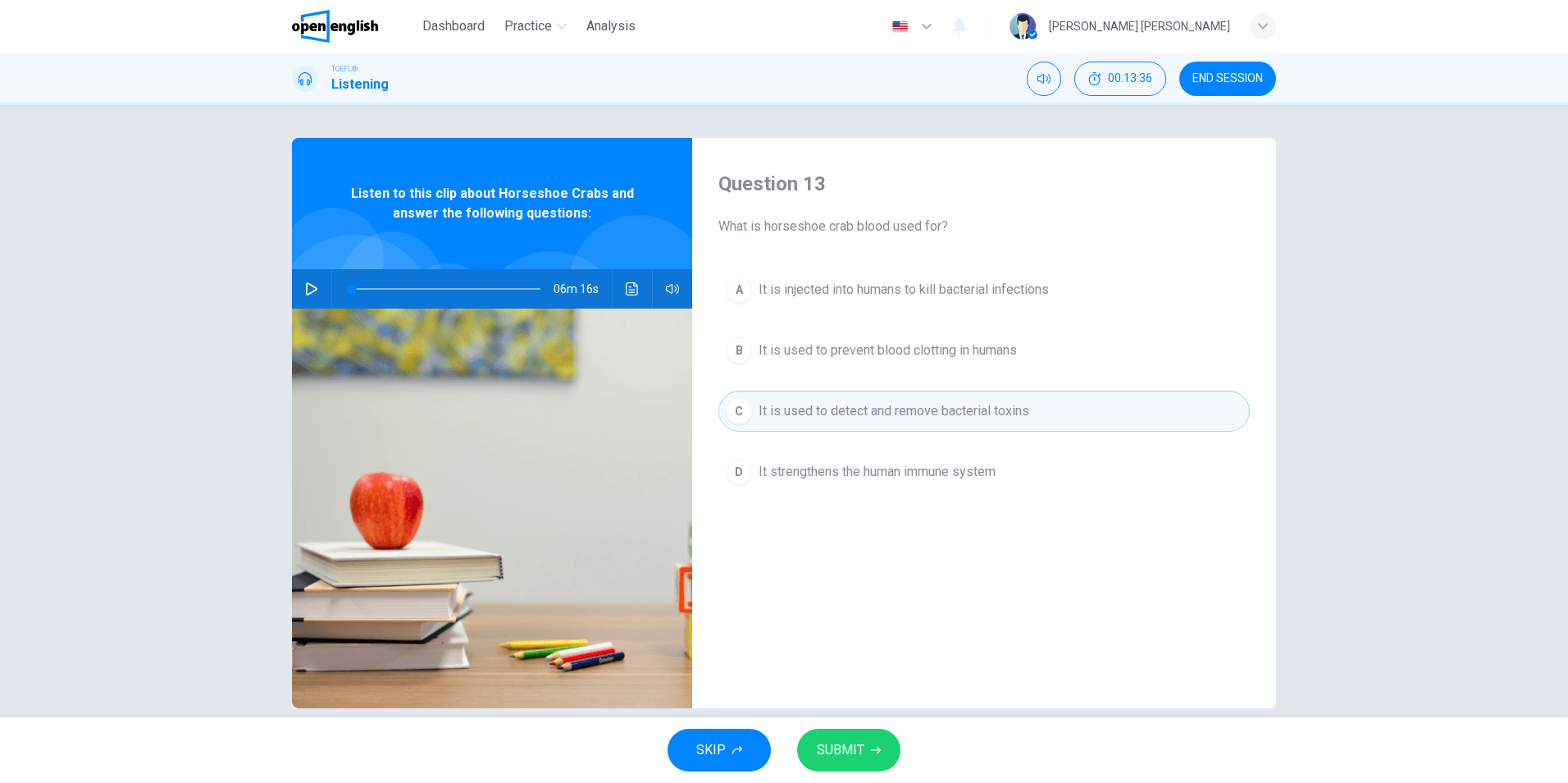
click at [1036, 285] on span "It is injected into humans to kill bacterial infections" at bounding box center [903, 290] width 291 height 20
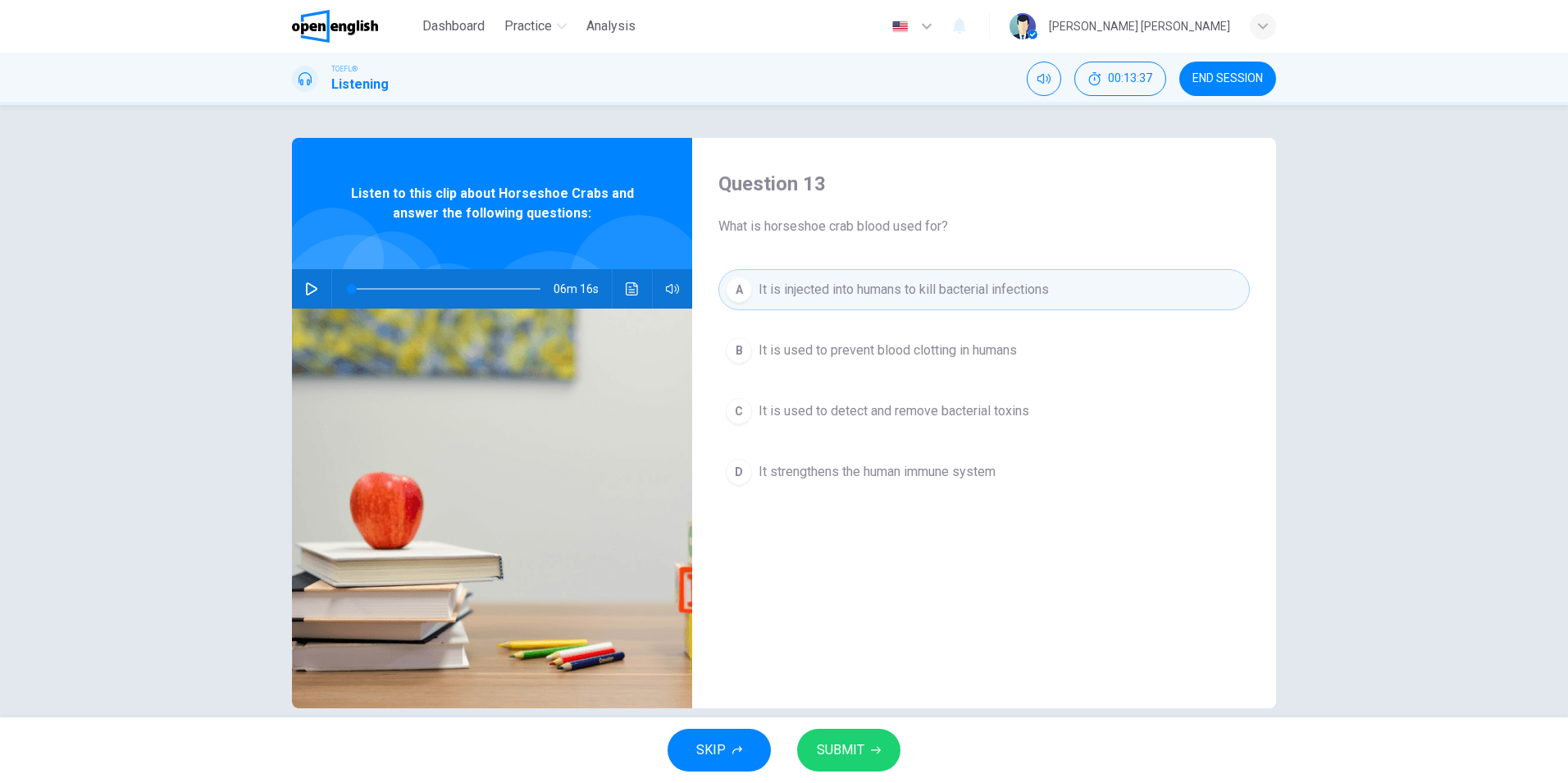
click at [863, 745] on button "SUBMIT" at bounding box center [848, 750] width 103 height 42
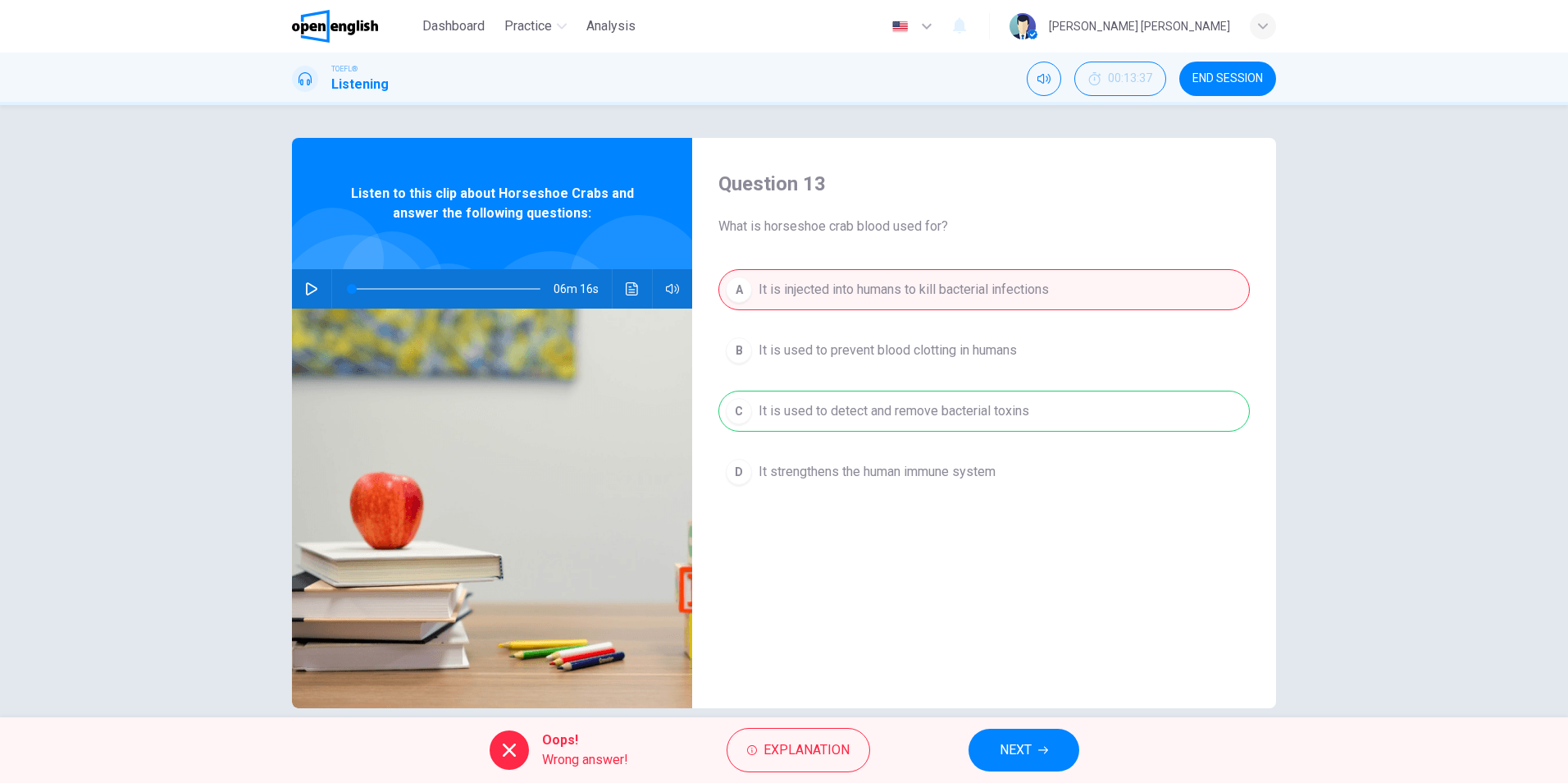
click at [1029, 739] on span "NEXT" at bounding box center [1016, 751] width 32 height 23
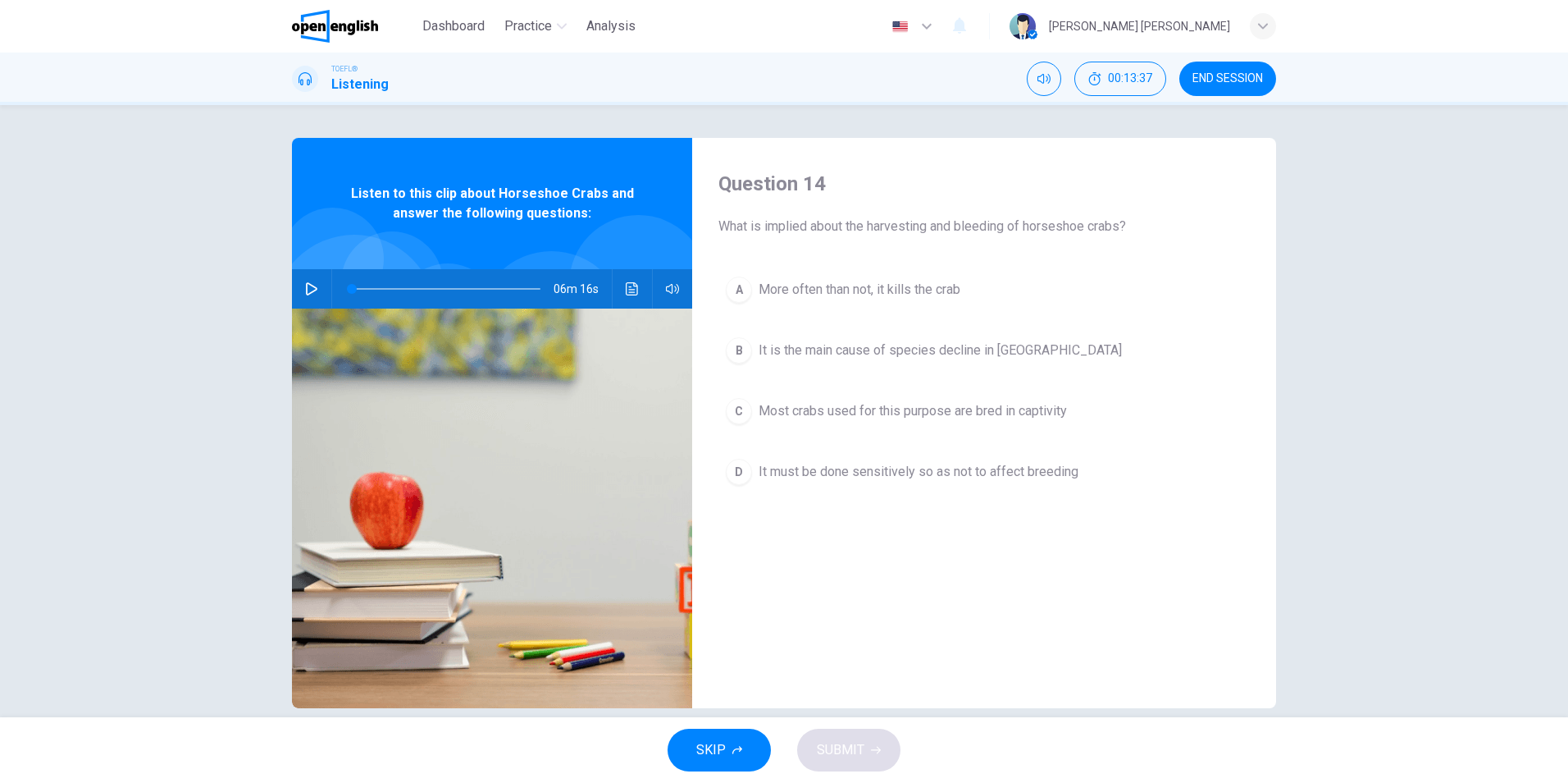
click at [827, 632] on div "Question 14 What is implied about the harvesting and bleeding of horseshoe crab…" at bounding box center [984, 423] width 584 height 571
click at [1011, 417] on span "Most crabs used for this purpose are bred in captivity" at bounding box center [912, 411] width 309 height 20
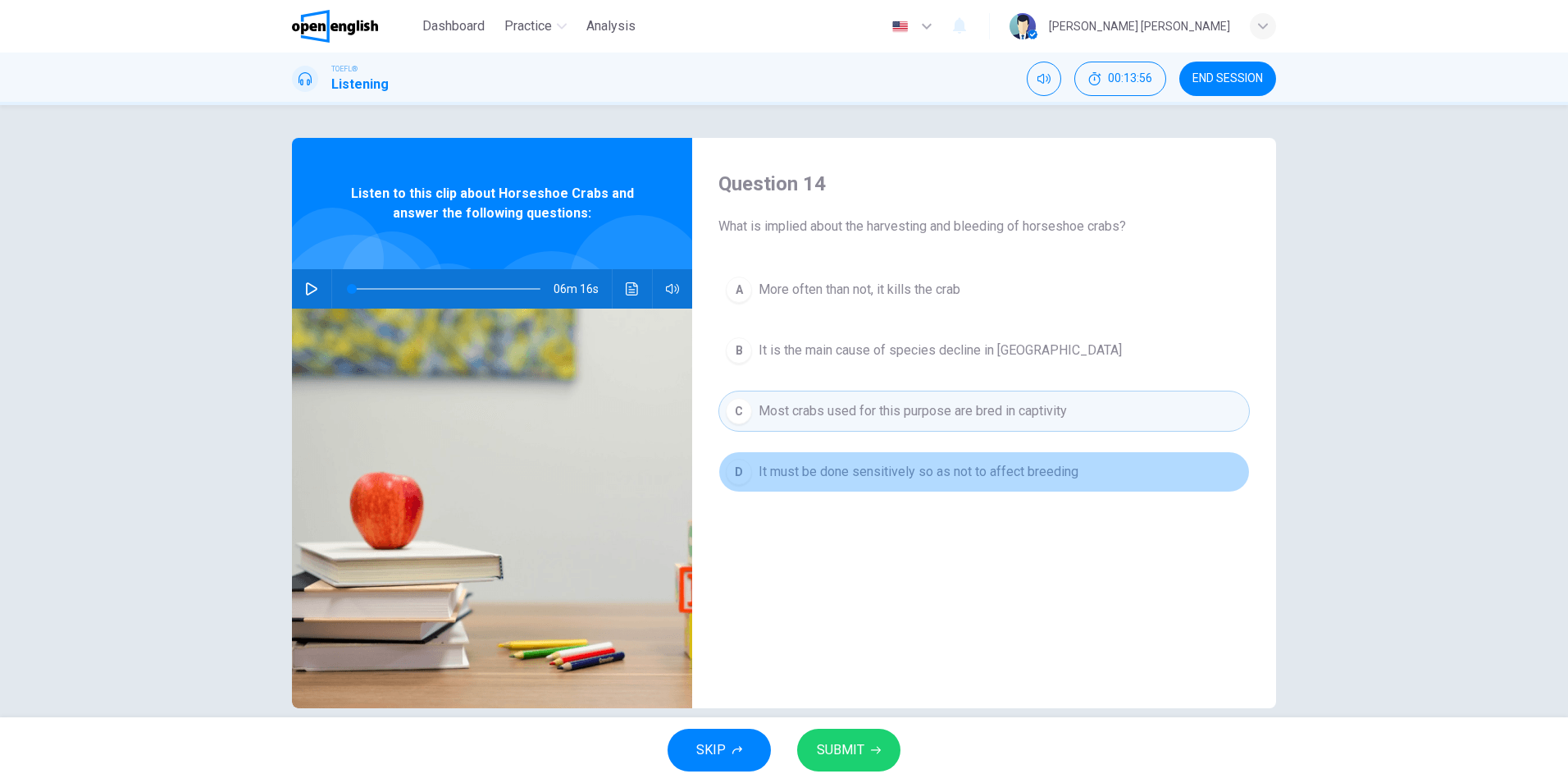
click at [878, 477] on span "It must be done sensitively so as not to affect breeding" at bounding box center [918, 472] width 320 height 20
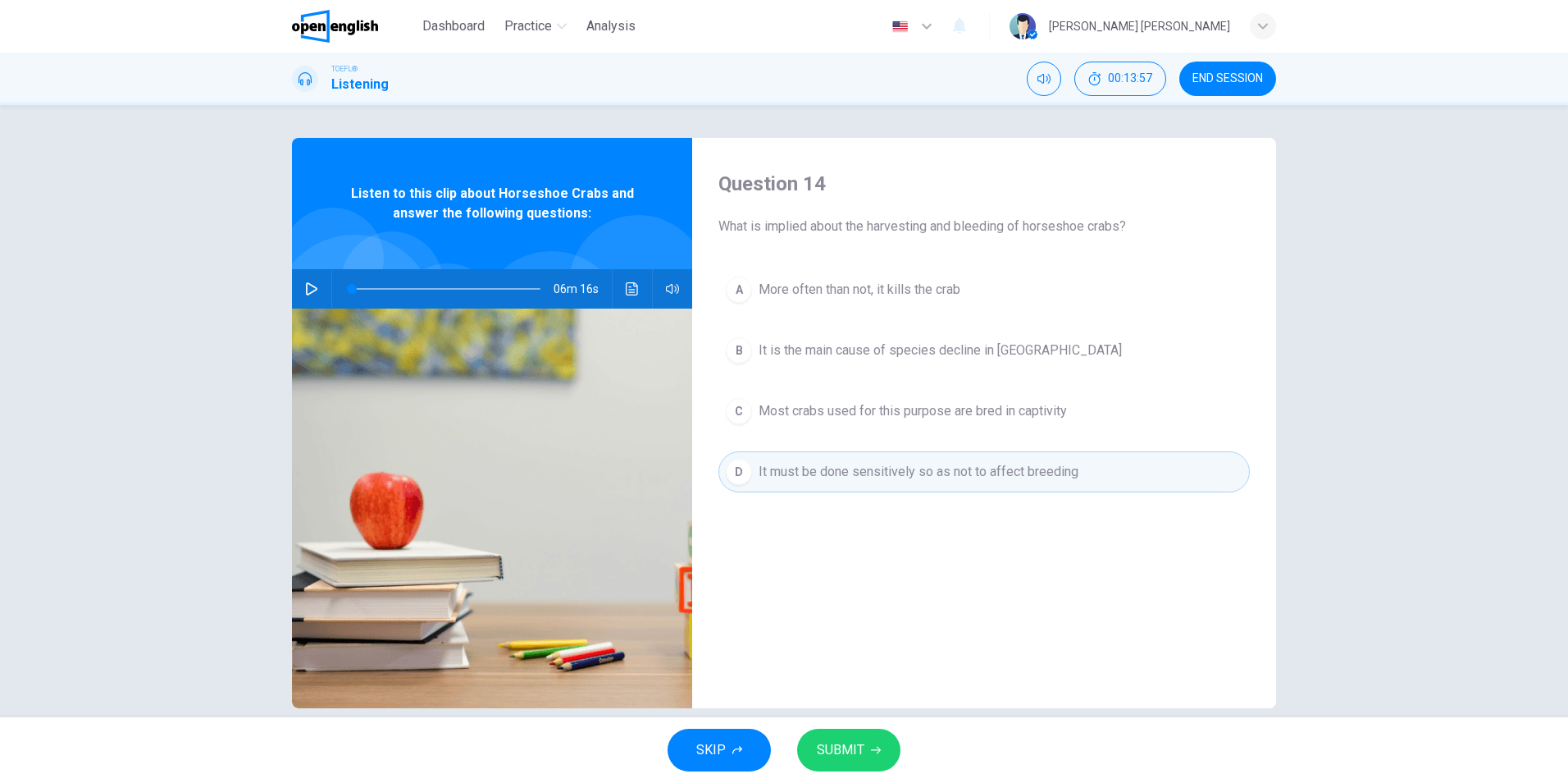
click at [871, 759] on button "SUBMIT" at bounding box center [848, 750] width 103 height 42
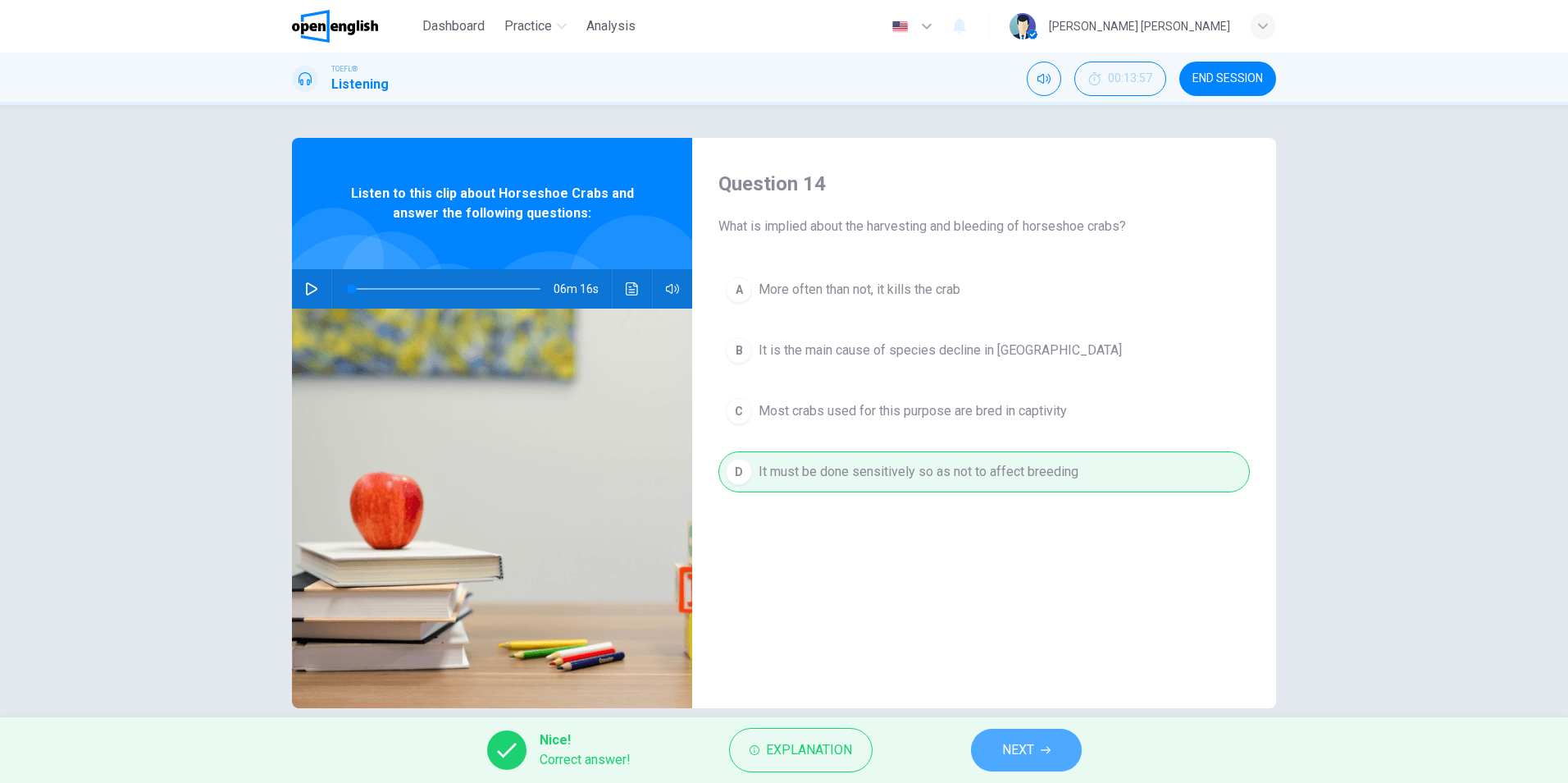
click at [1029, 749] on span "NEXT" at bounding box center [1018, 751] width 32 height 23
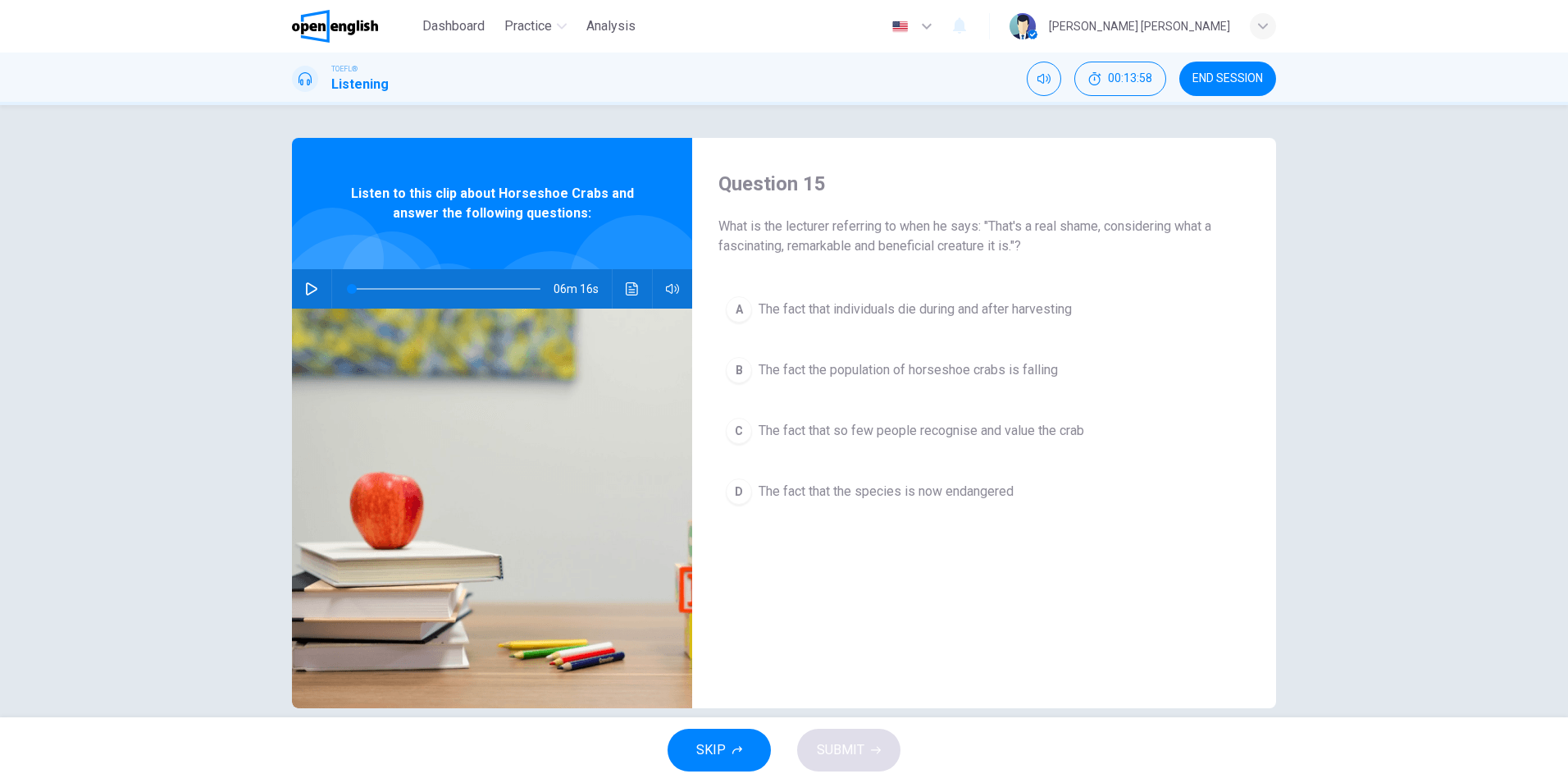
click at [973, 592] on div "Question 15 What is the lecturer referring to when he says: "That's a real sham…" at bounding box center [984, 423] width 584 height 571
click at [944, 497] on span "The fact that the species is now endangered" at bounding box center [886, 491] width 255 height 20
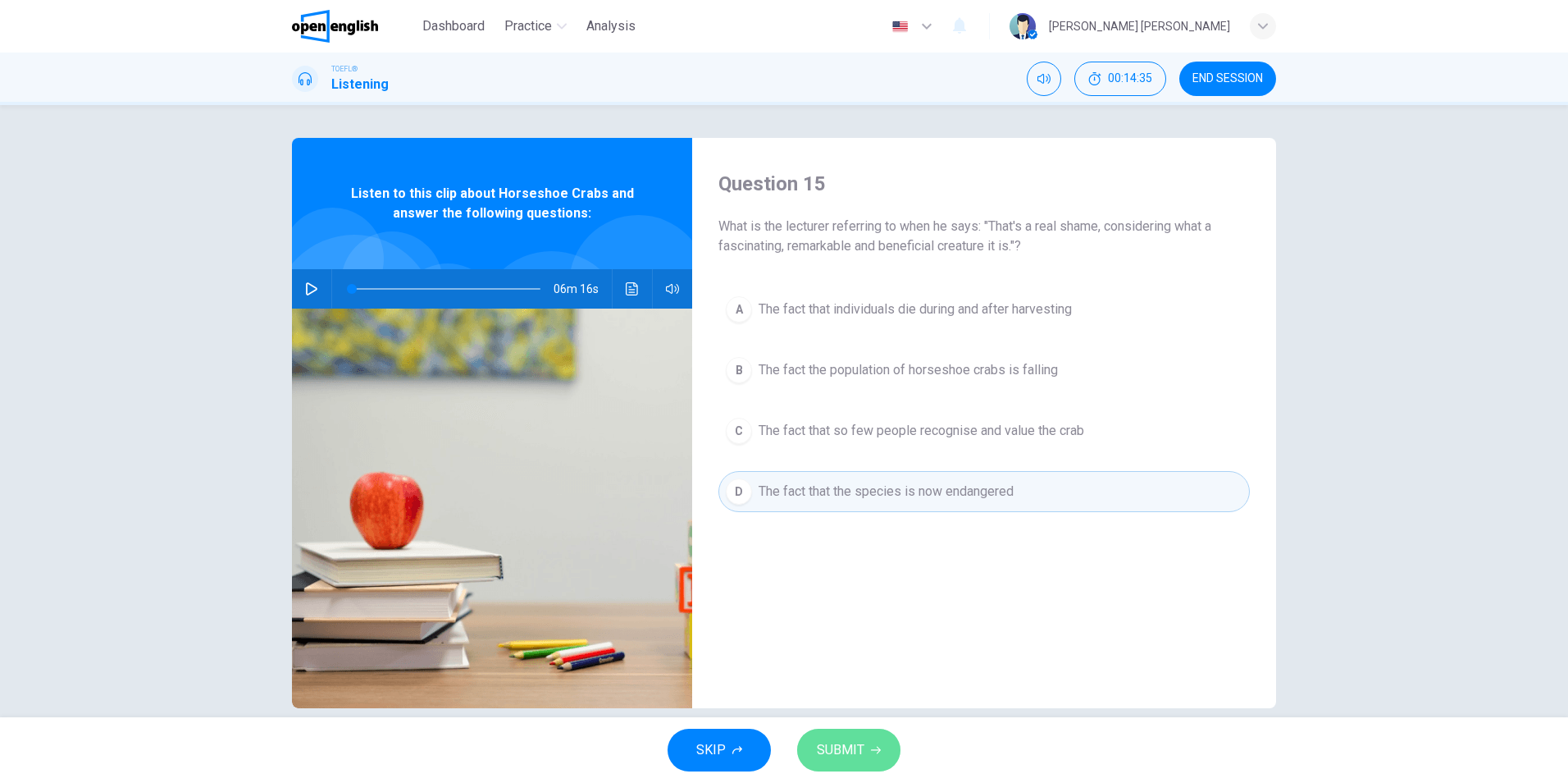
click at [862, 752] on span "SUBMIT" at bounding box center [840, 751] width 48 height 23
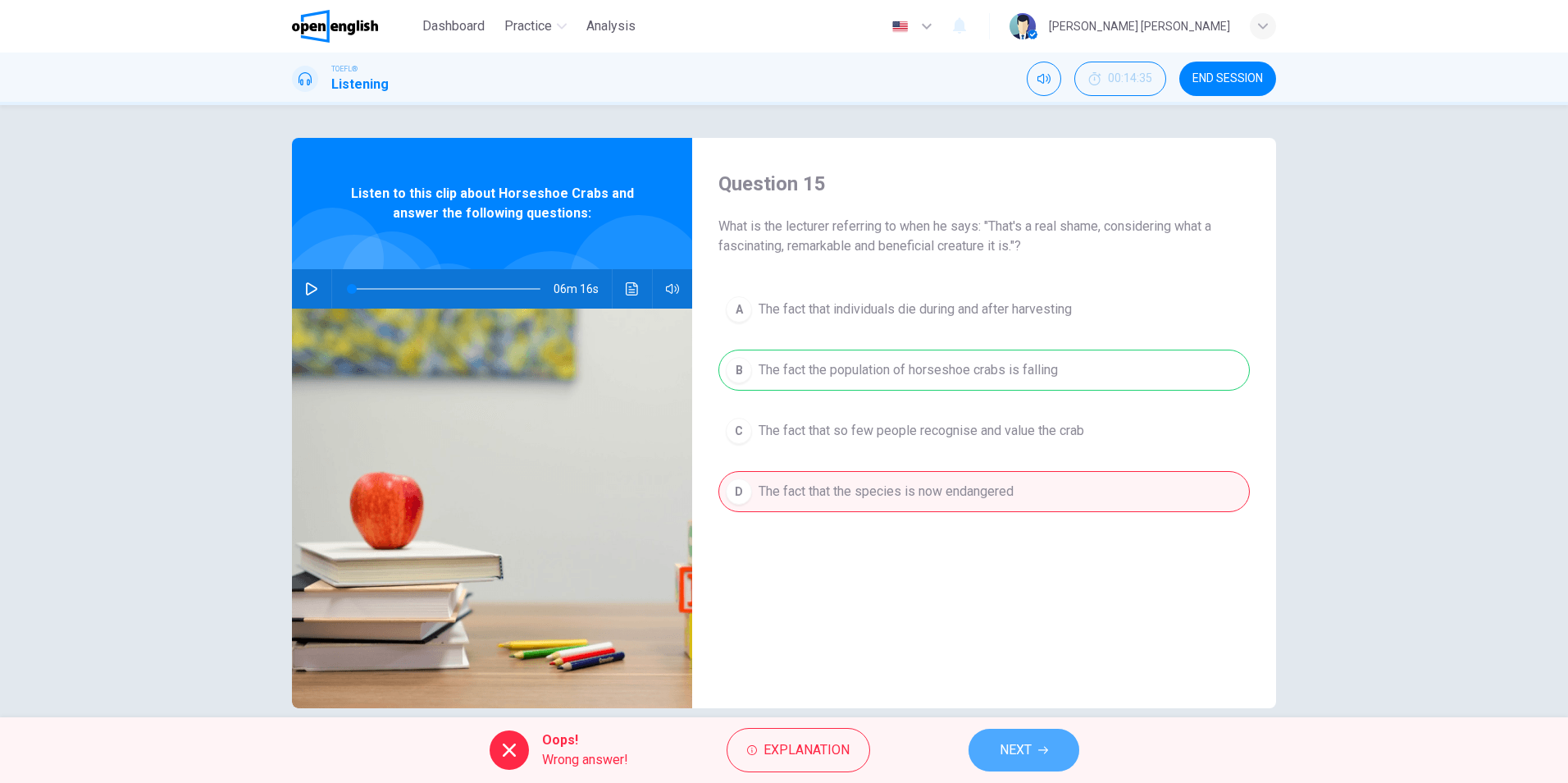
click at [1066, 757] on button "NEXT" at bounding box center [1024, 750] width 111 height 42
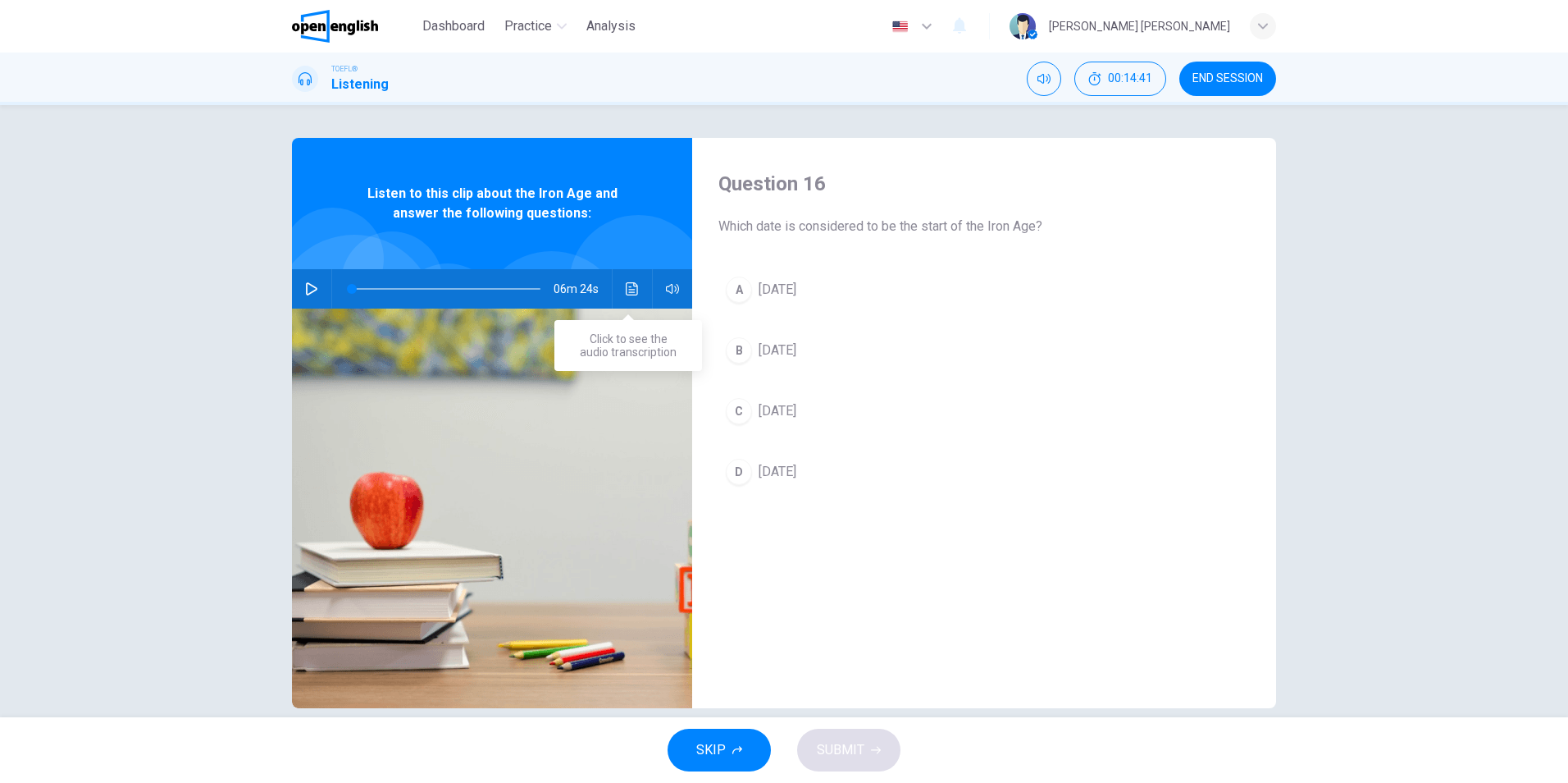
click at [632, 291] on icon "Click to see the audio transcription" at bounding box center [632, 289] width 13 height 14
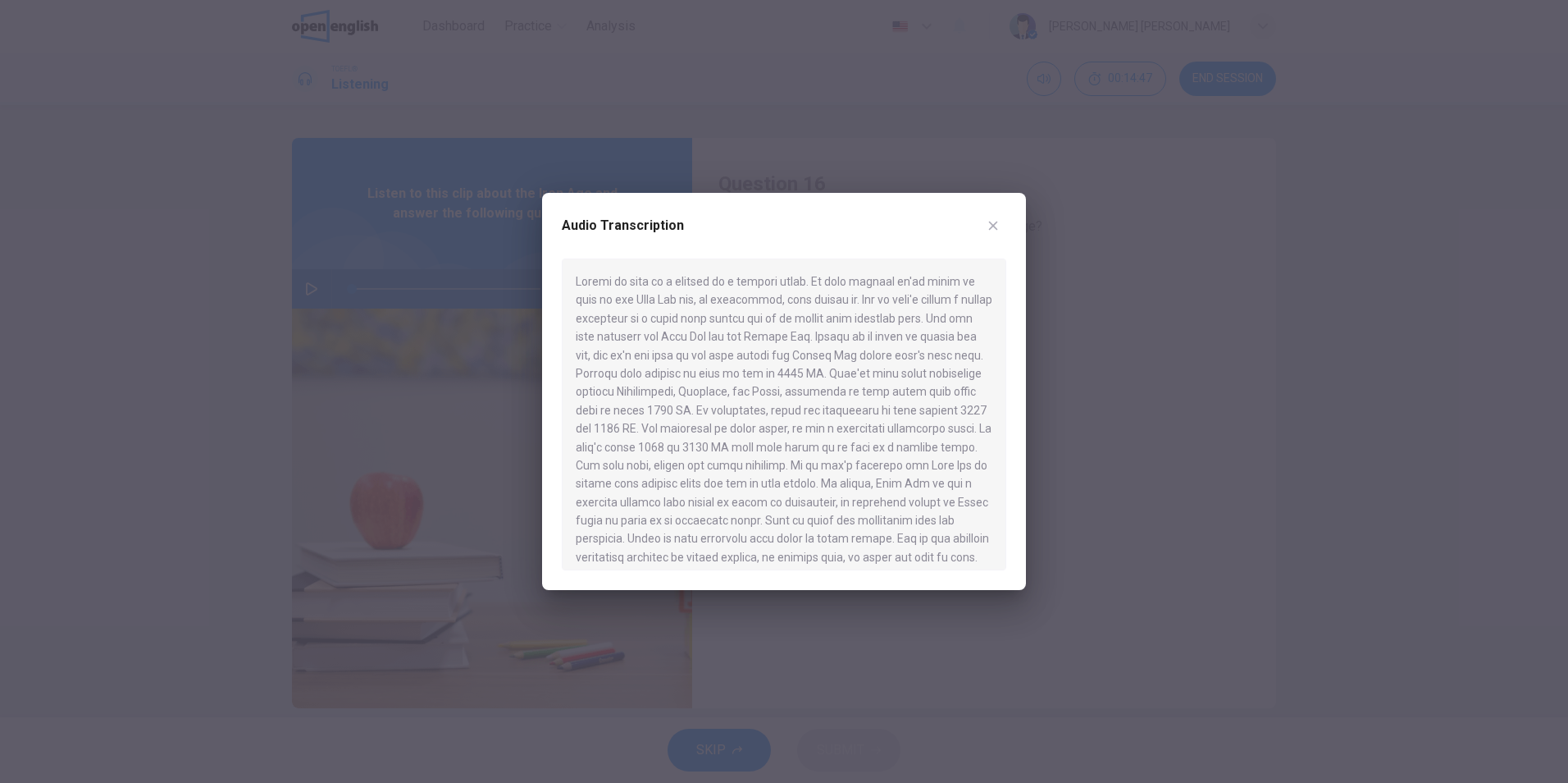
click at [689, 451] on div at bounding box center [784, 414] width 444 height 311
click at [987, 230] on icon "button" at bounding box center [993, 225] width 13 height 14
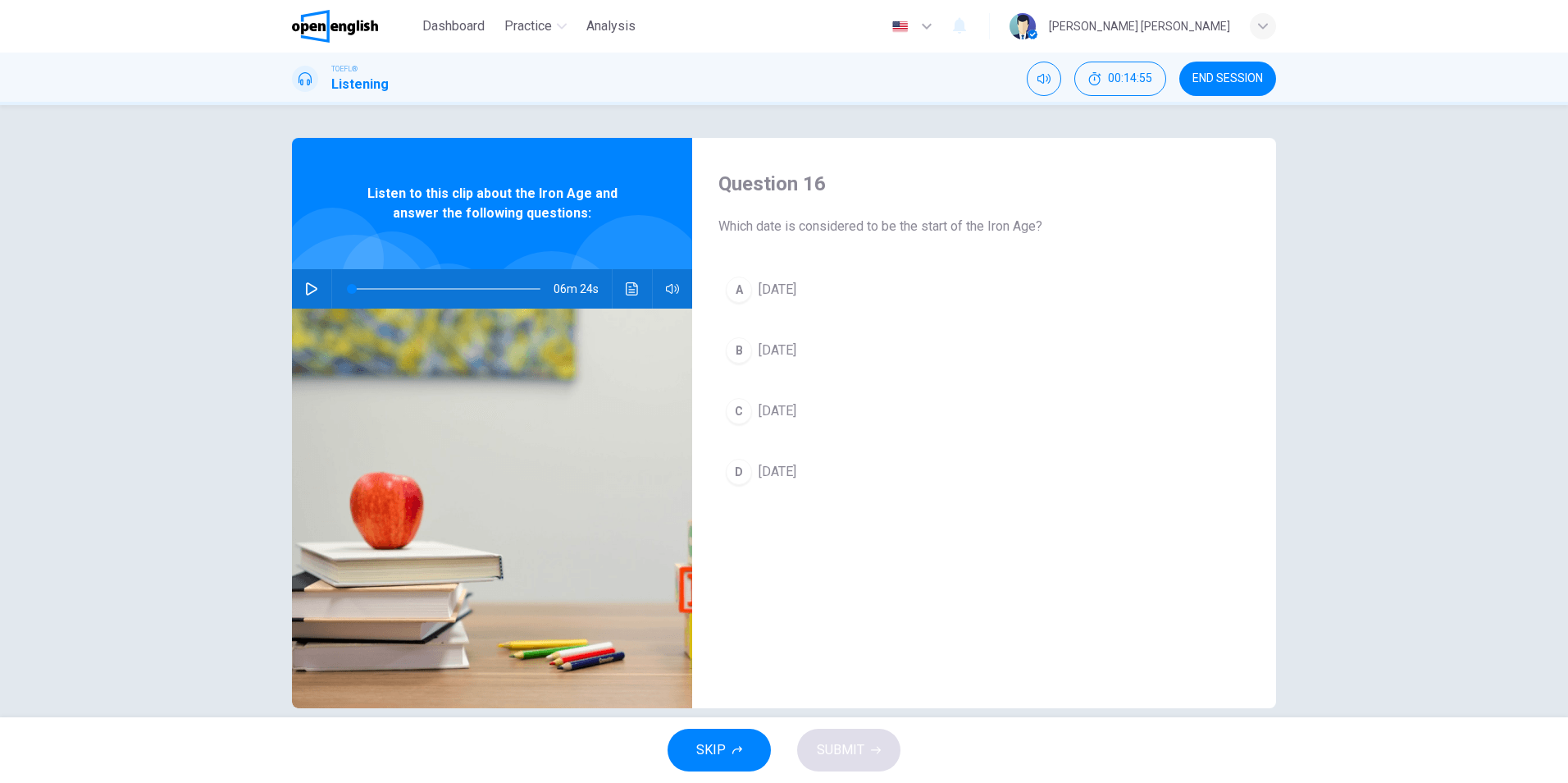
click at [782, 473] on span "[DATE]" at bounding box center [777, 472] width 38 height 20
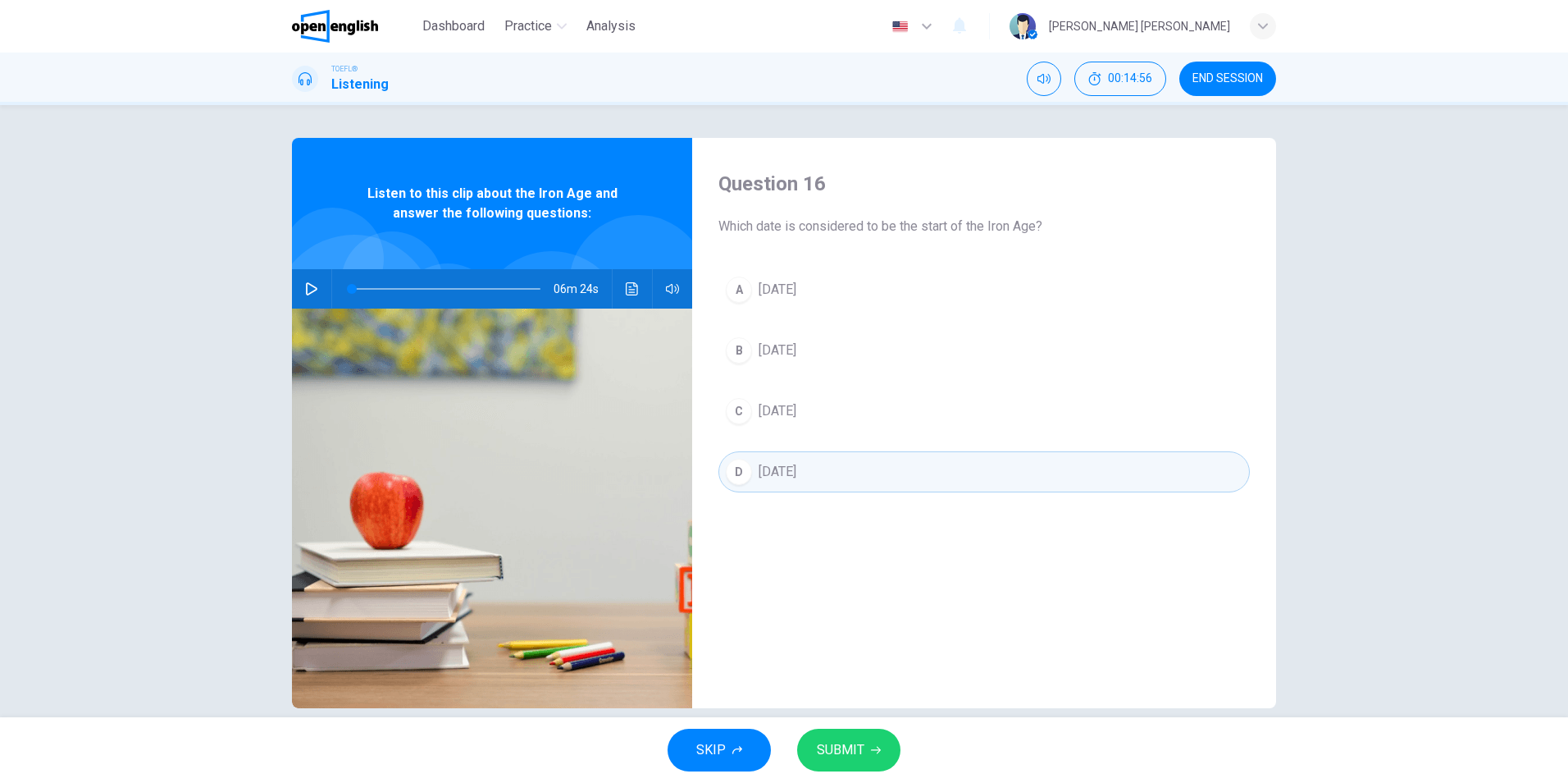
click at [788, 406] on span "[DATE]" at bounding box center [777, 411] width 38 height 20
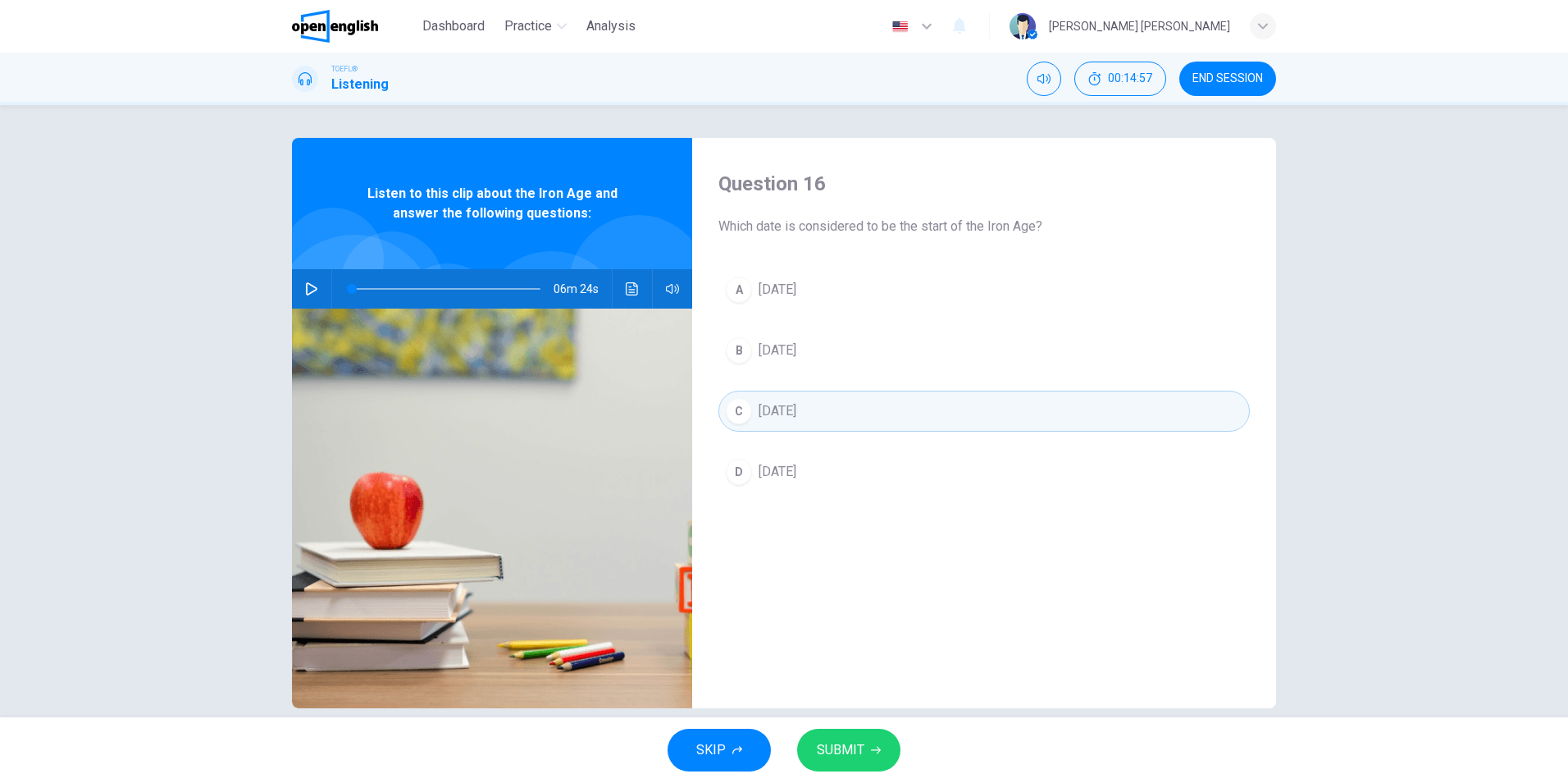
click at [789, 470] on span "[DATE]" at bounding box center [777, 472] width 38 height 20
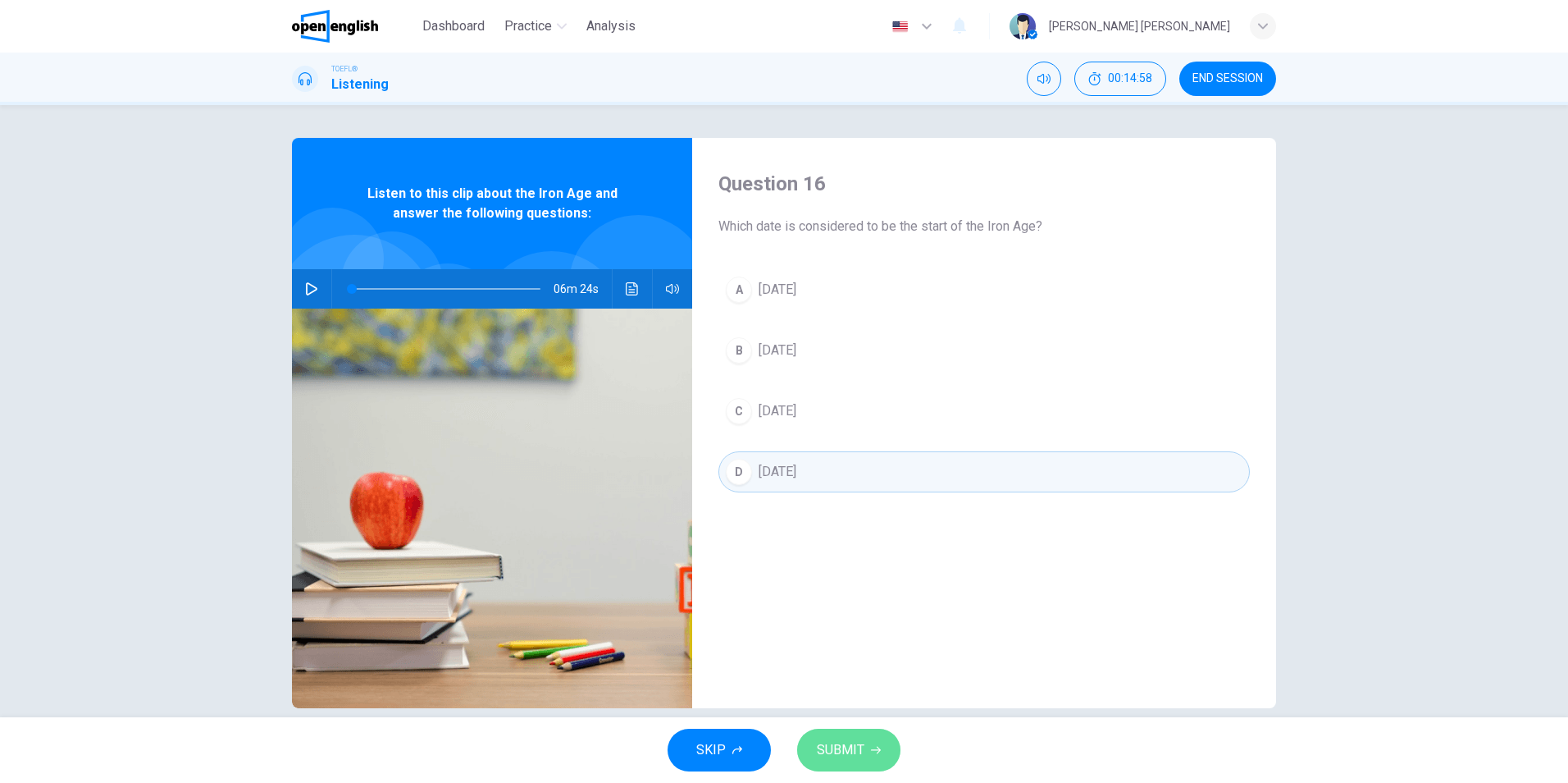
click at [865, 740] on button "SUBMIT" at bounding box center [848, 750] width 103 height 42
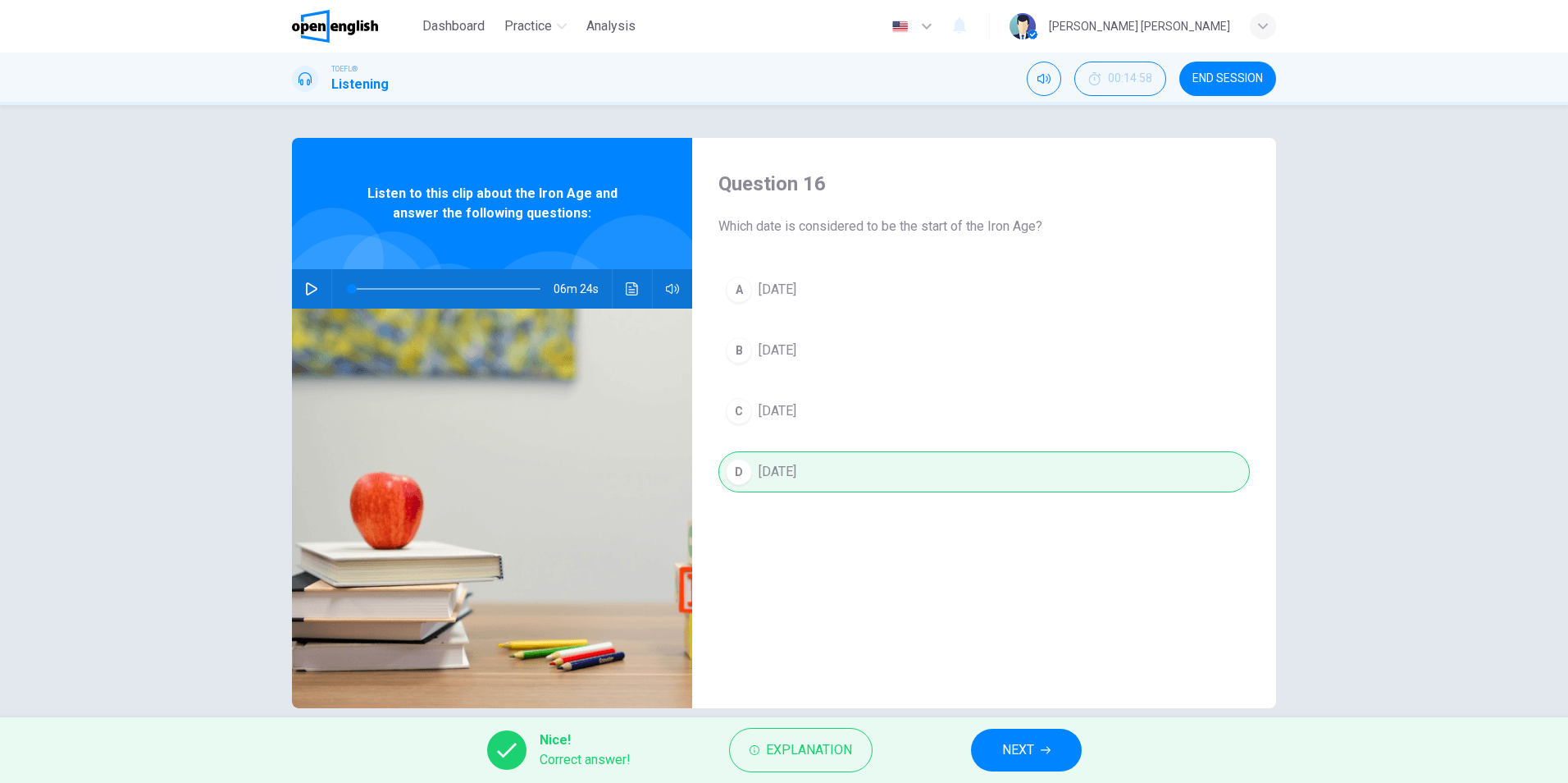
click at [1015, 747] on span "NEXT" at bounding box center [1018, 751] width 32 height 23
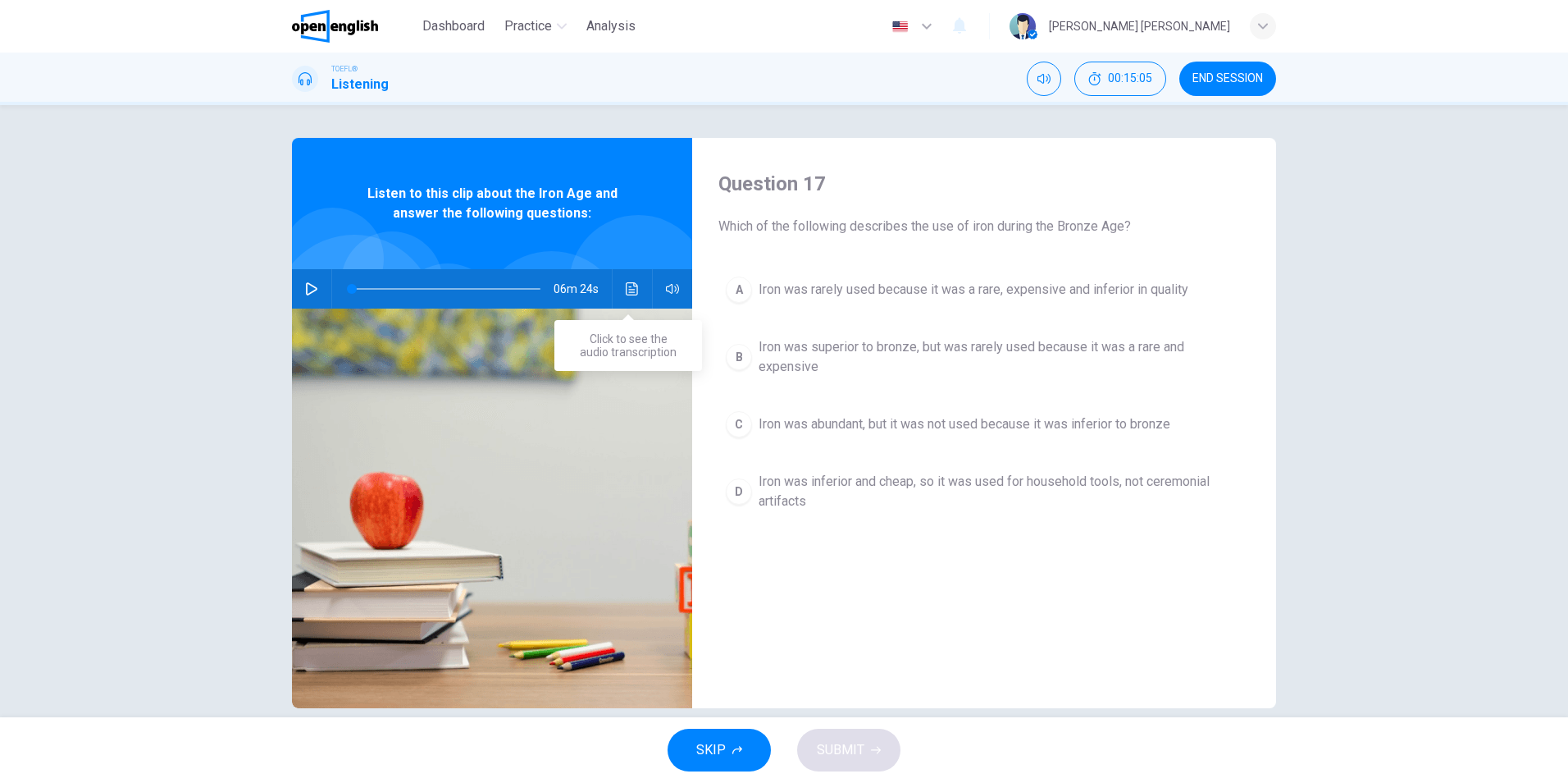
click at [619, 284] on button "Click to see the audio transcription" at bounding box center [632, 289] width 26 height 40
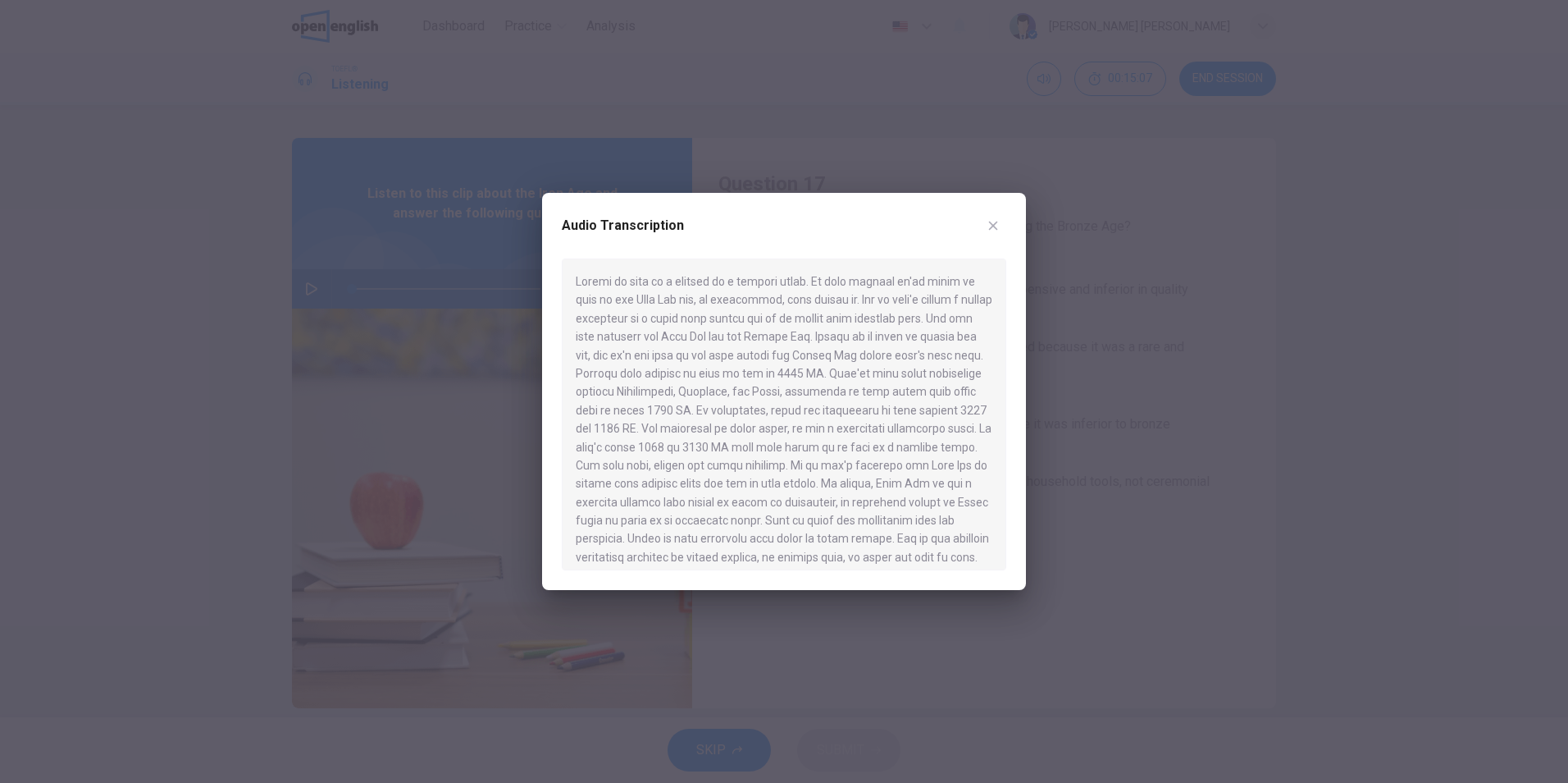
click at [991, 230] on icon "button" at bounding box center [993, 225] width 13 height 14
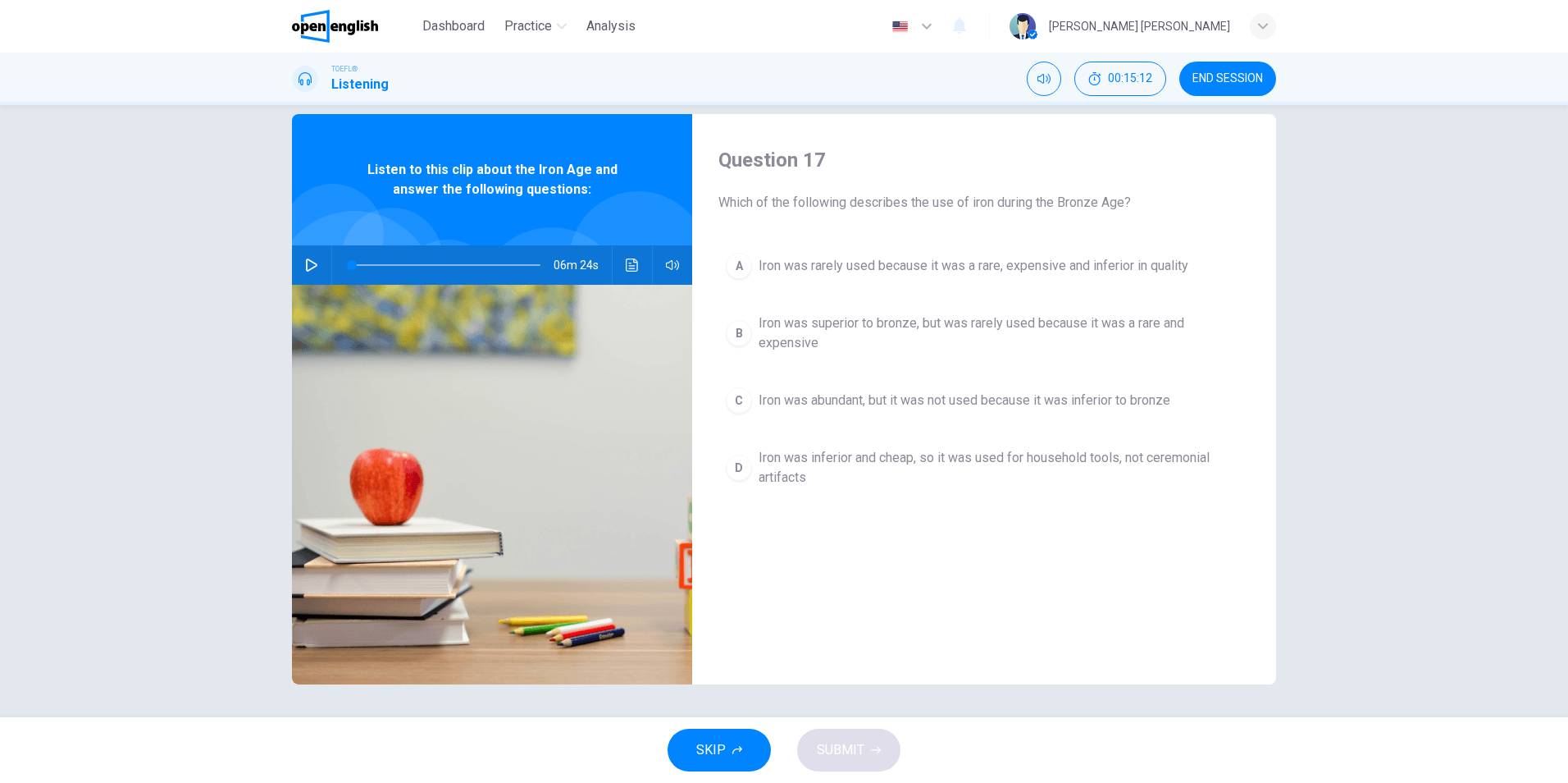
scroll to position [0, 0]
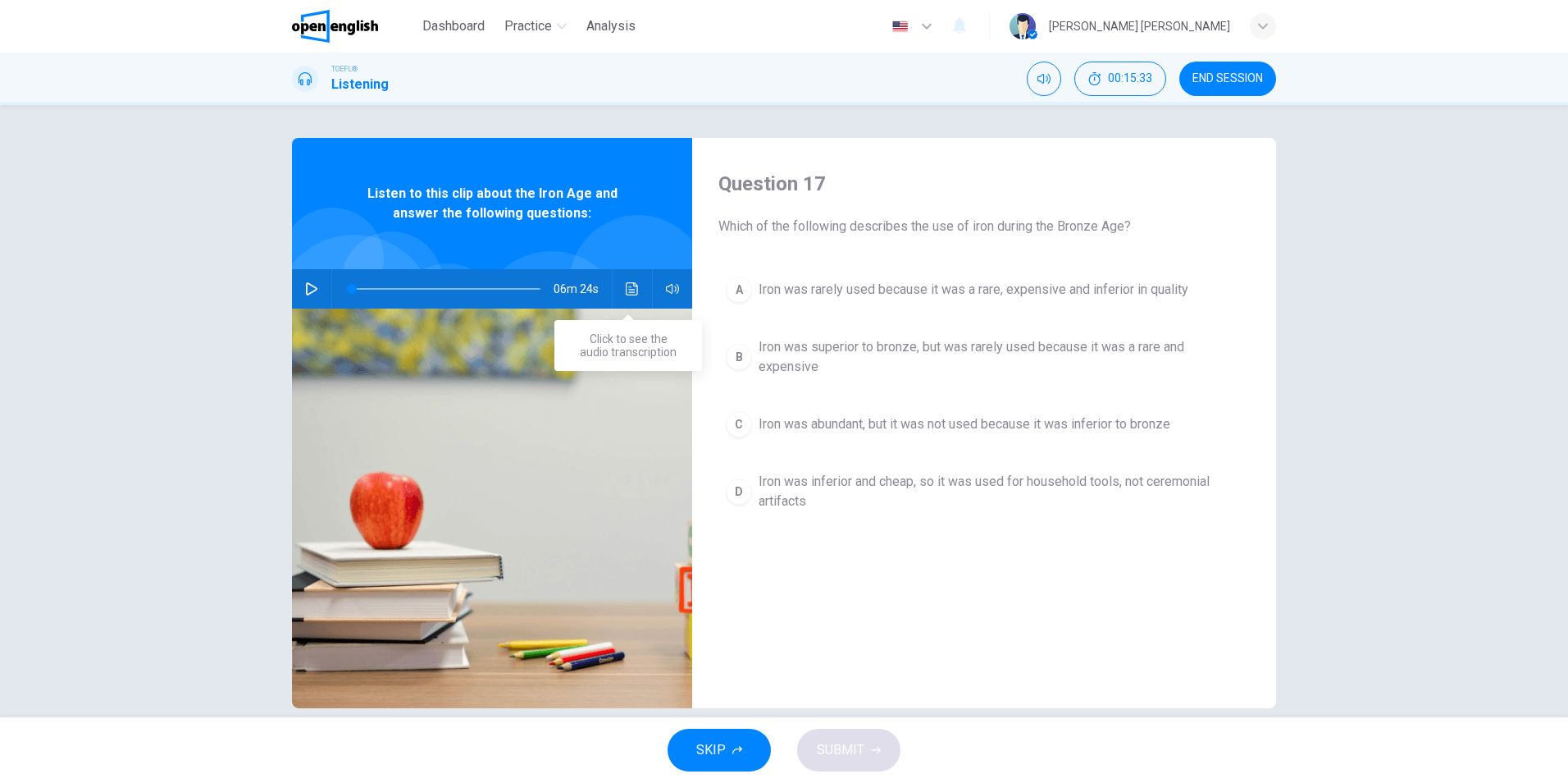
click at [626, 290] on icon "Click to see the audio transcription" at bounding box center [632, 289] width 13 height 14
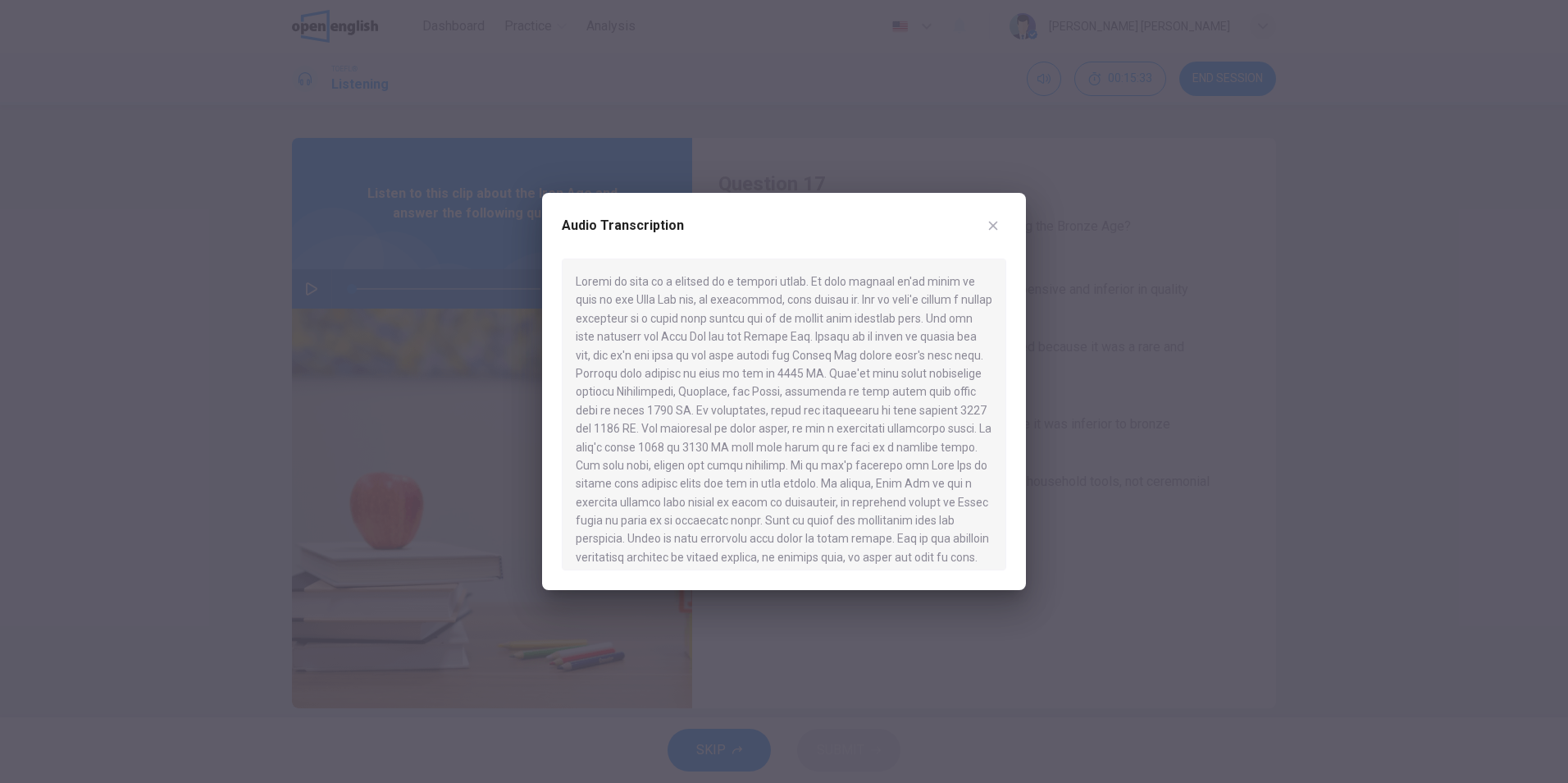
click at [749, 304] on div at bounding box center [784, 414] width 444 height 311
click at [990, 227] on icon "button" at bounding box center [993, 225] width 13 height 14
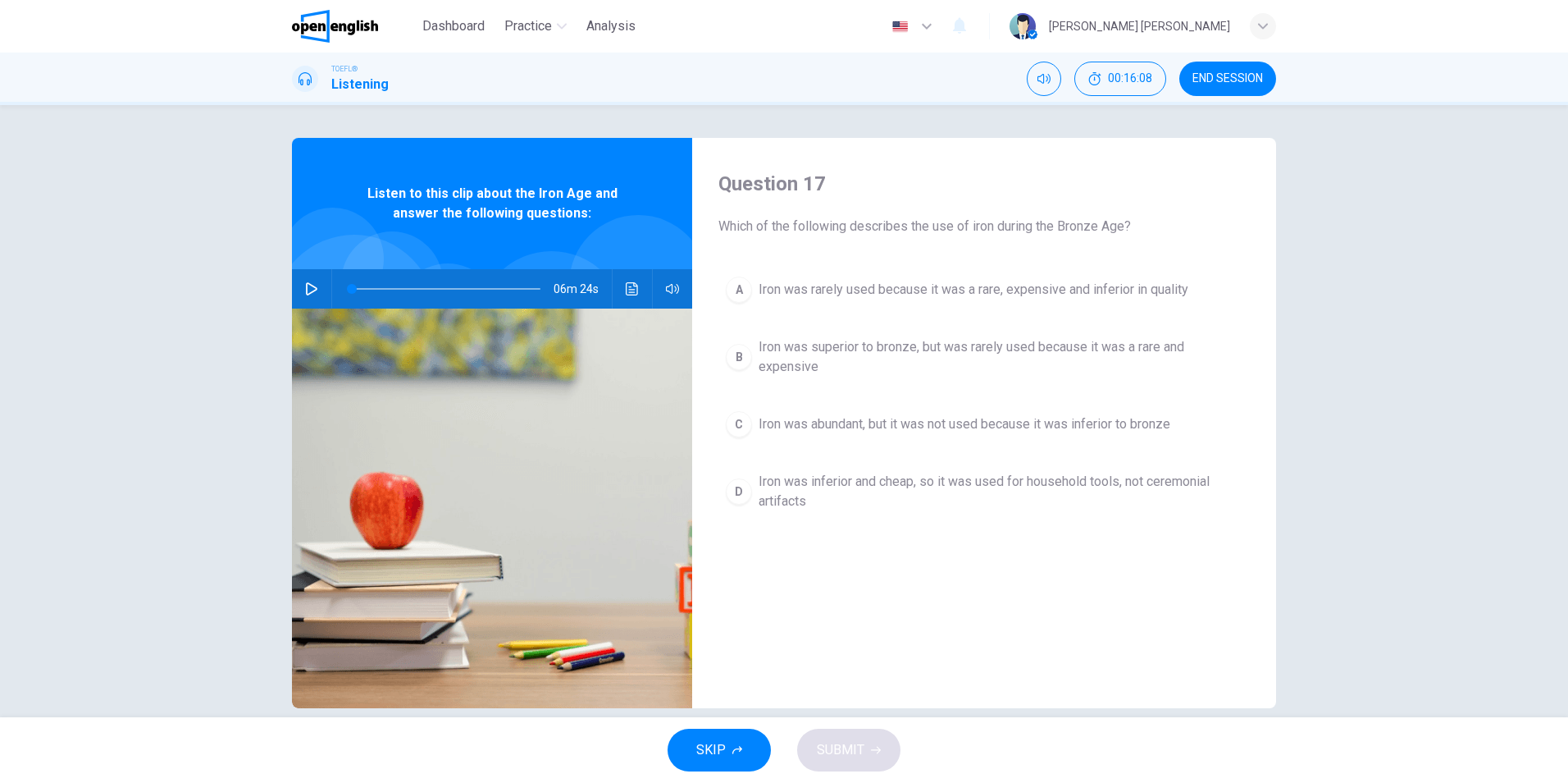
click at [985, 599] on div "Question 17 Which of the following describes the use of iron during the Bronze …" at bounding box center [984, 423] width 584 height 571
click at [744, 426] on div "C" at bounding box center [739, 424] width 26 height 26
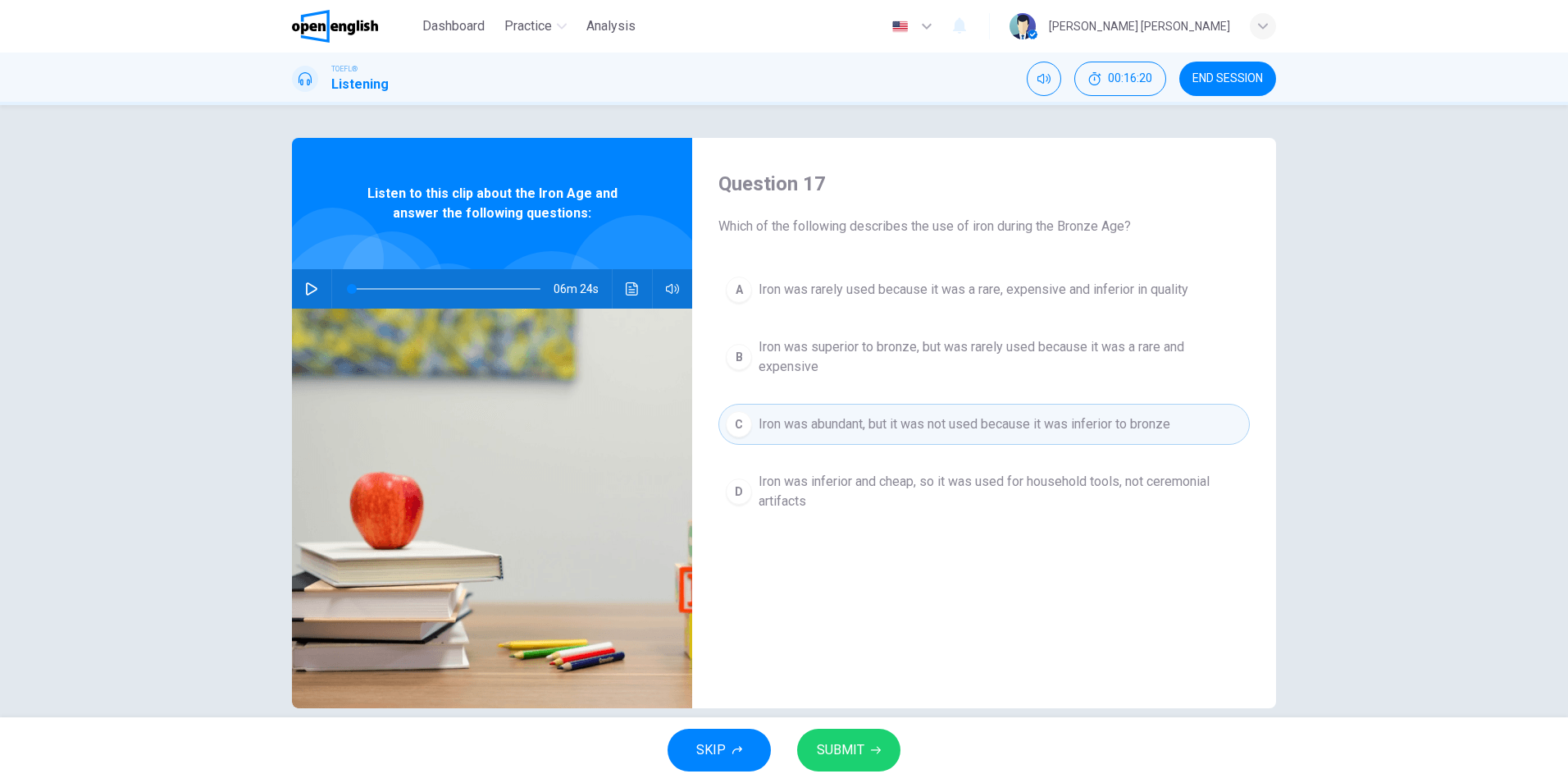
click at [856, 745] on span "SUBMIT" at bounding box center [840, 751] width 48 height 23
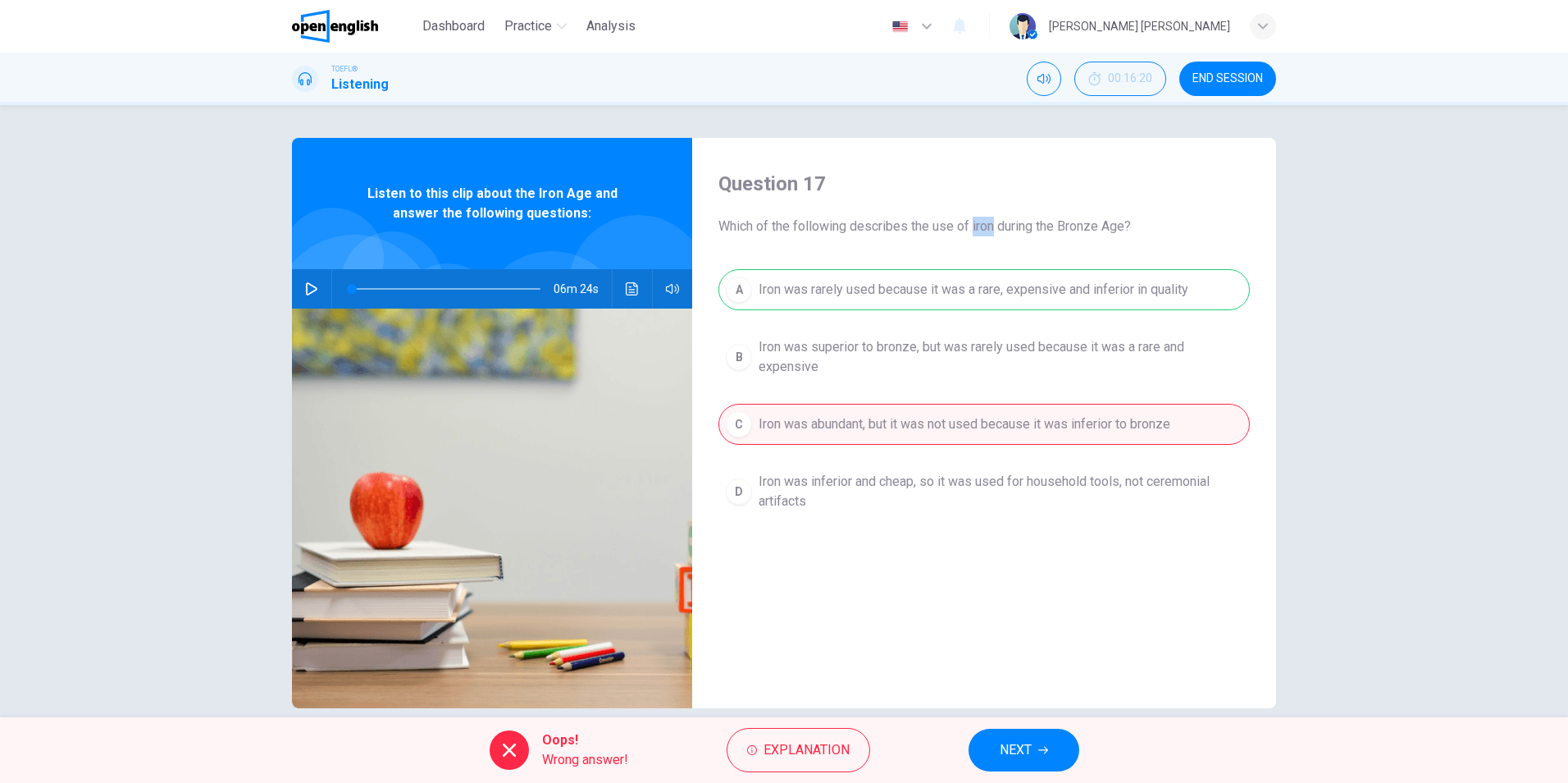
click at [1048, 737] on button "NEXT" at bounding box center [1024, 750] width 111 height 42
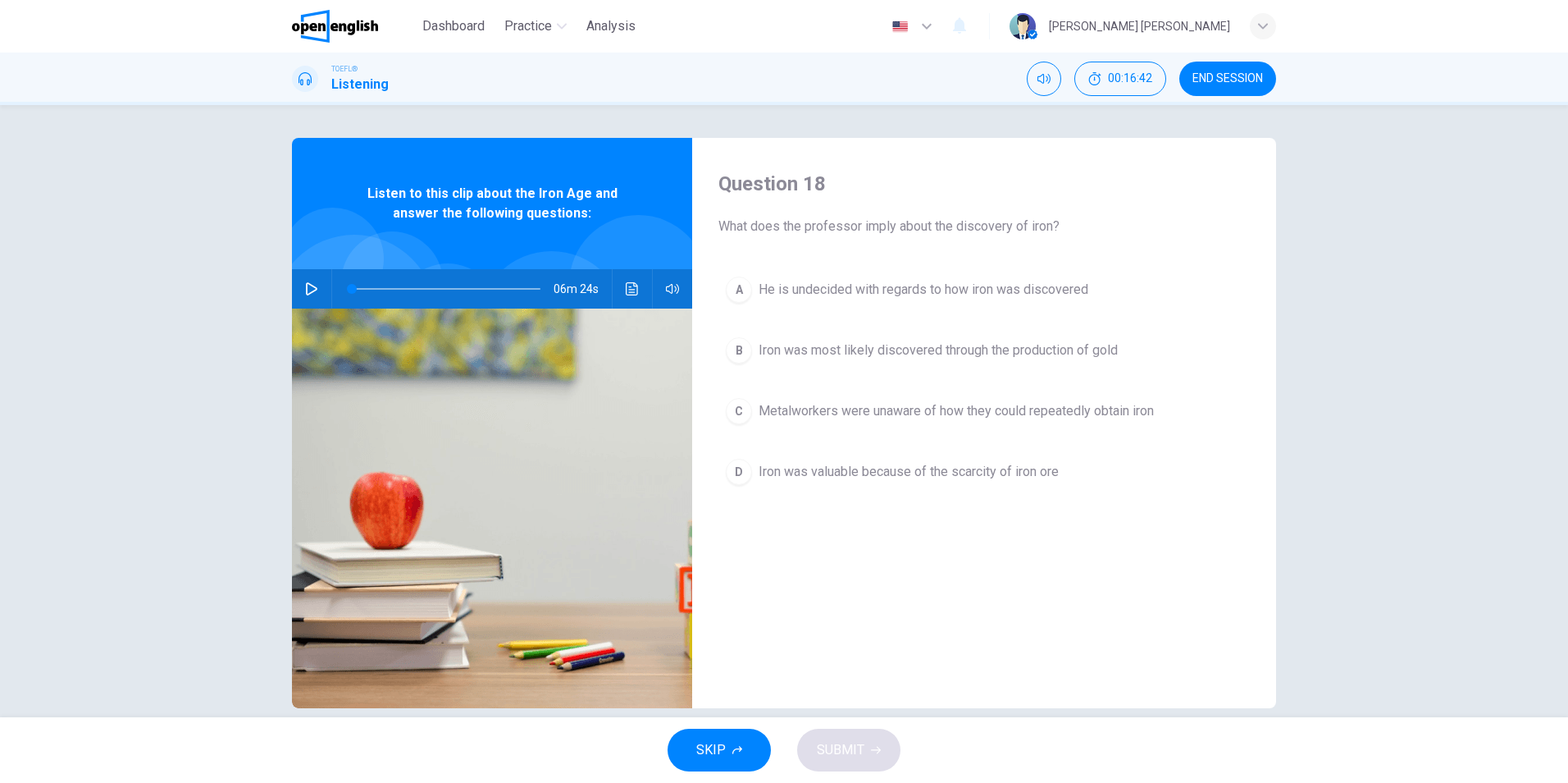
click at [874, 345] on span "Iron was most likely discovered through the production of gold" at bounding box center [937, 350] width 359 height 20
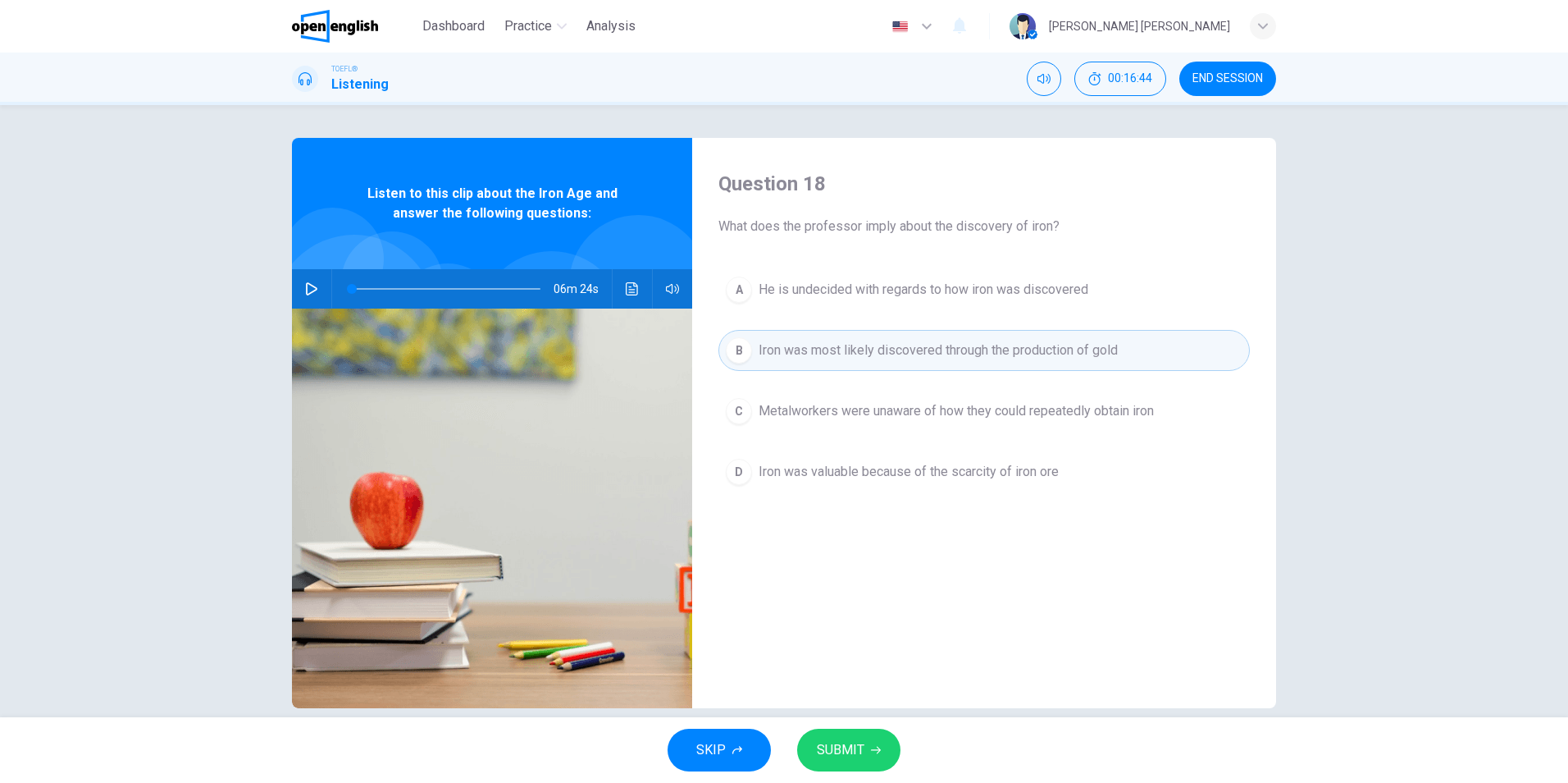
click at [865, 751] on button "SUBMIT" at bounding box center [848, 750] width 103 height 42
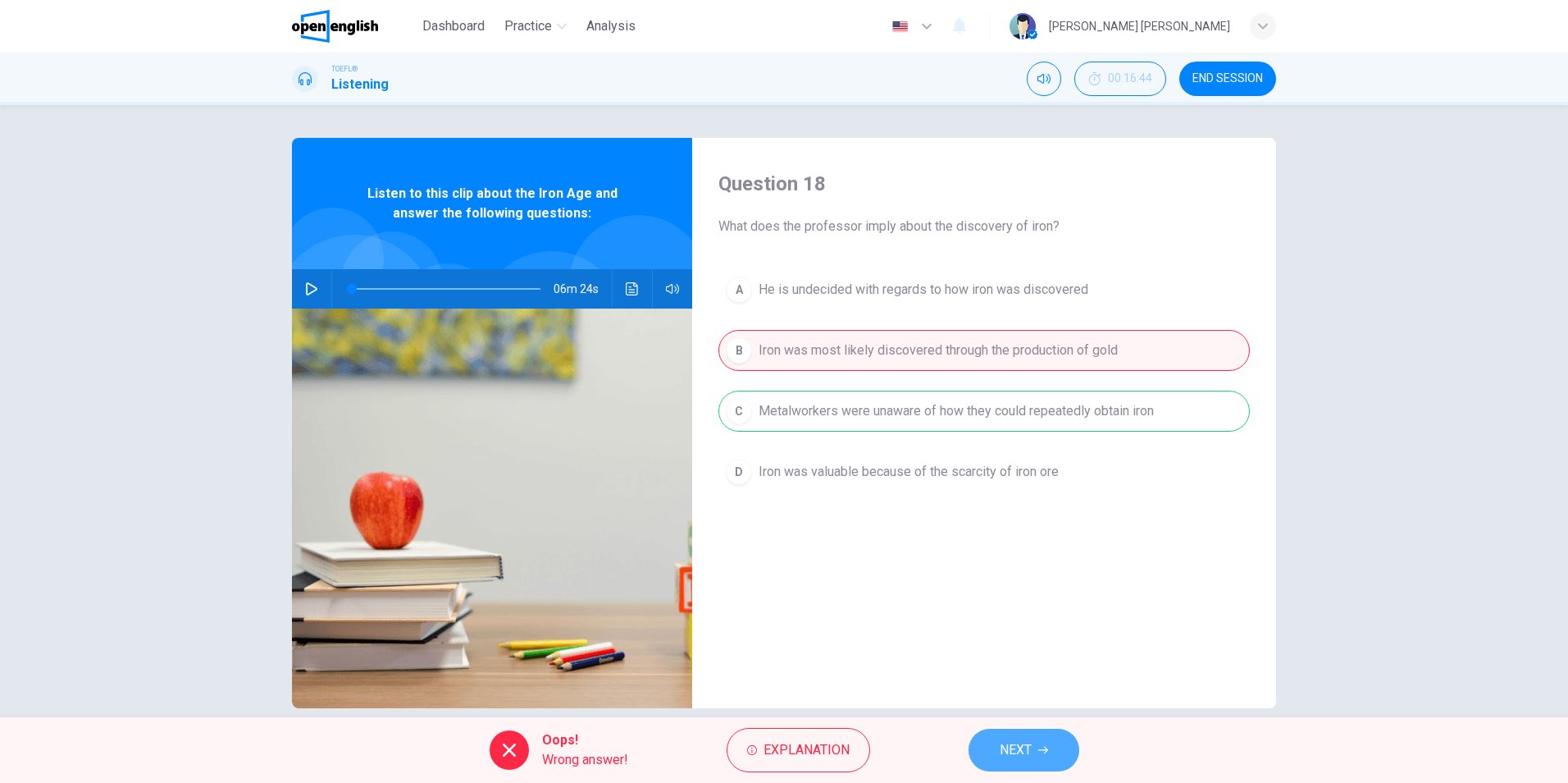
click at [1038, 742] on button "NEXT" at bounding box center [1024, 750] width 111 height 42
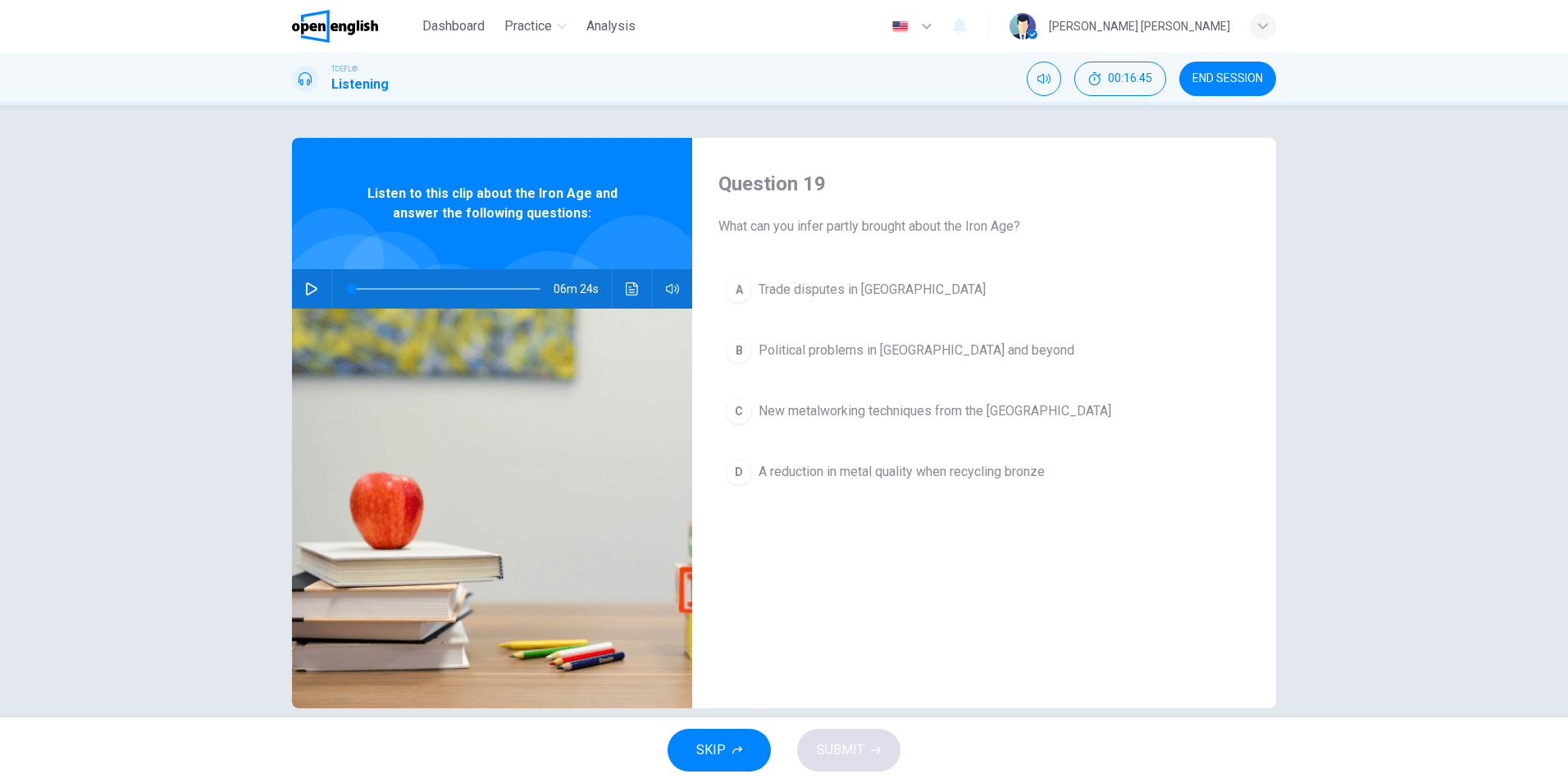
click at [884, 625] on div "Question 19 What can you infer partly brought about the Iron Age? A Trade dispu…" at bounding box center [984, 423] width 584 height 571
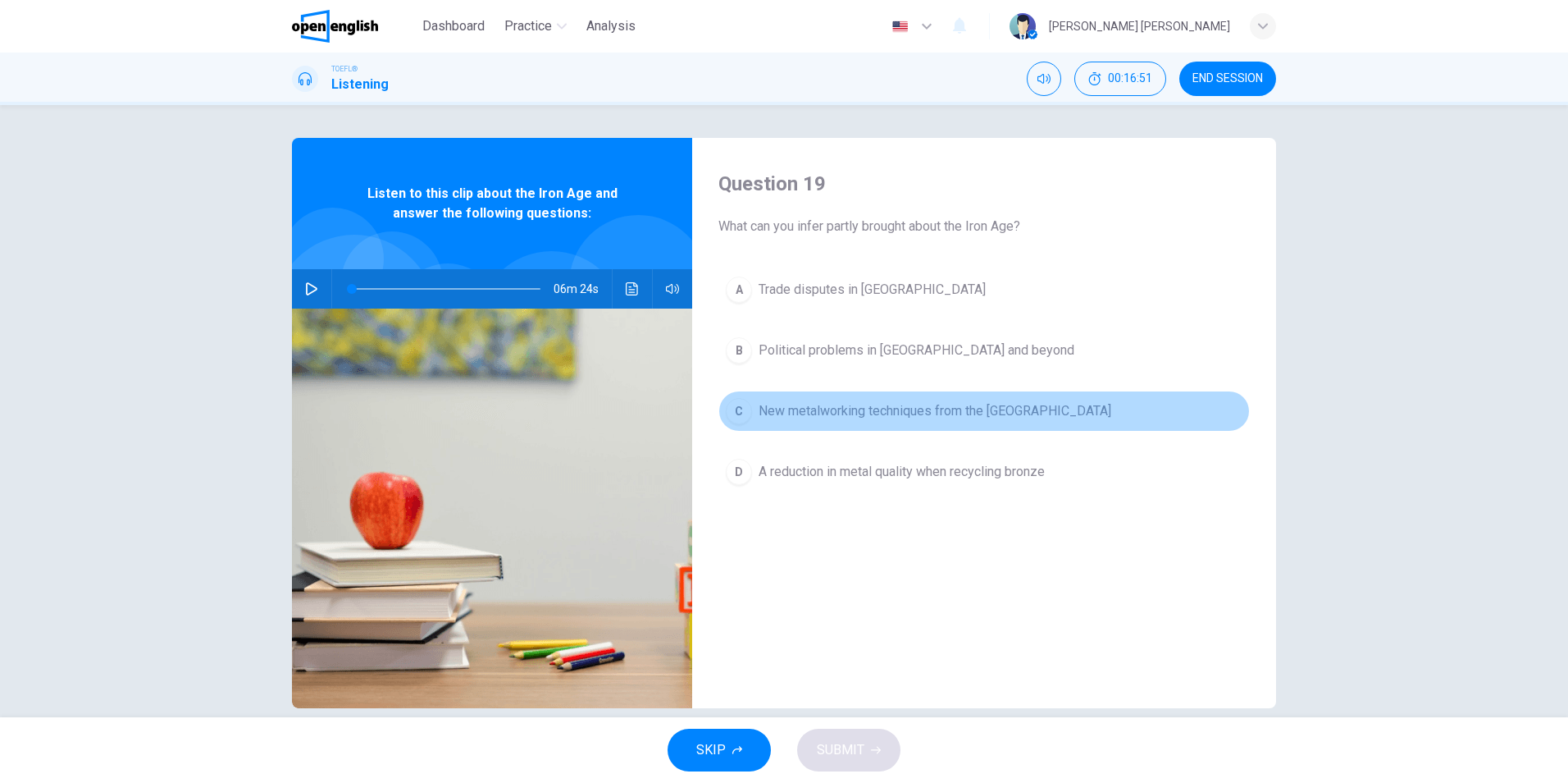
click at [955, 418] on span "New metalworking techniques from the [GEOGRAPHIC_DATA]" at bounding box center [935, 411] width 353 height 20
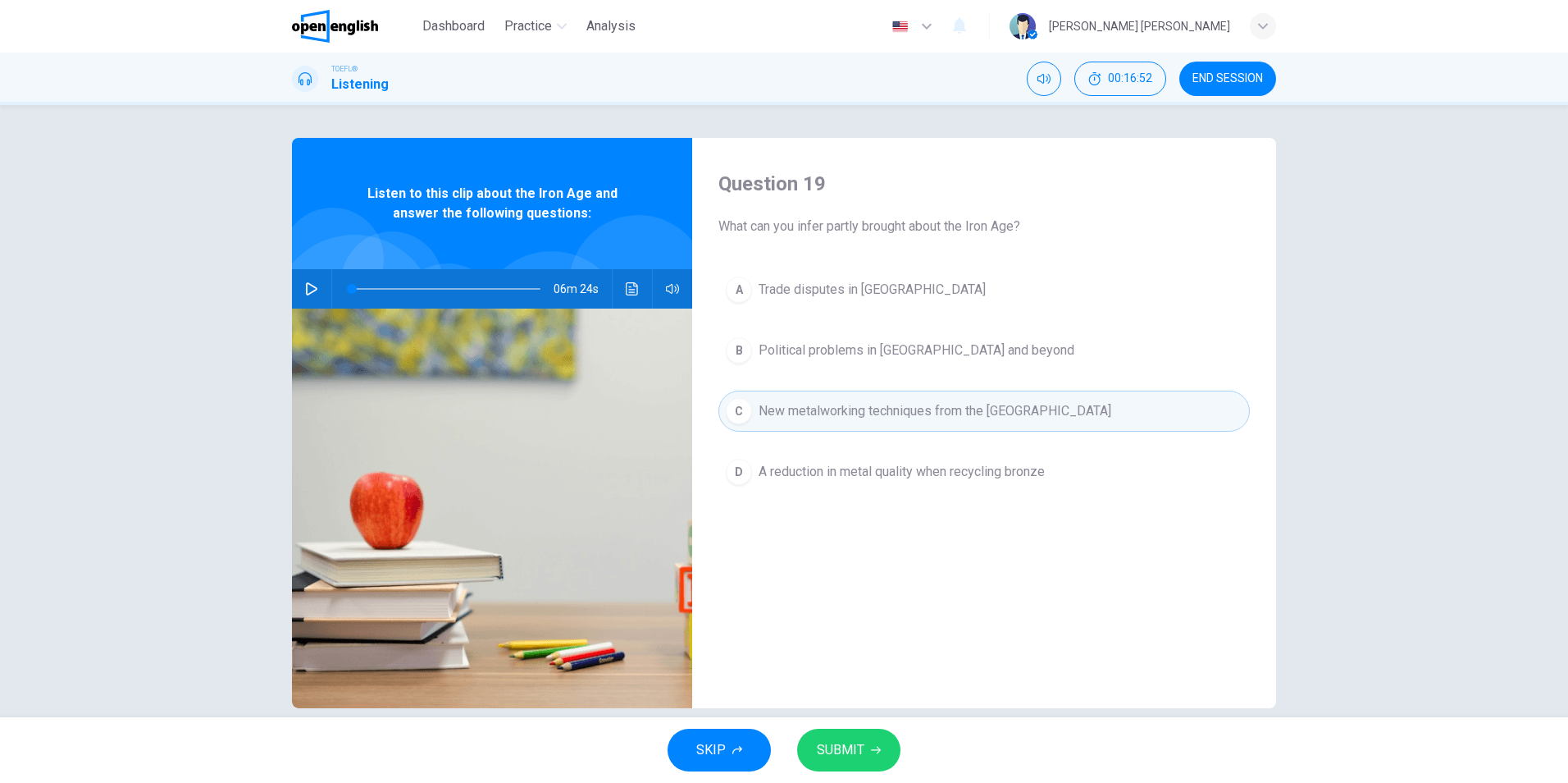
click at [867, 747] on button "SUBMIT" at bounding box center [848, 750] width 103 height 42
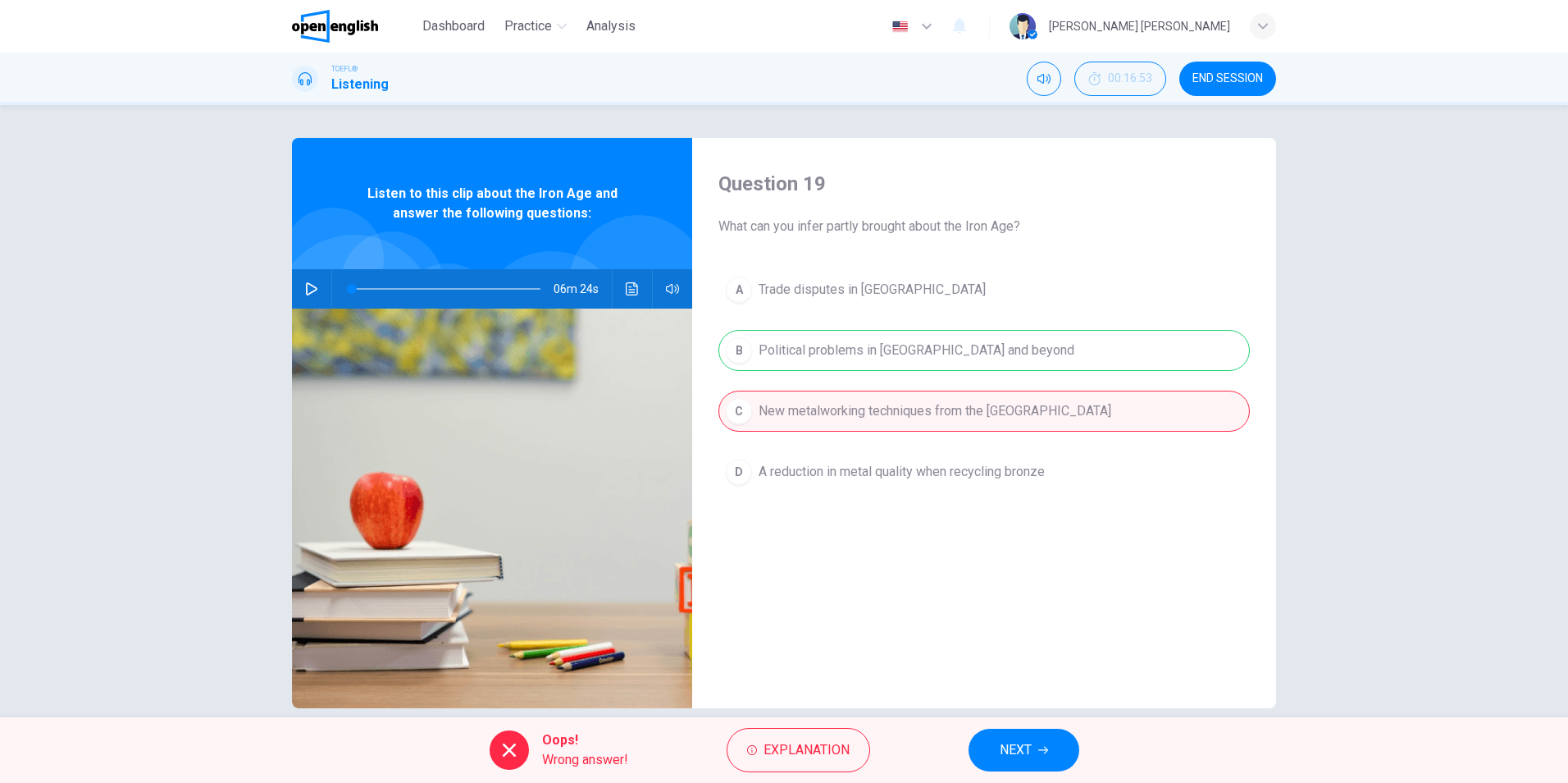
click at [1024, 749] on span "NEXT" at bounding box center [1016, 751] width 32 height 23
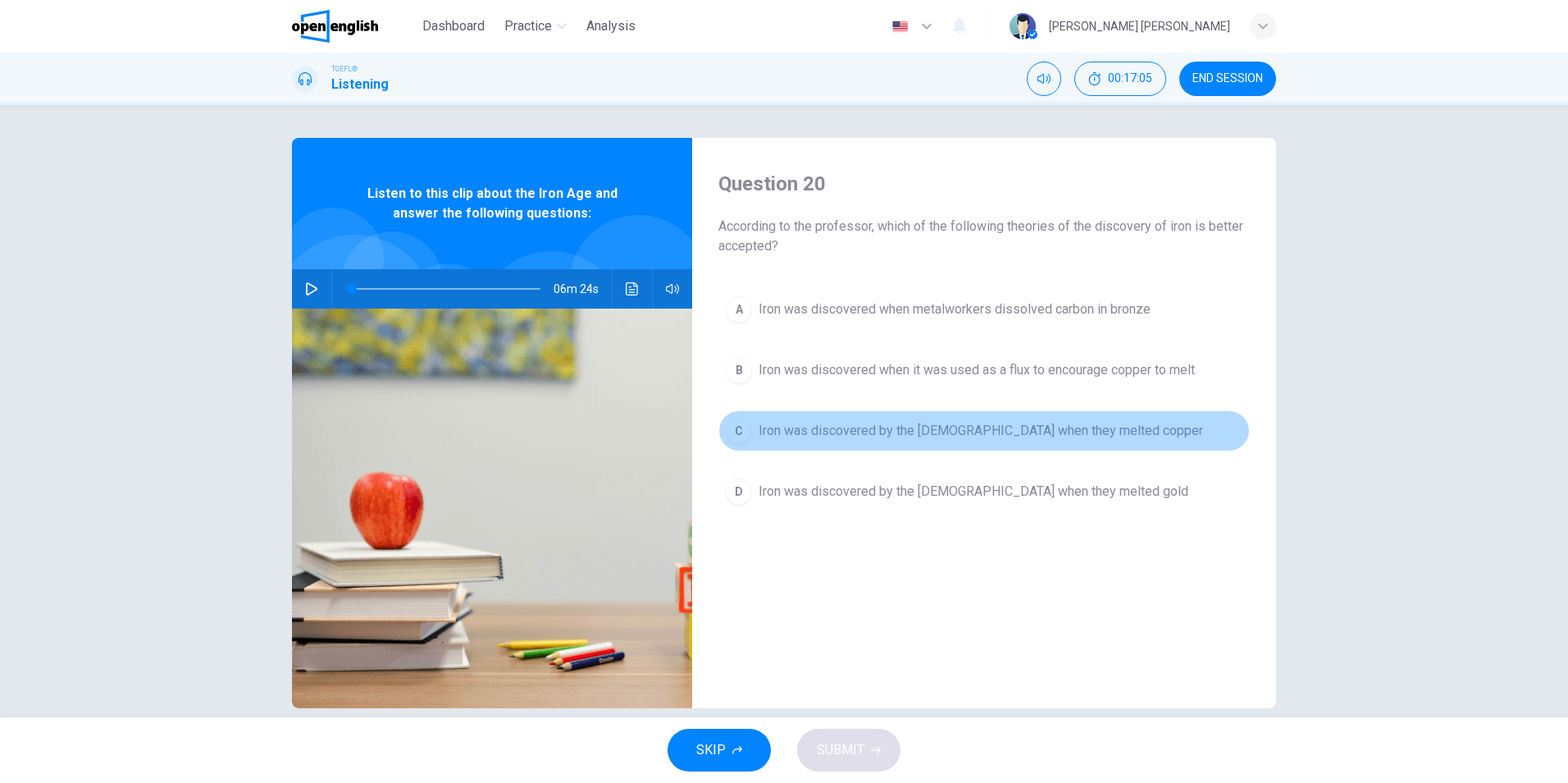
click at [976, 434] on span "Iron was discovered by the [DEMOGRAPHIC_DATA] when they melted copper" at bounding box center [981, 431] width 444 height 20
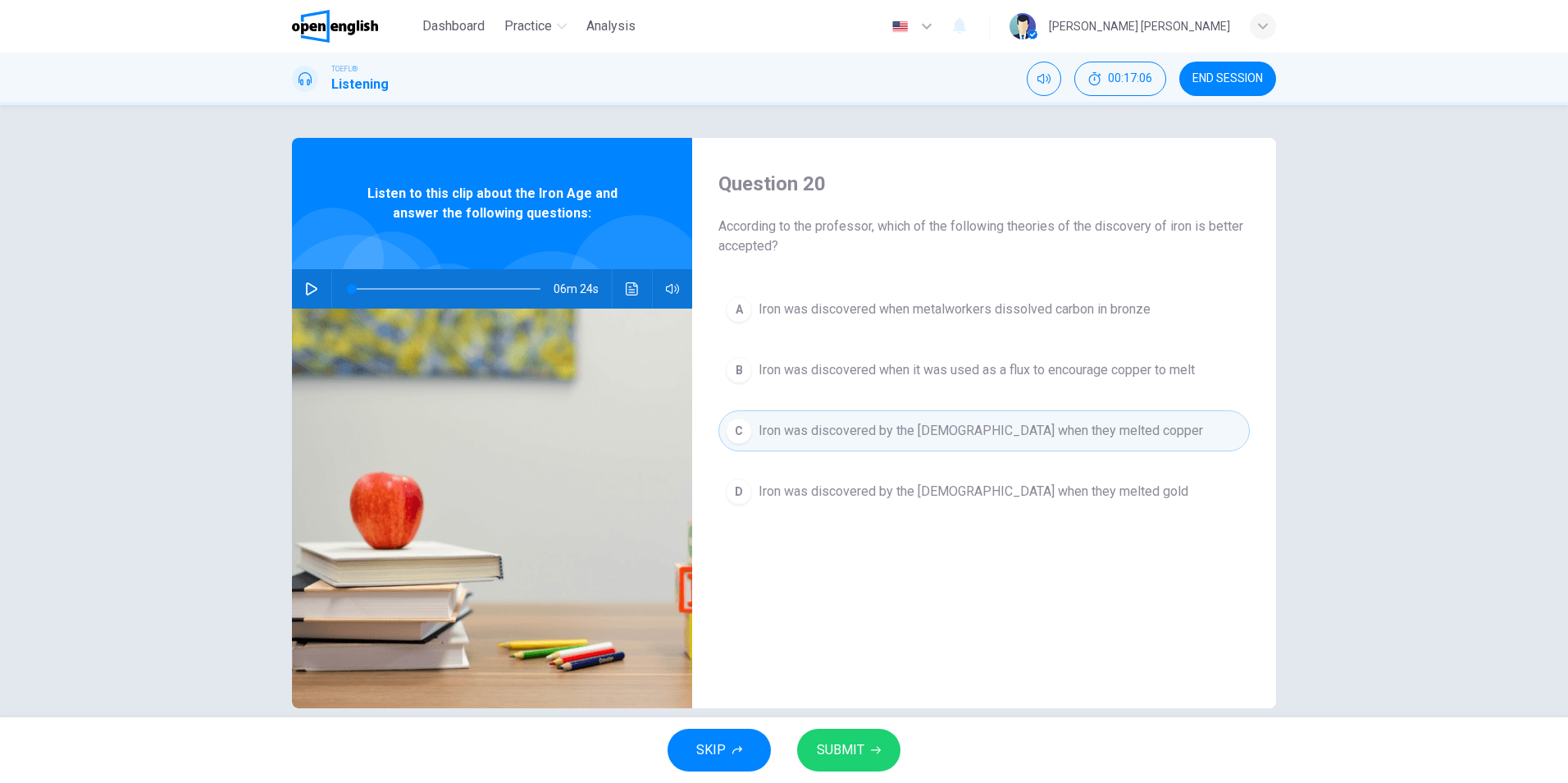
click at [875, 735] on button "SUBMIT" at bounding box center [848, 750] width 103 height 42
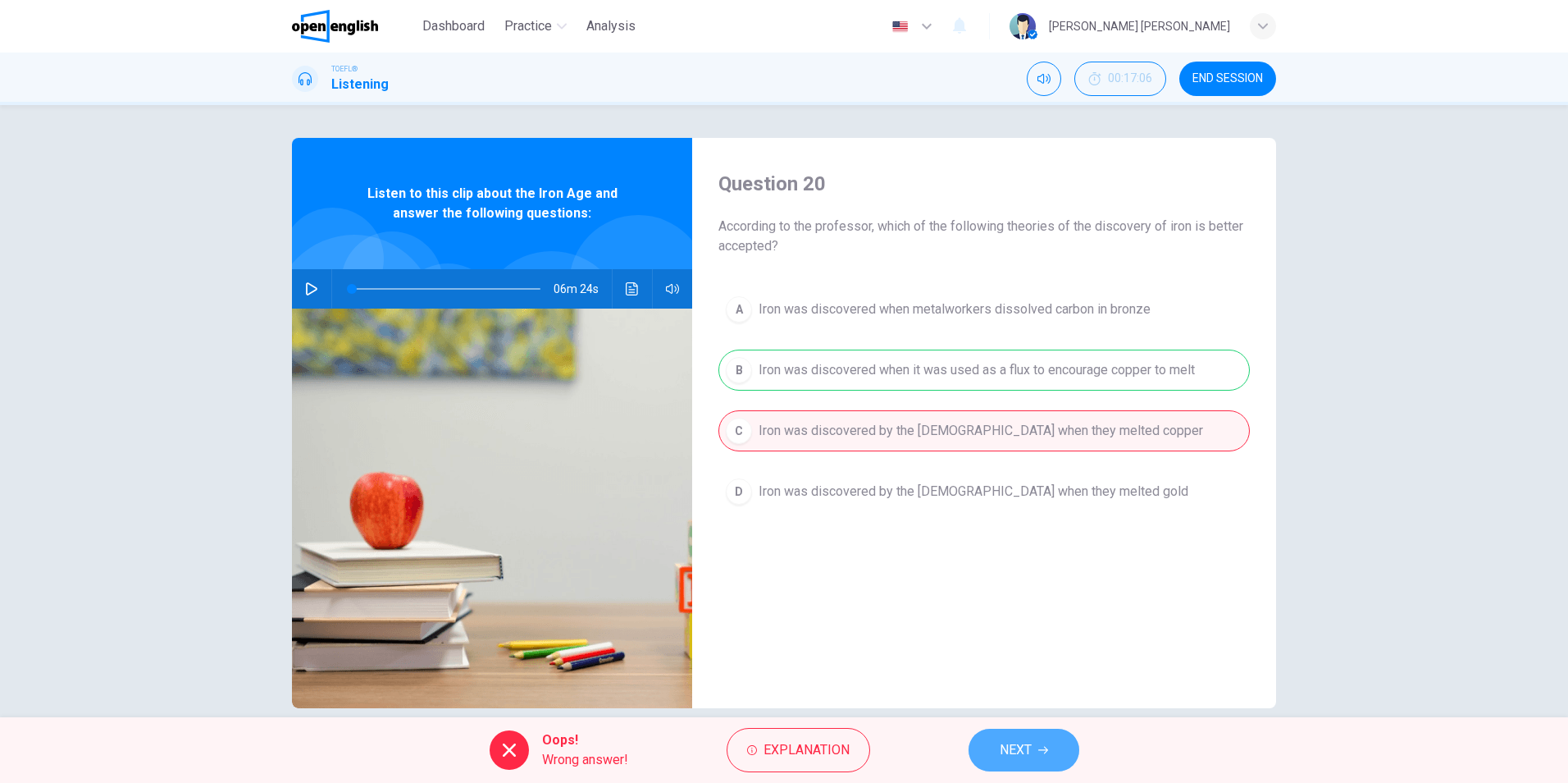
click at [1003, 759] on span "NEXT" at bounding box center [1016, 751] width 32 height 23
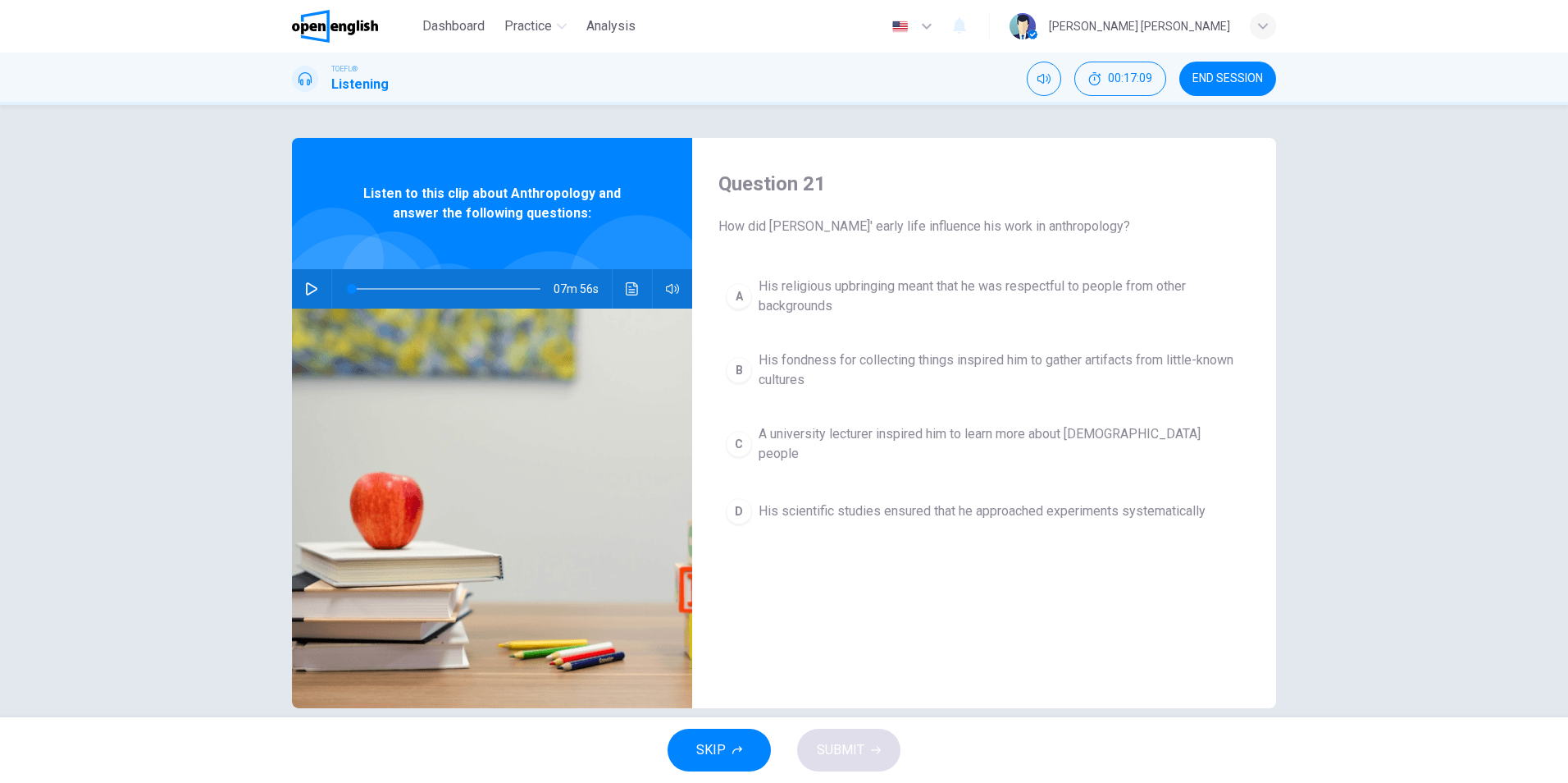
click at [643, 296] on div "07m 56s" at bounding box center [492, 289] width 400 height 40
click at [635, 292] on button "Click to see the audio transcription" at bounding box center [632, 289] width 26 height 40
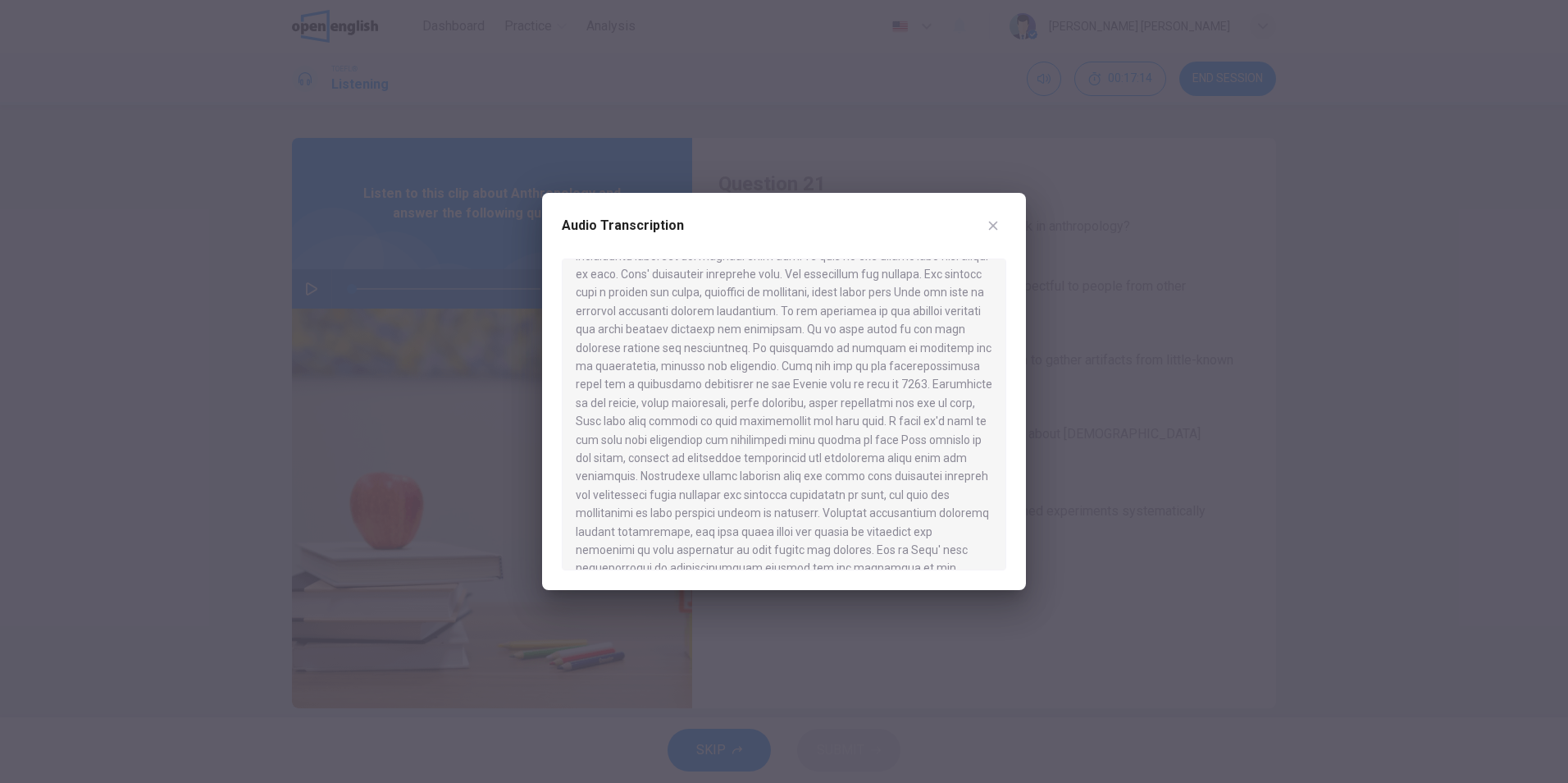
scroll to position [0, 0]
click at [999, 220] on icon "button" at bounding box center [993, 225] width 13 height 14
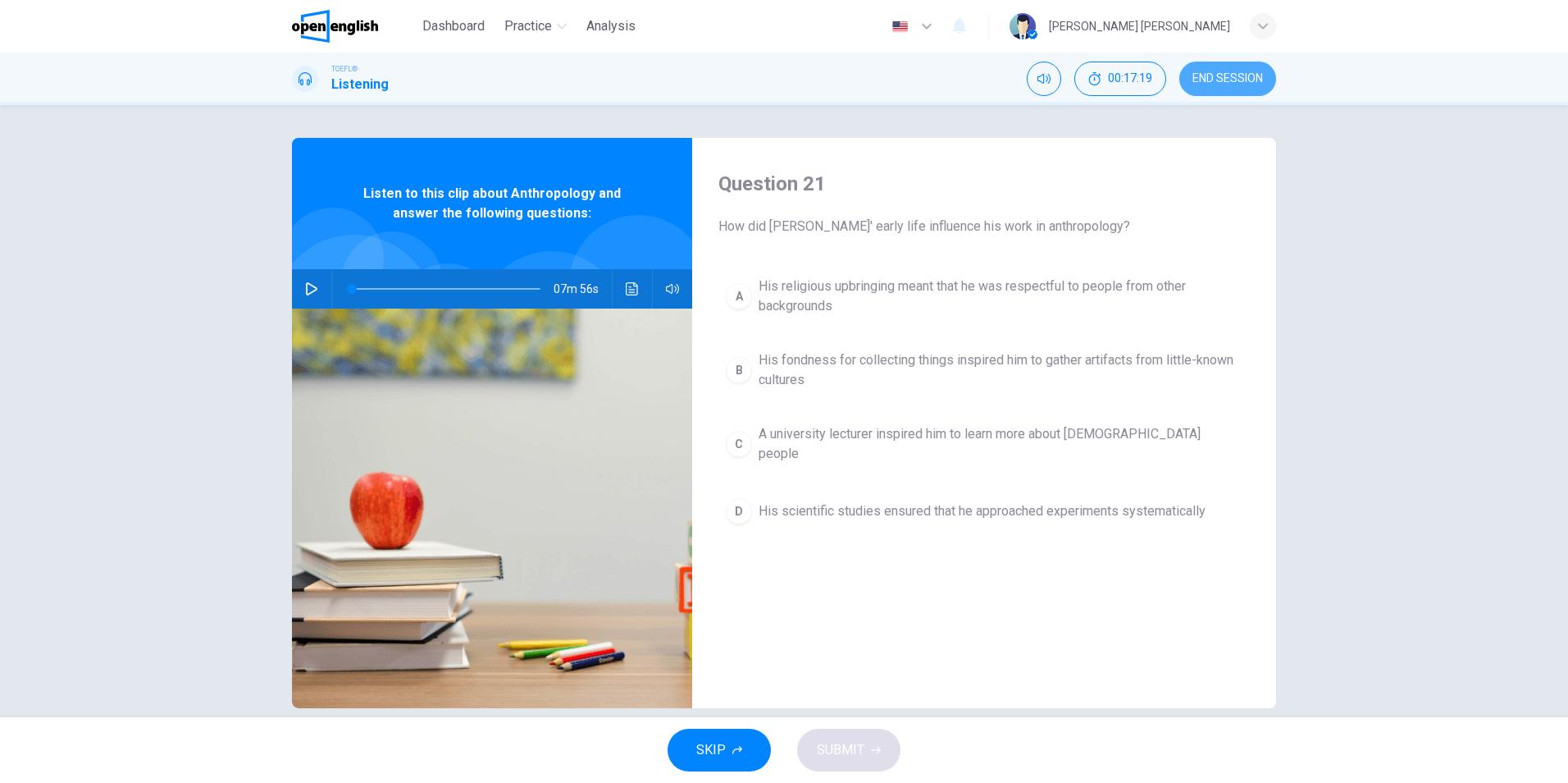
click at [1239, 79] on span "END SESSION" at bounding box center [1228, 78] width 70 height 14
